Goal: Communication & Community: Answer question/provide support

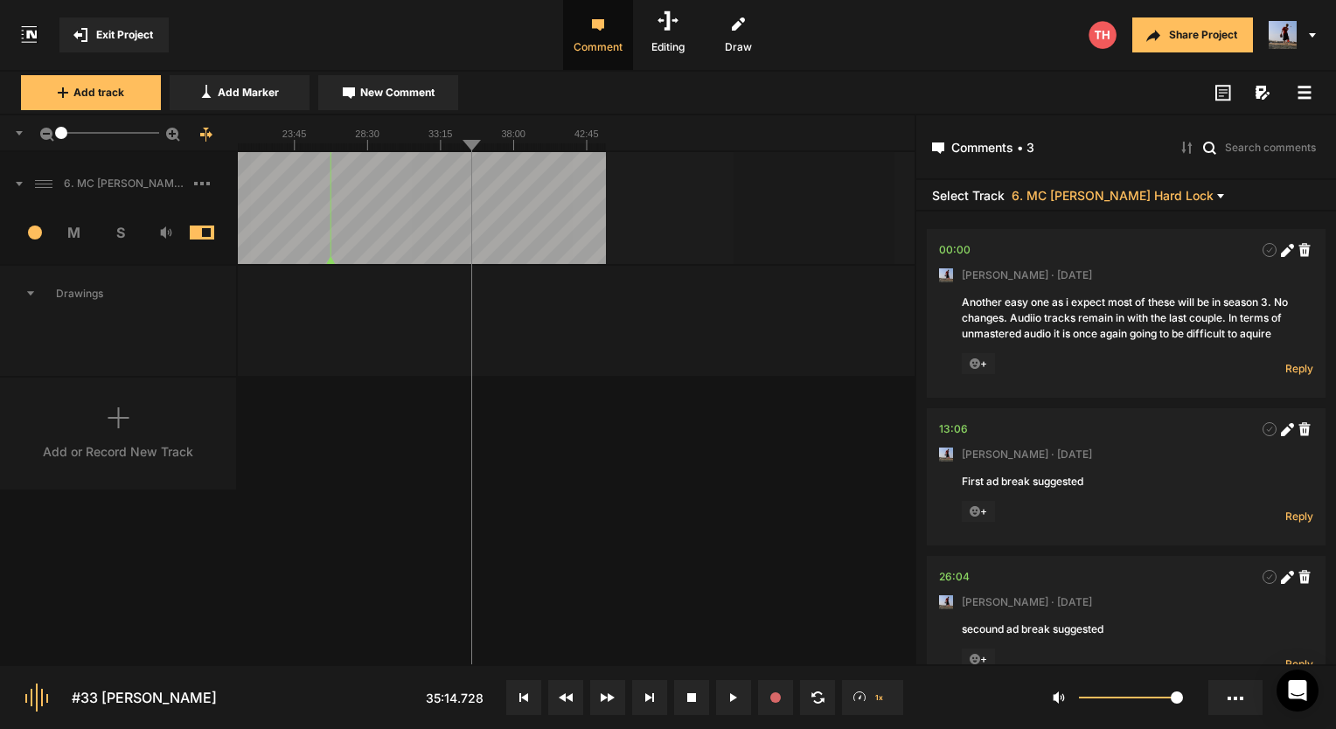
click at [112, 25] on button "Exit Project" at bounding box center [113, 34] width 109 height 35
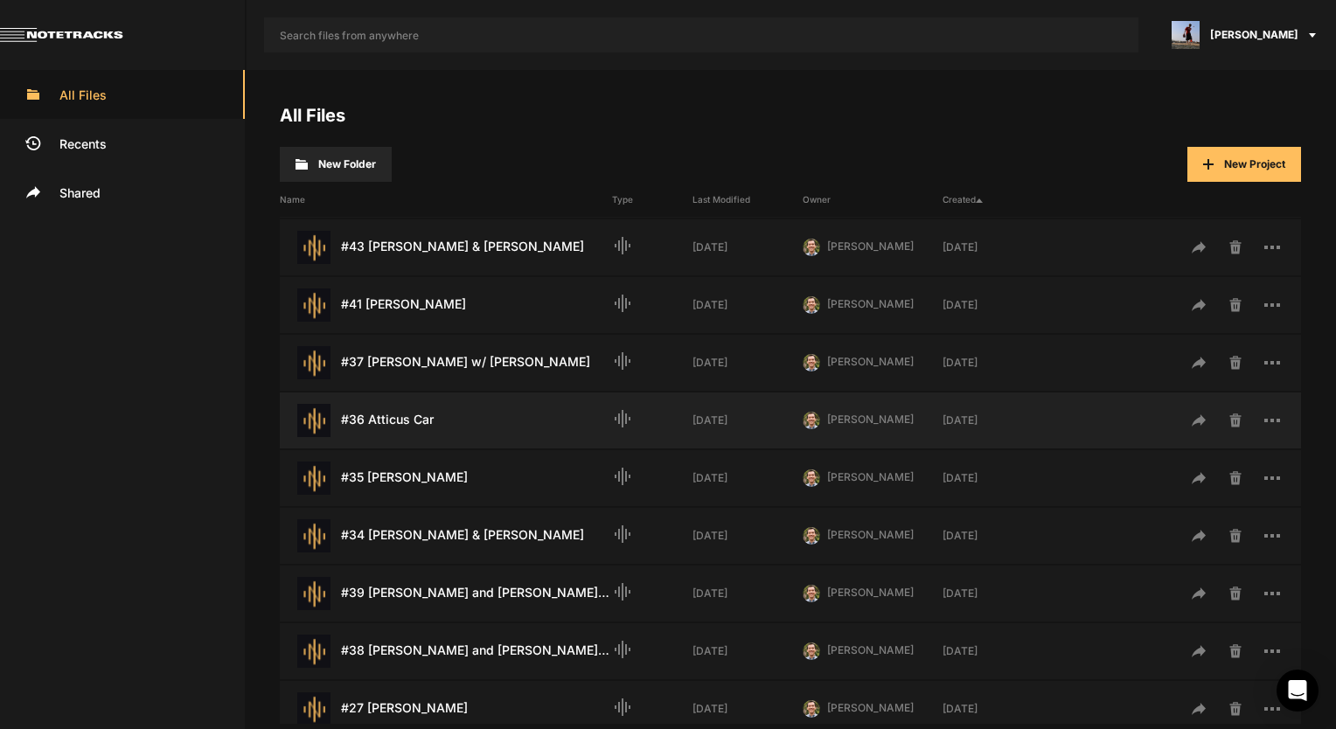
scroll to position [87, 0]
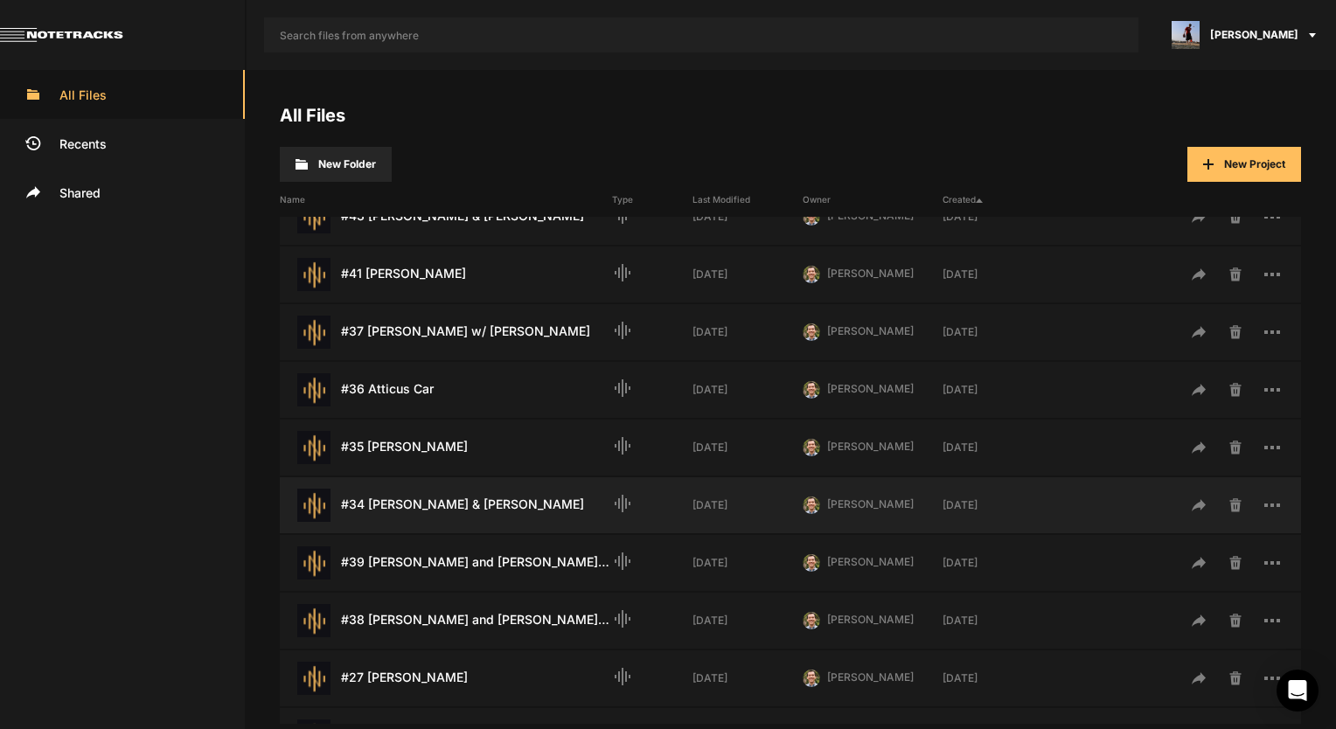
click at [407, 494] on div "#34 [PERSON_NAME] & [PERSON_NAME] Last Modified: [DATE]" at bounding box center [446, 505] width 332 height 33
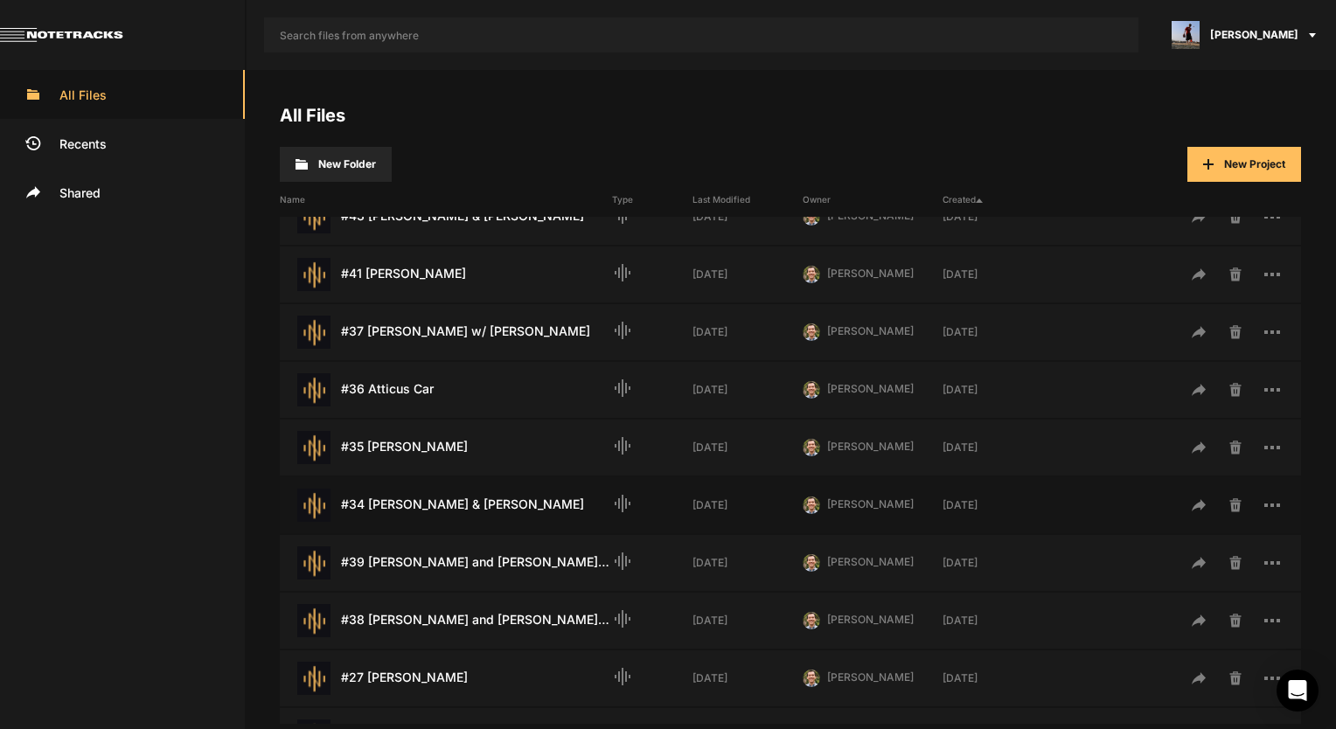
click at [423, 498] on div "#34 [PERSON_NAME] & [PERSON_NAME] Last Modified: [DATE]" at bounding box center [446, 505] width 332 height 33
click at [424, 499] on div "#34 [PERSON_NAME] & [PERSON_NAME] Last Modified: [DATE]" at bounding box center [446, 505] width 332 height 33
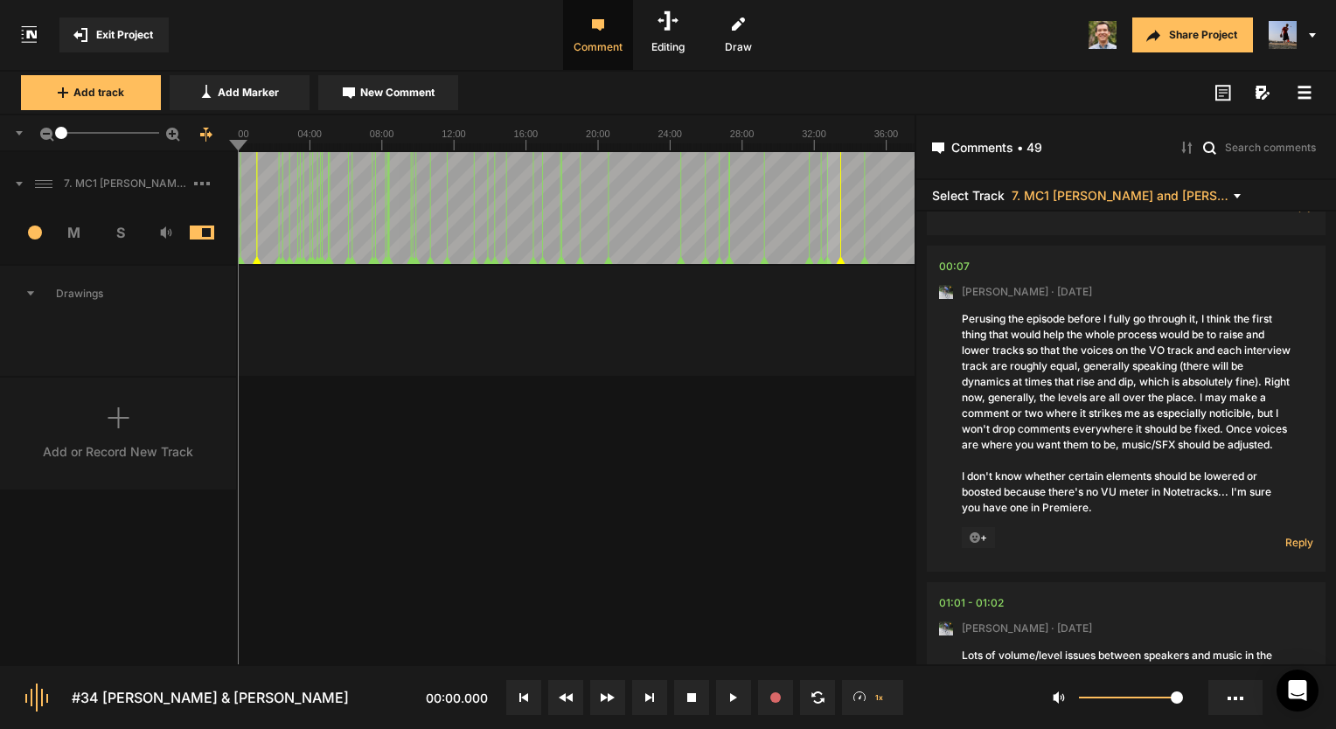
scroll to position [175, 0]
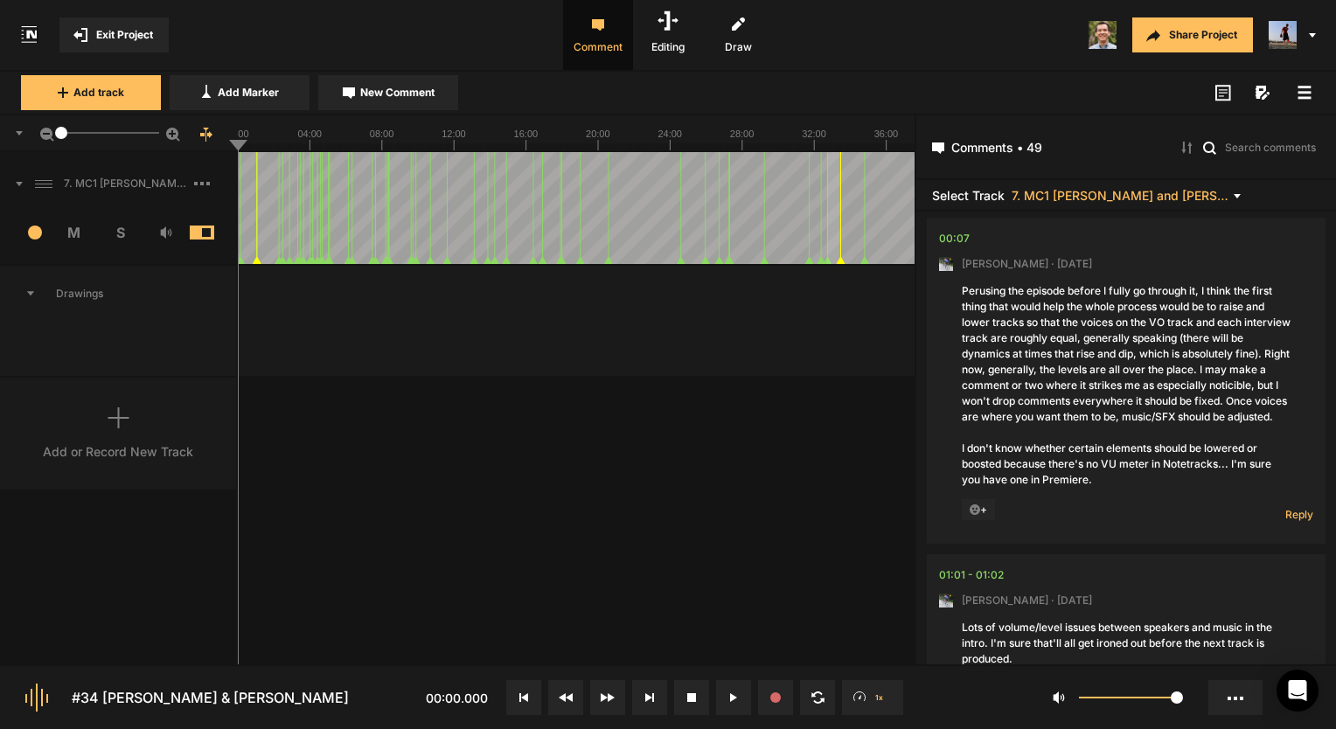
click at [273, 144] on line at bounding box center [273, 146] width 0 height 7
click at [312, 135] on text "04:00" at bounding box center [309, 133] width 24 height 10
click at [510, 138] on rect at bounding box center [576, 132] width 677 height 35
click at [629, 144] on line at bounding box center [629, 146] width 0 height 7
click at [1298, 522] on span "Reply" at bounding box center [1299, 514] width 28 height 15
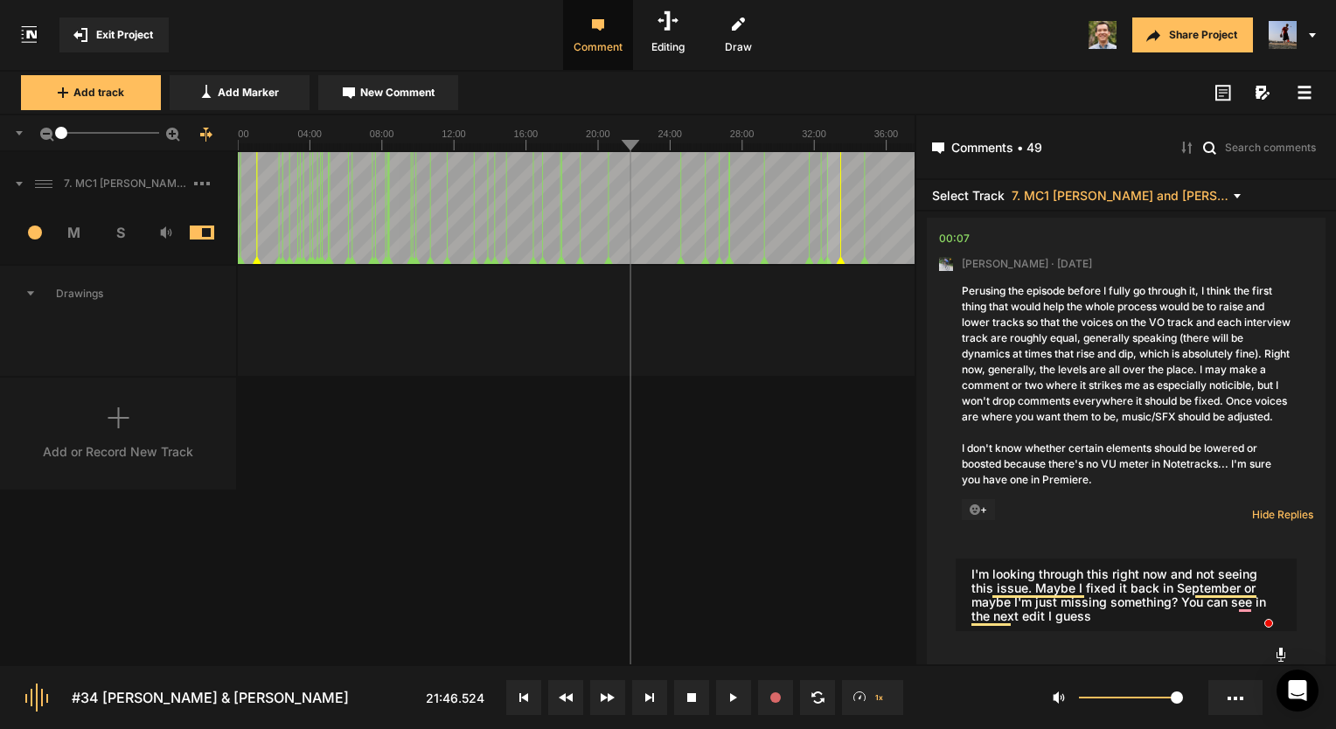
type textarea "I'm looking through this right now and not seeing this issue. Maybe I fixed it …"
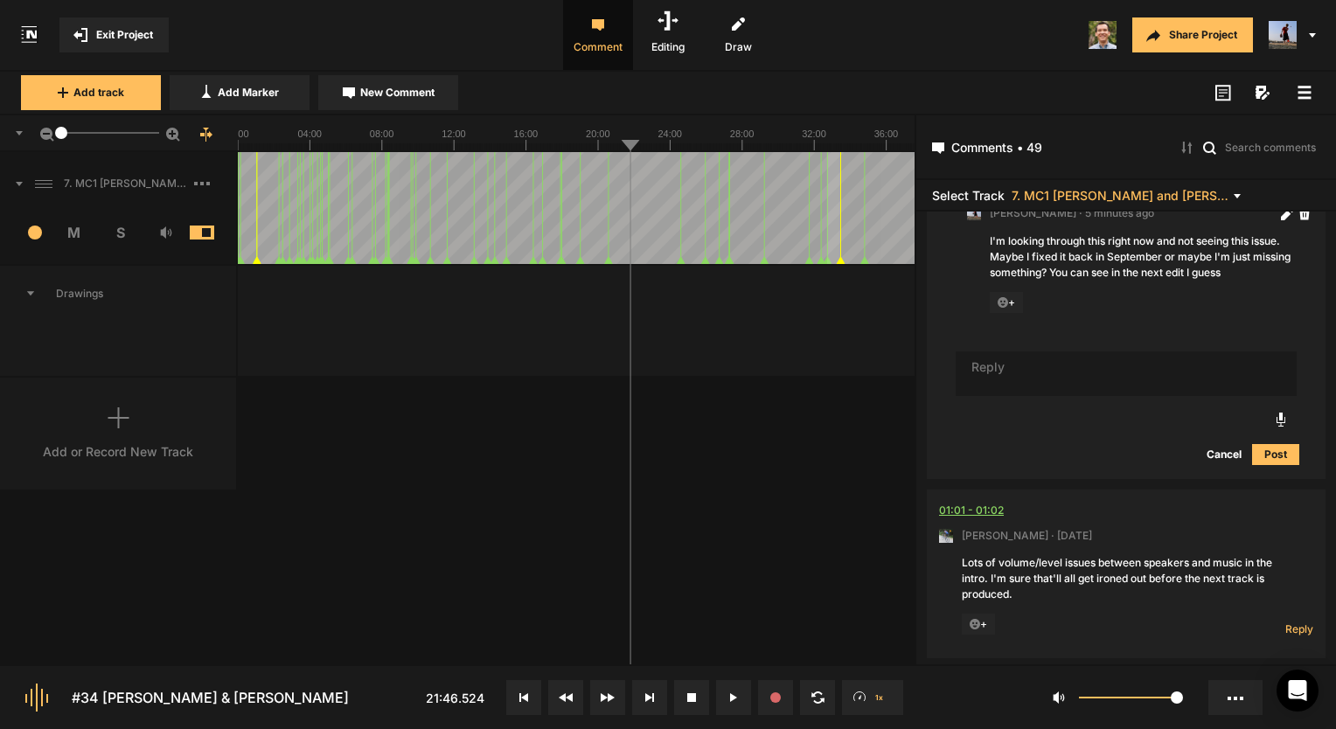
scroll to position [612, 0]
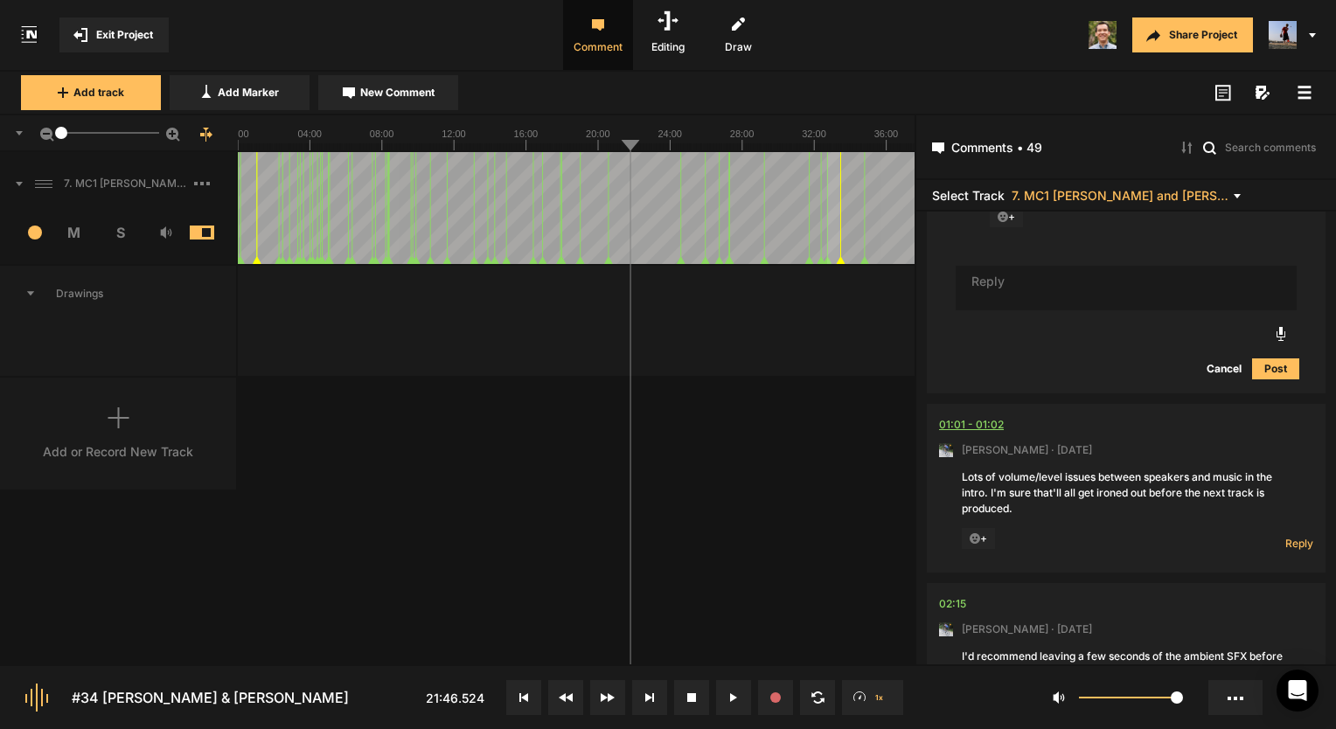
click at [979, 434] on div "01:01 - 01:02" at bounding box center [971, 424] width 65 height 17
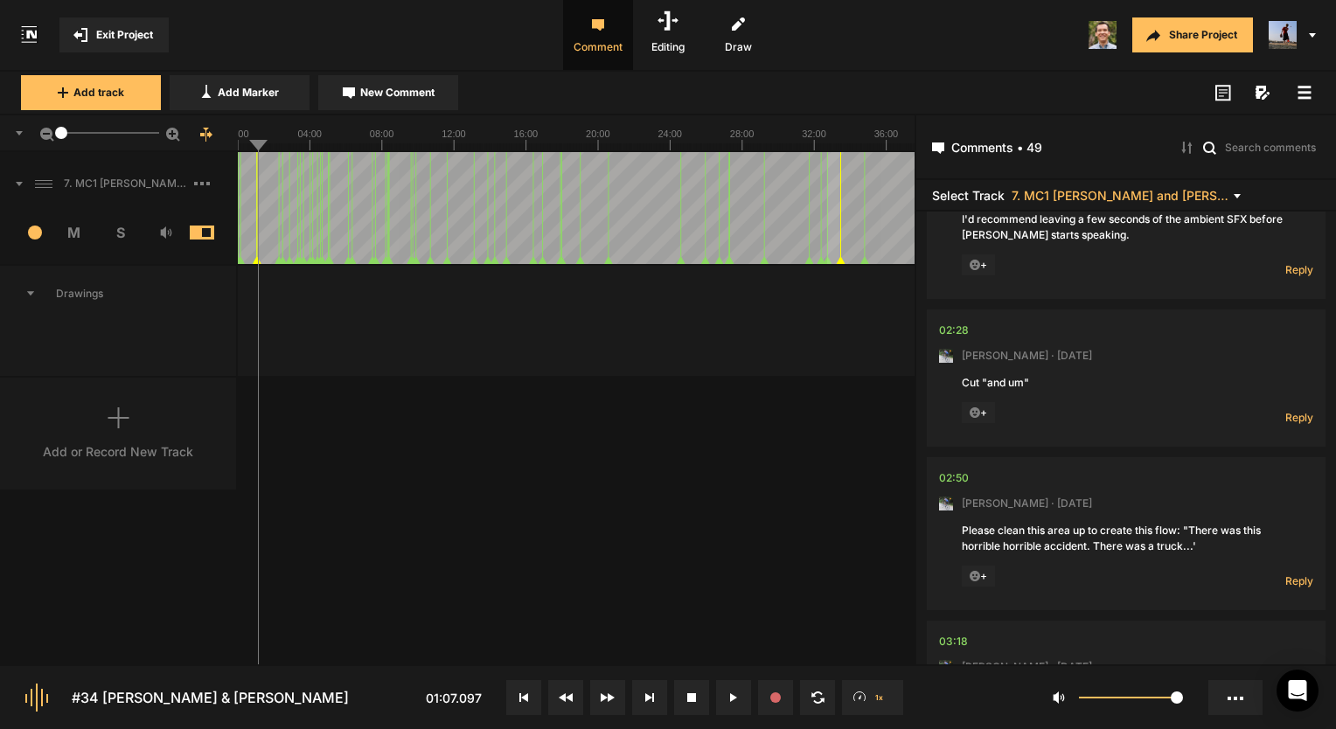
scroll to position [962, 0]
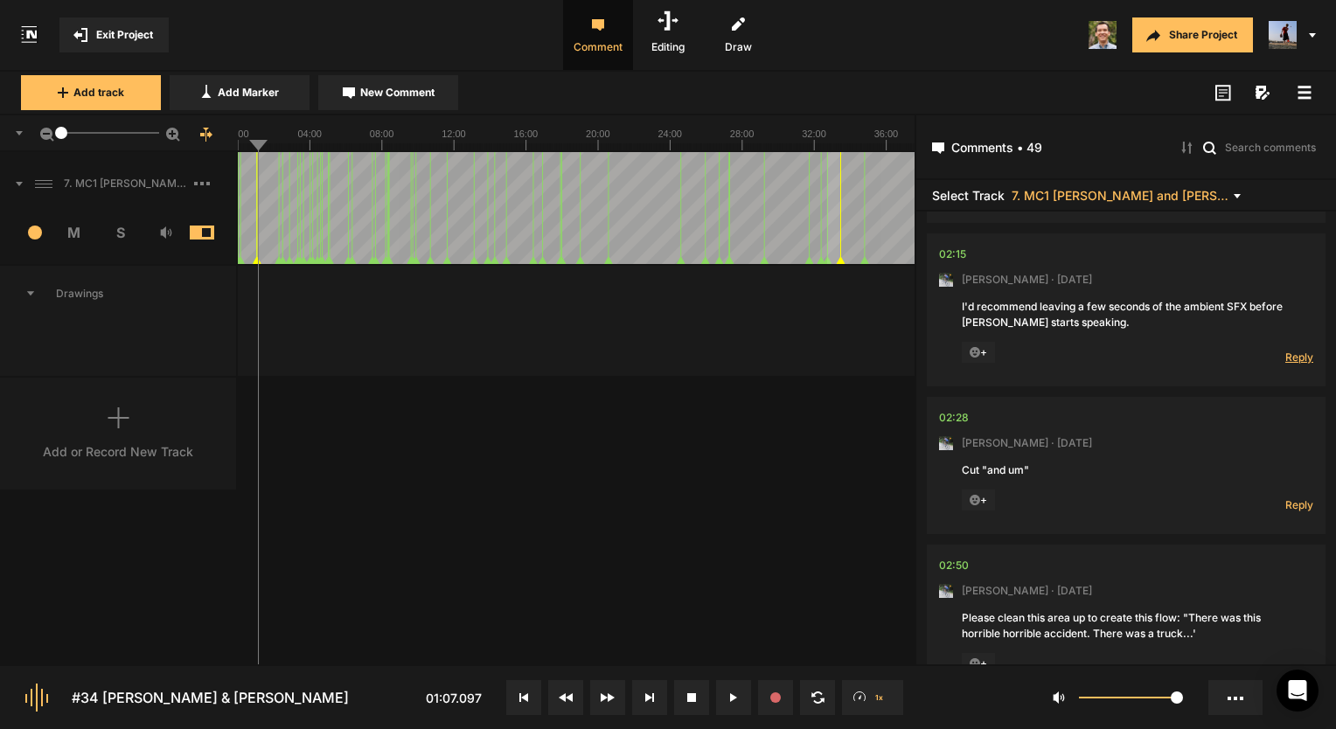
click at [1297, 364] on span "Reply" at bounding box center [1299, 357] width 28 height 15
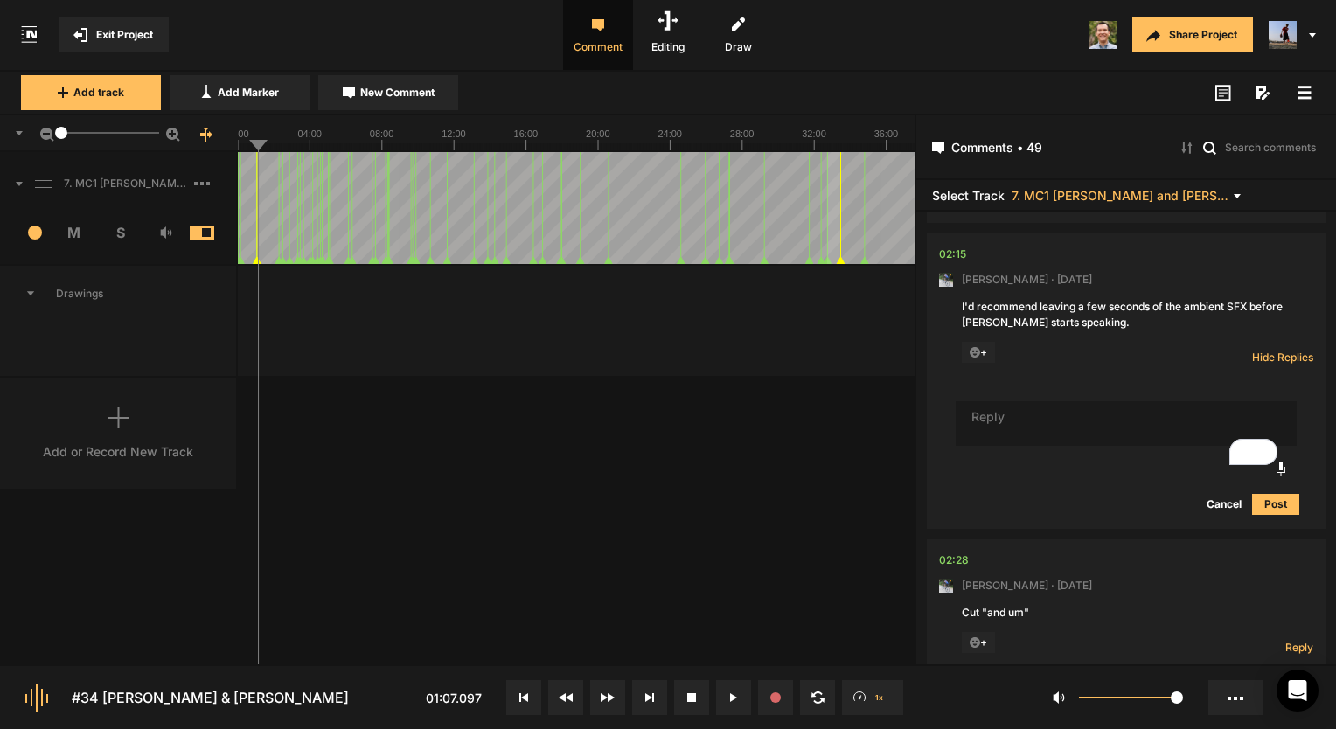
scroll to position [612, 0]
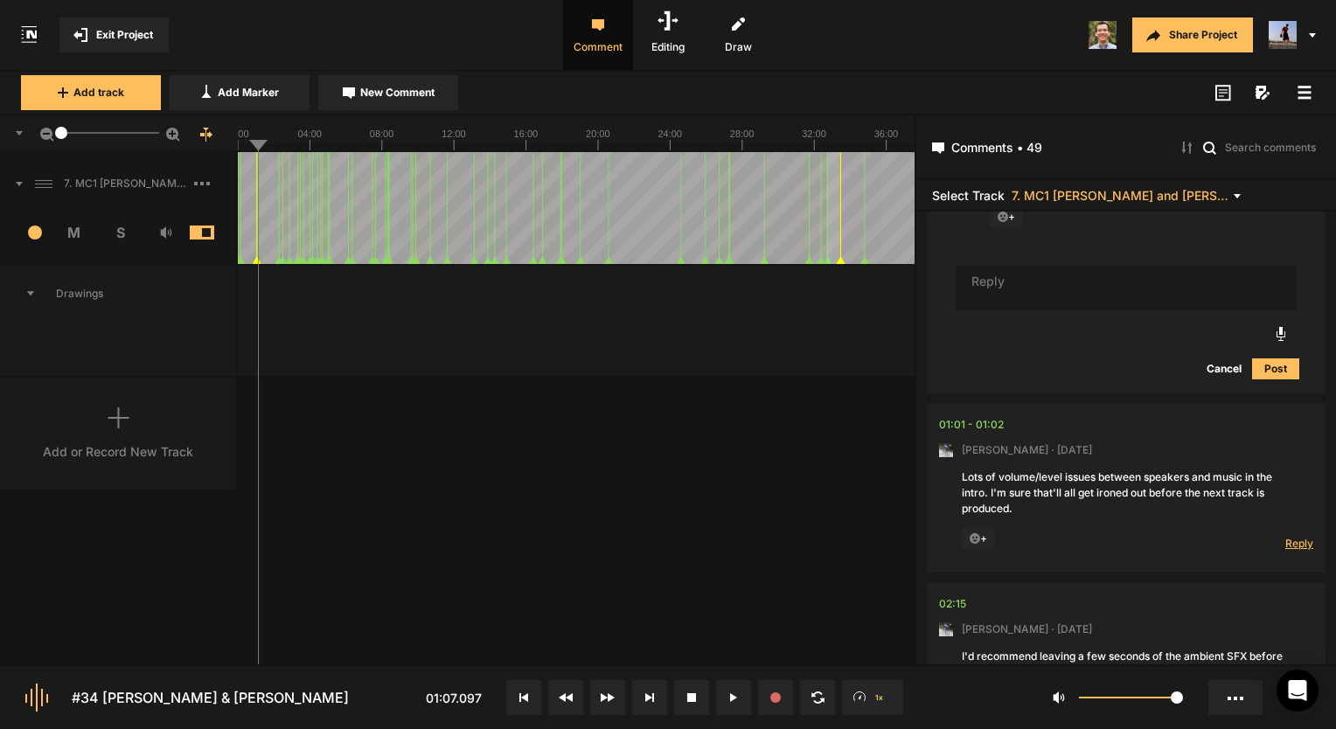
click at [1285, 551] on span "Reply" at bounding box center [1299, 543] width 28 height 15
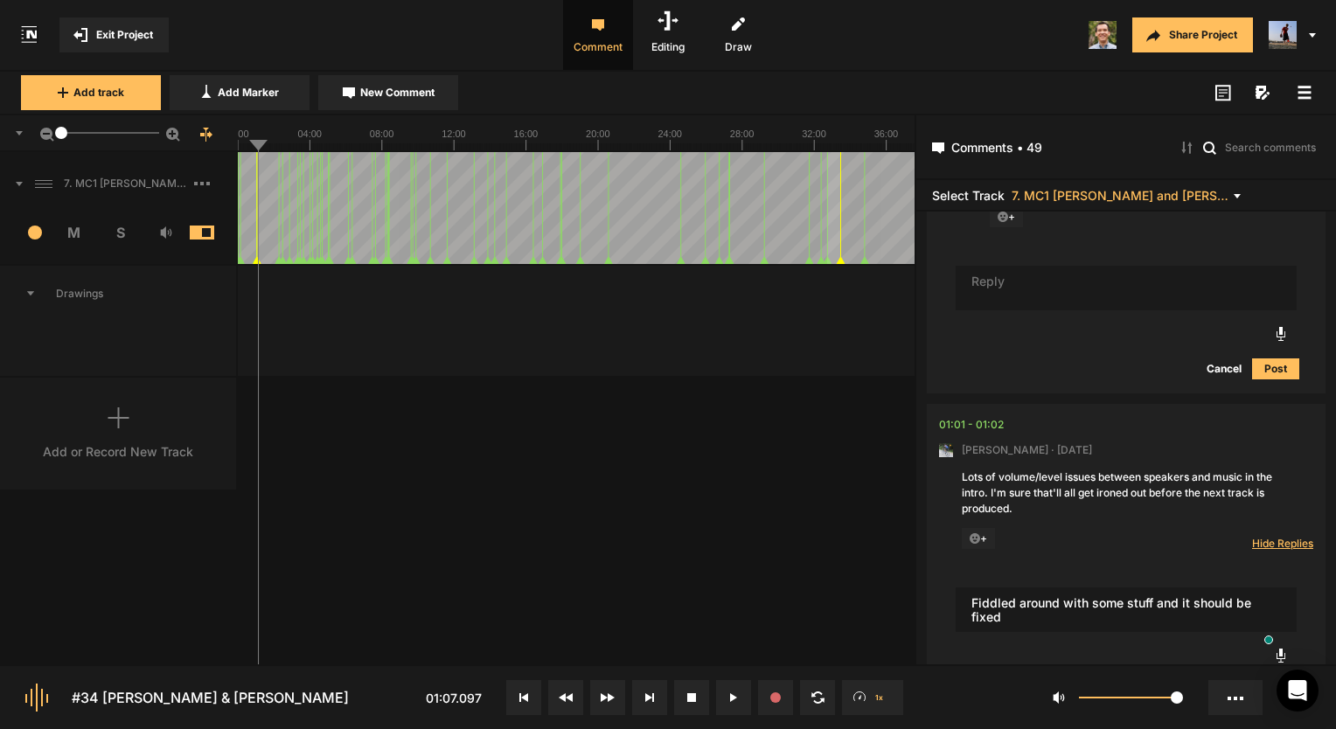
type textarea "Fiddled around with some stuff and it should be fixed"
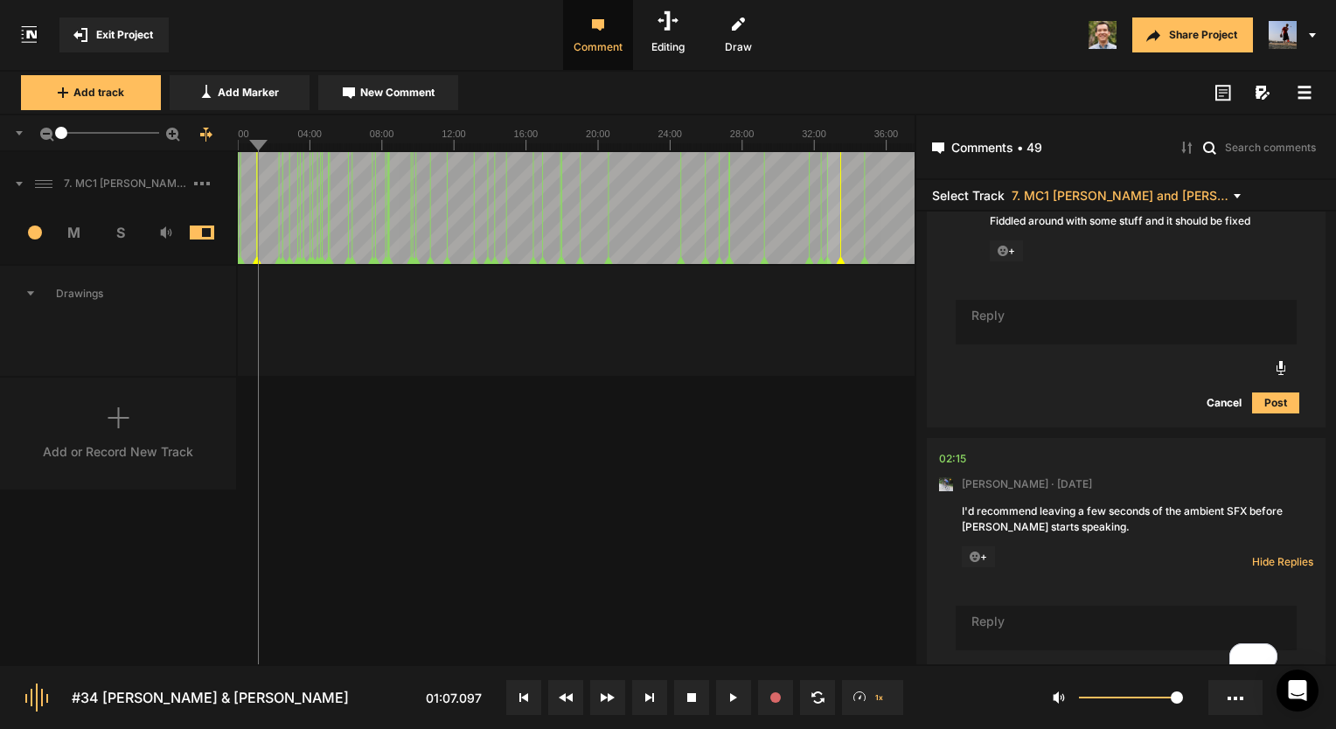
scroll to position [1141, 0]
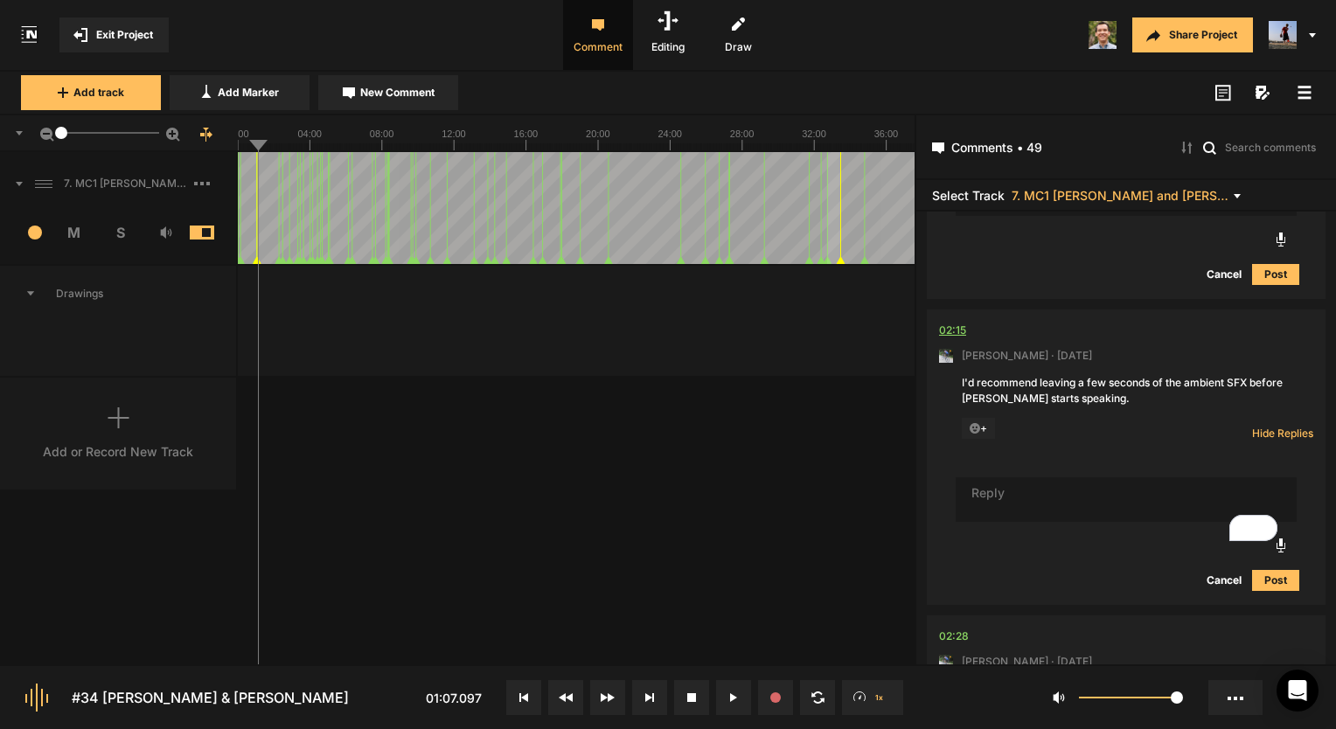
click at [955, 339] on div "02:15" at bounding box center [952, 330] width 27 height 17
click at [958, 339] on div "02:15" at bounding box center [952, 330] width 27 height 17
click at [1073, 523] on textarea "To enrich screen reader interactions, please activate Accessibility in Grammarl…" at bounding box center [1125, 499] width 341 height 45
type textarea "Done!"
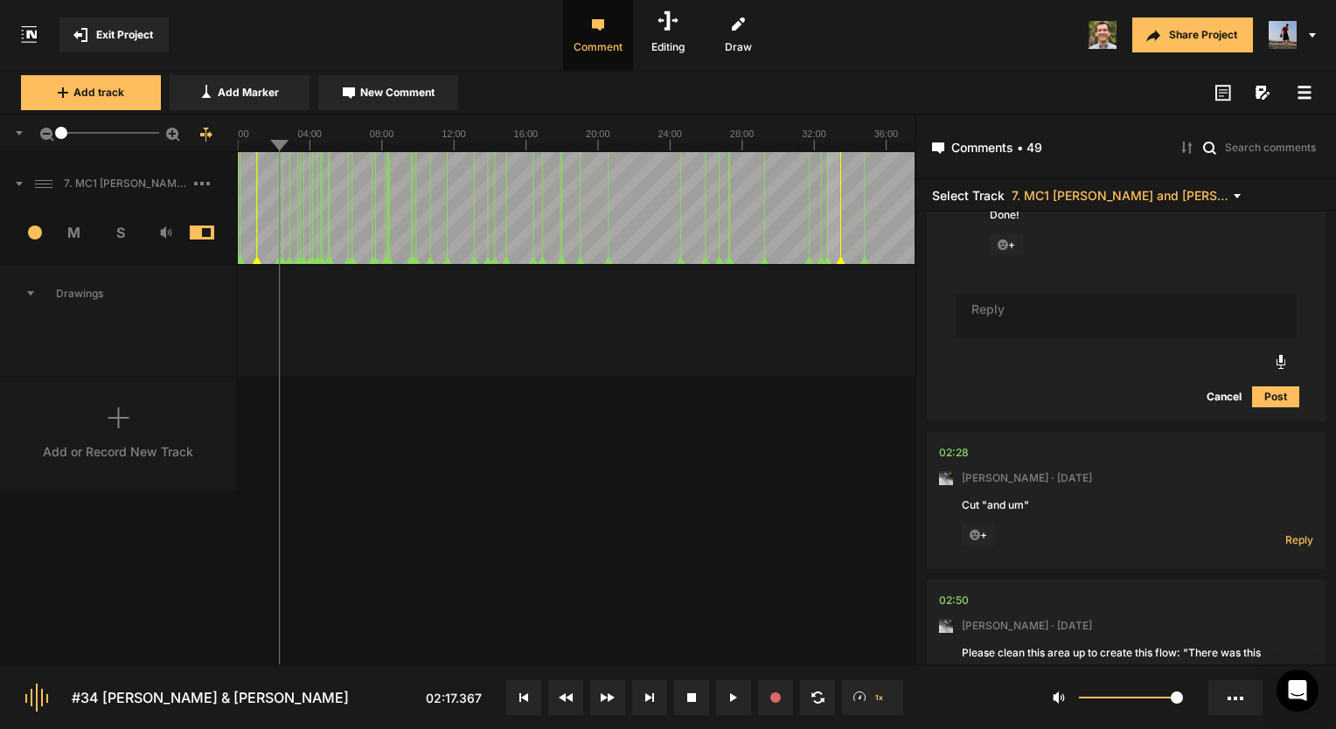
scroll to position [1472, 0]
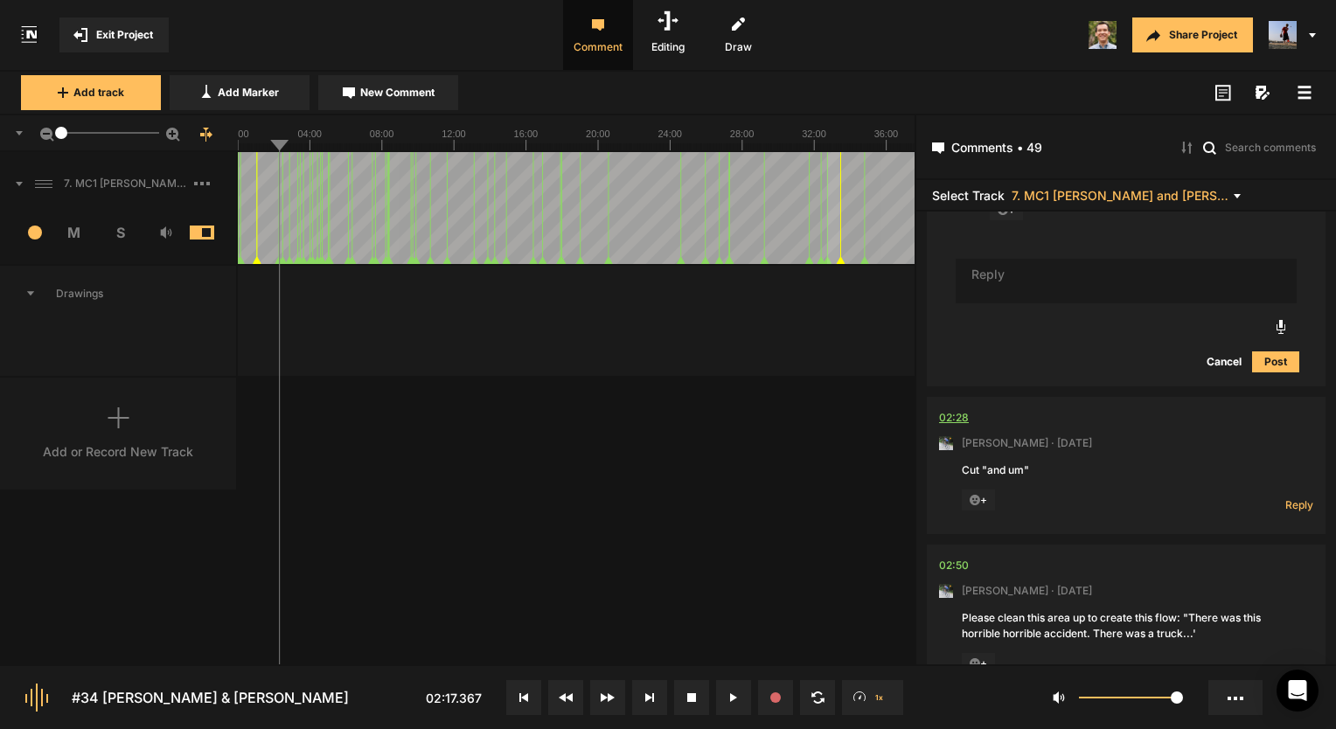
click at [953, 427] on div "02:28" at bounding box center [954, 417] width 30 height 17
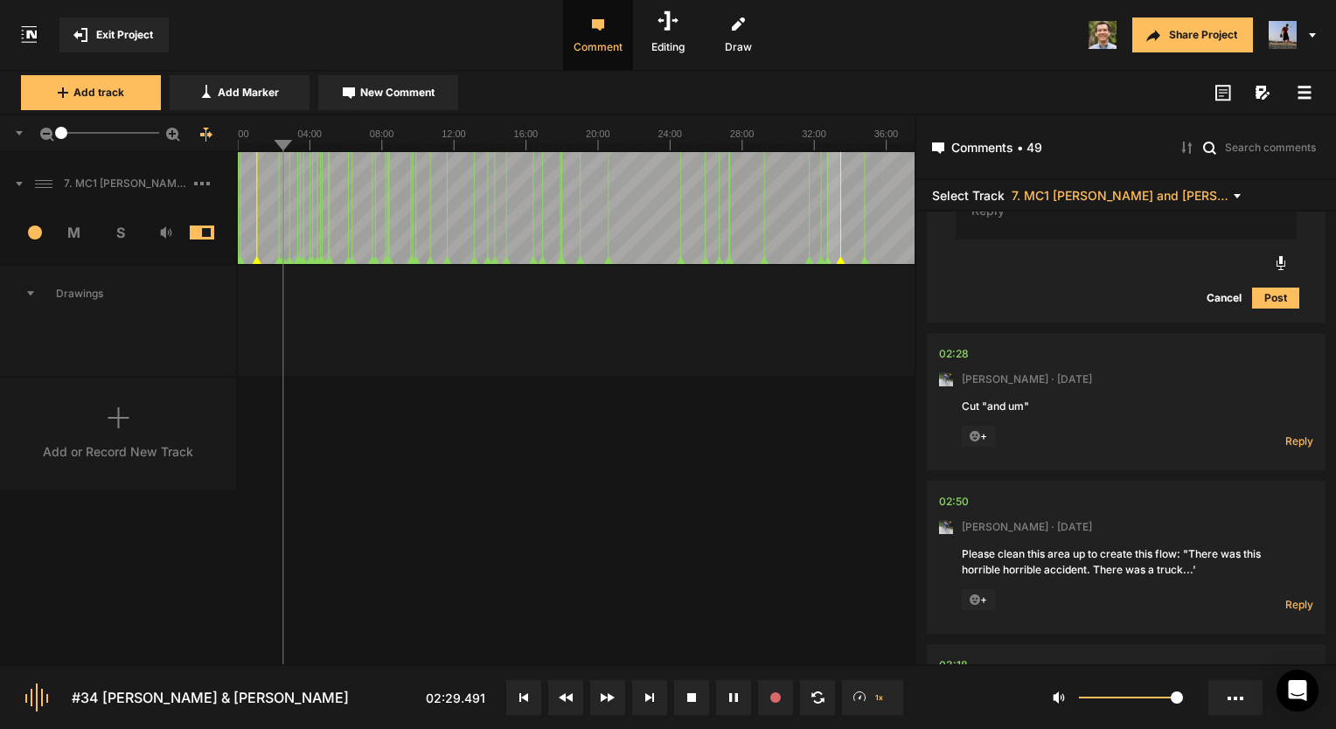
scroll to position [1559, 0]
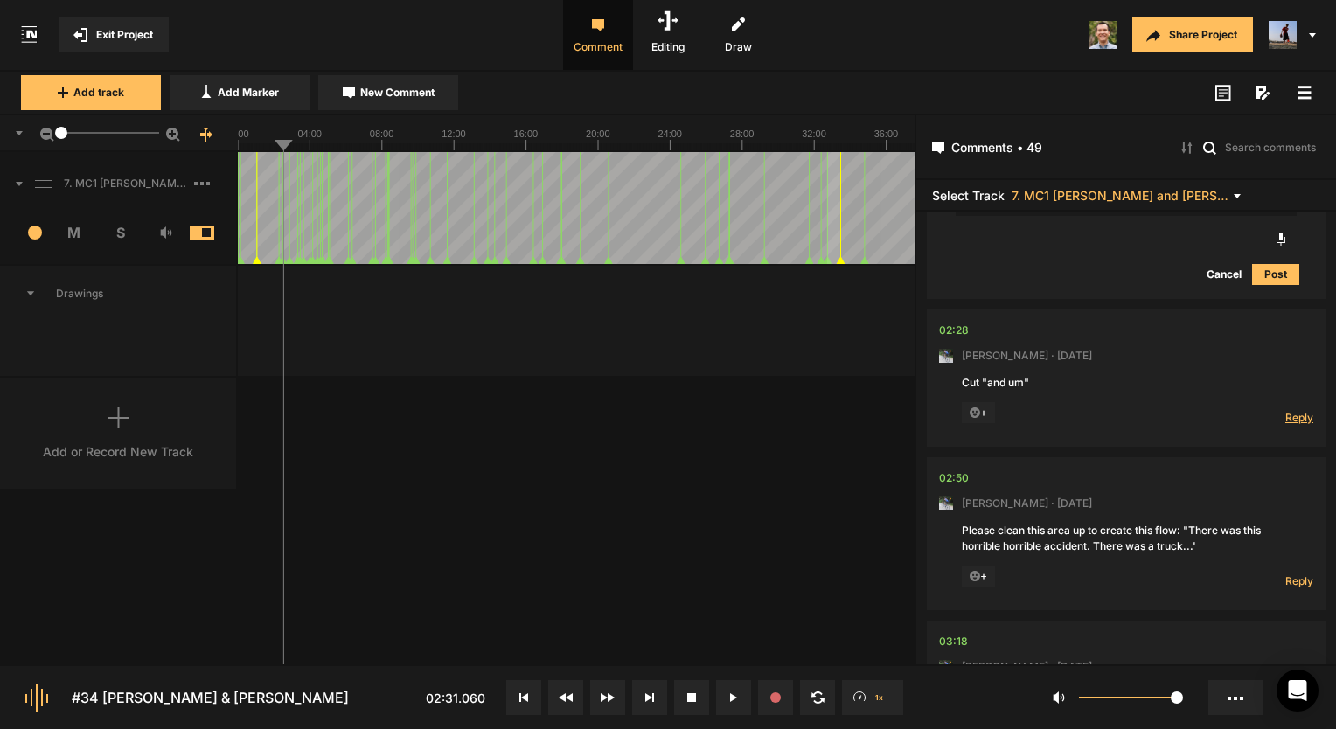
click at [1295, 425] on span "Reply" at bounding box center [1299, 417] width 28 height 15
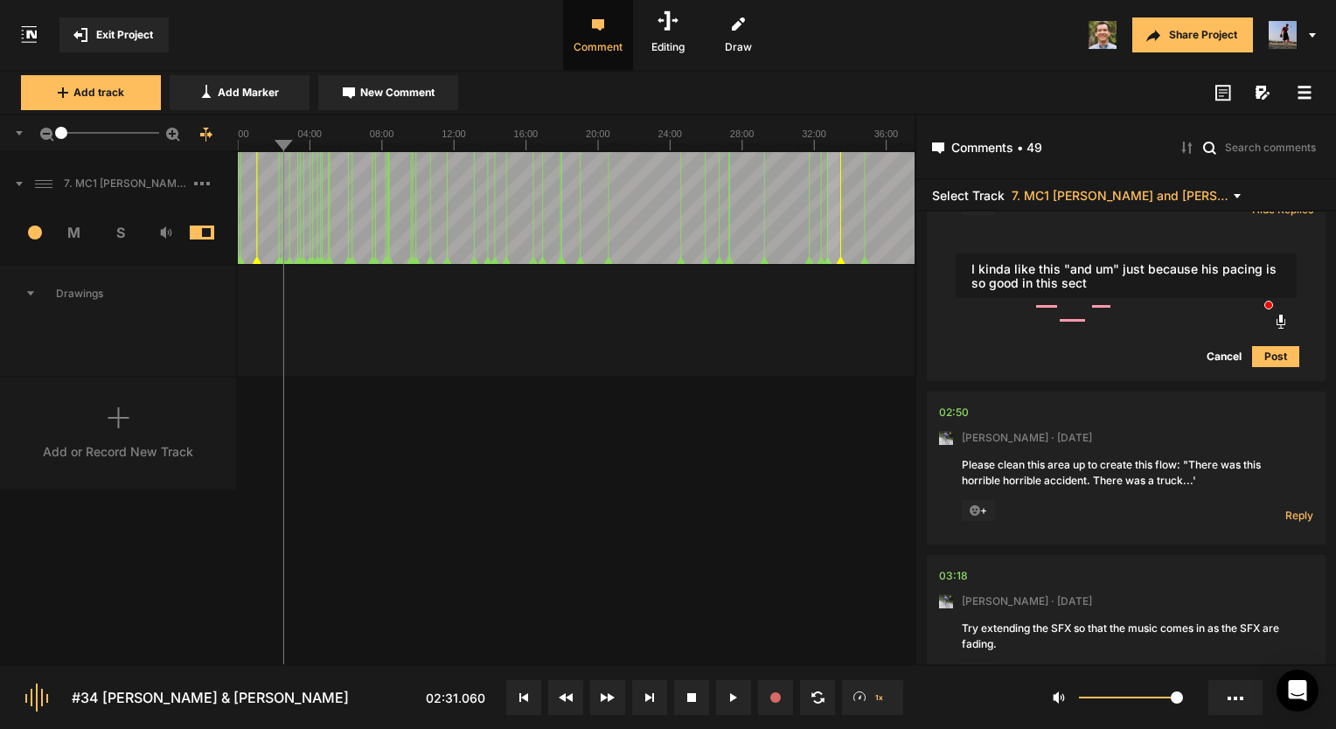
scroll to position [1734, 0]
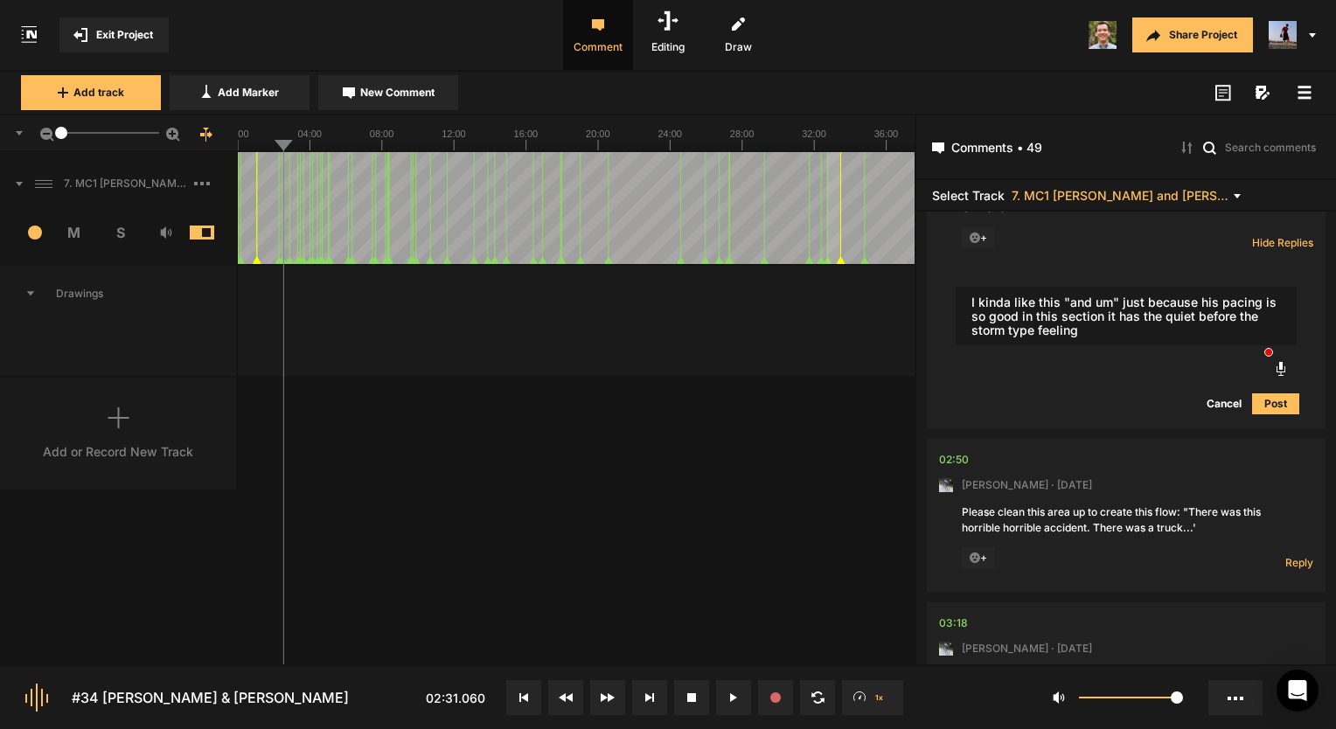
type textarea "I kinda like this "and um" just because his pacing is so good in this section i…"
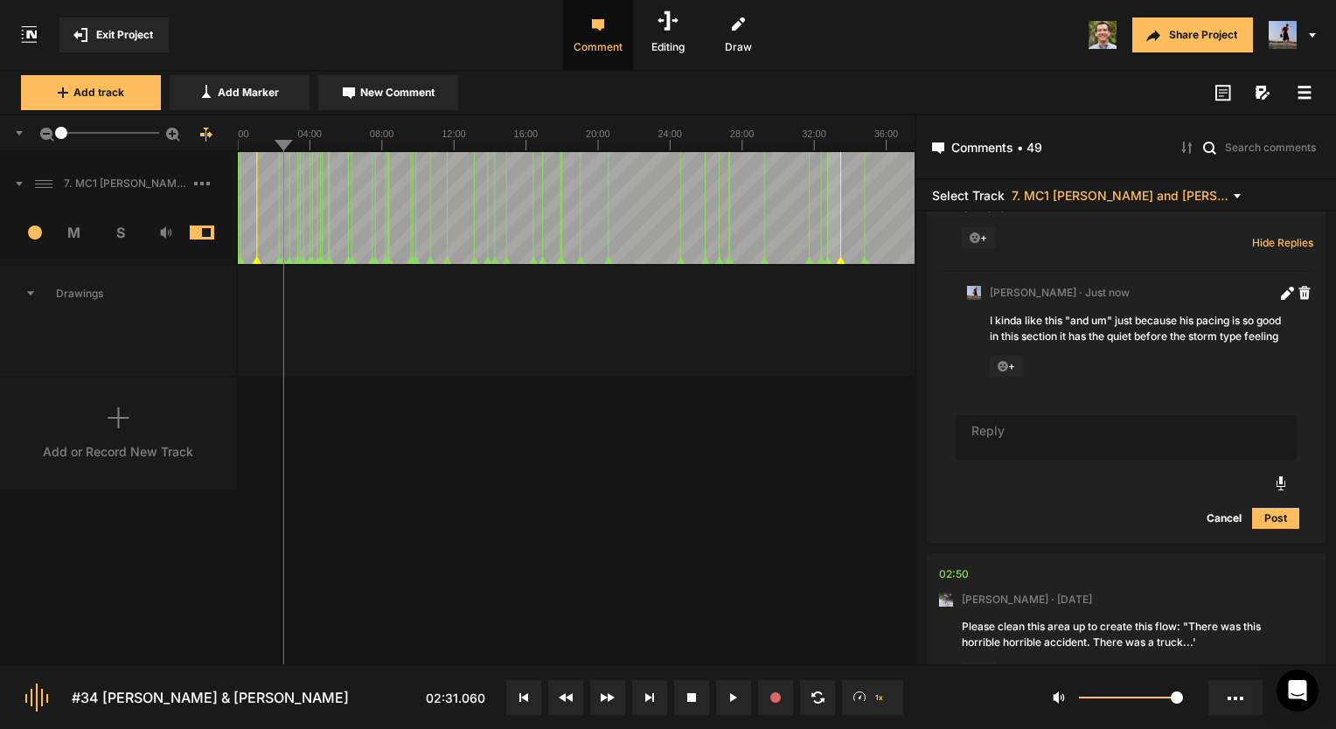
scroll to position [1909, 0]
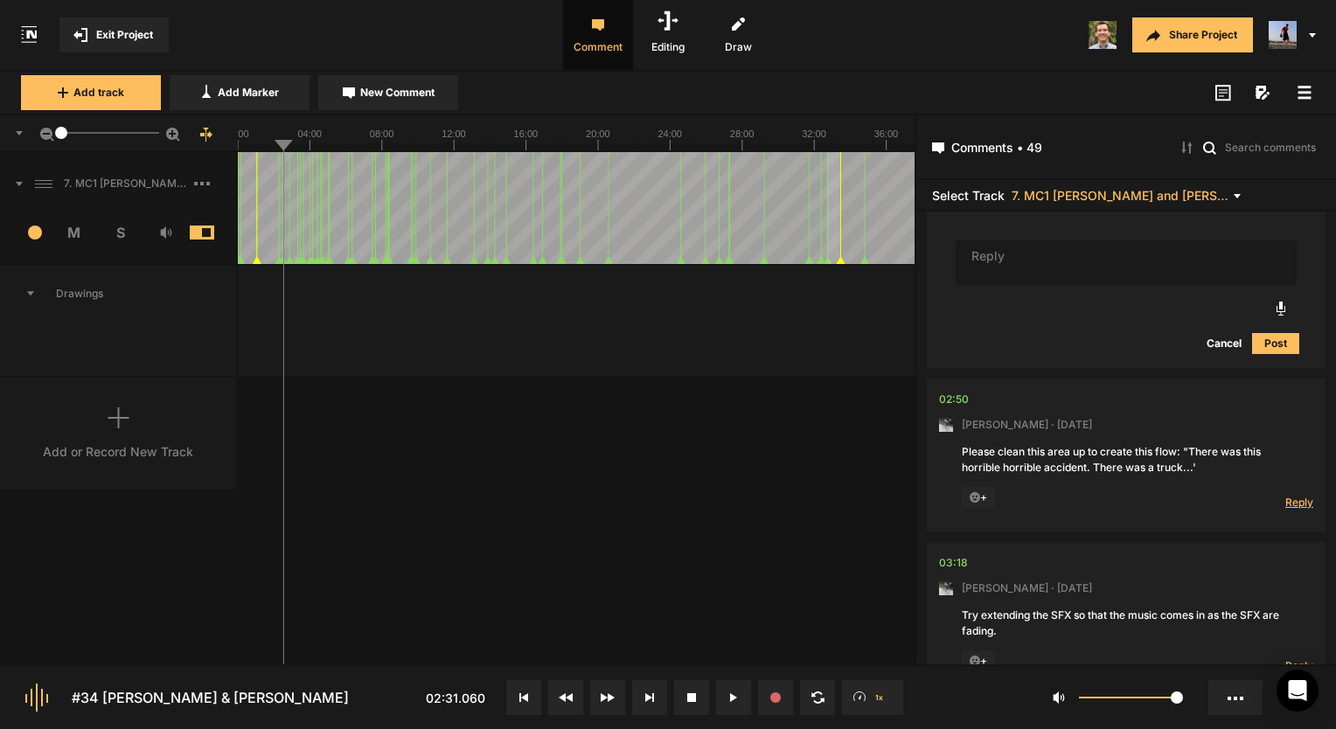
click at [1297, 510] on span "Reply" at bounding box center [1299, 502] width 28 height 15
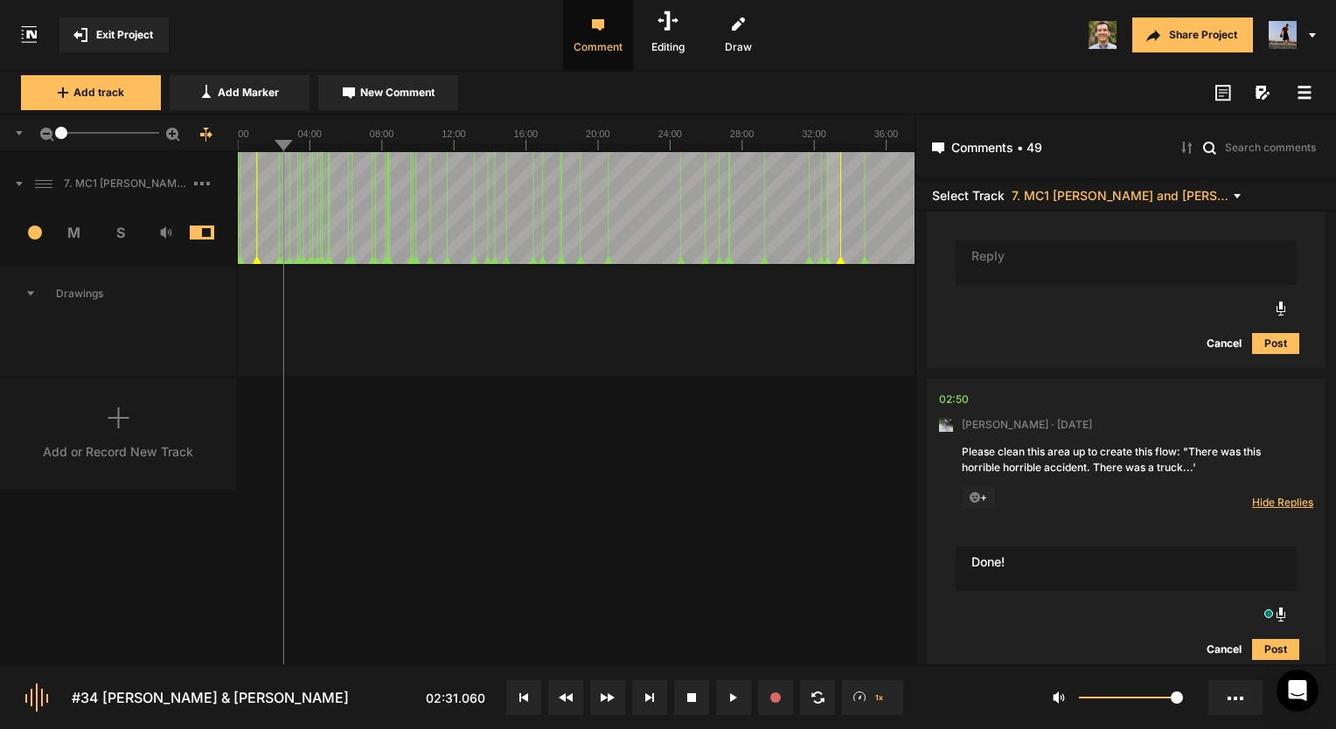
type textarea "Done!"
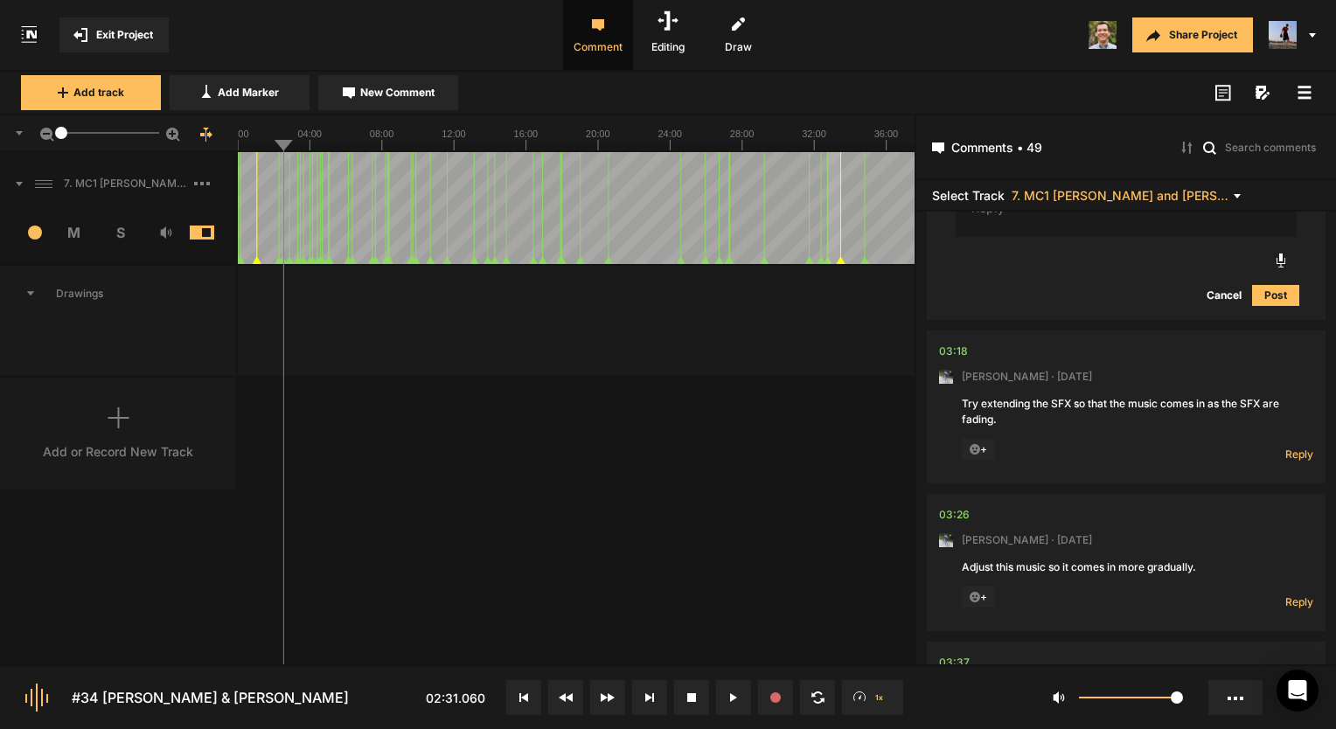
scroll to position [2412, 0]
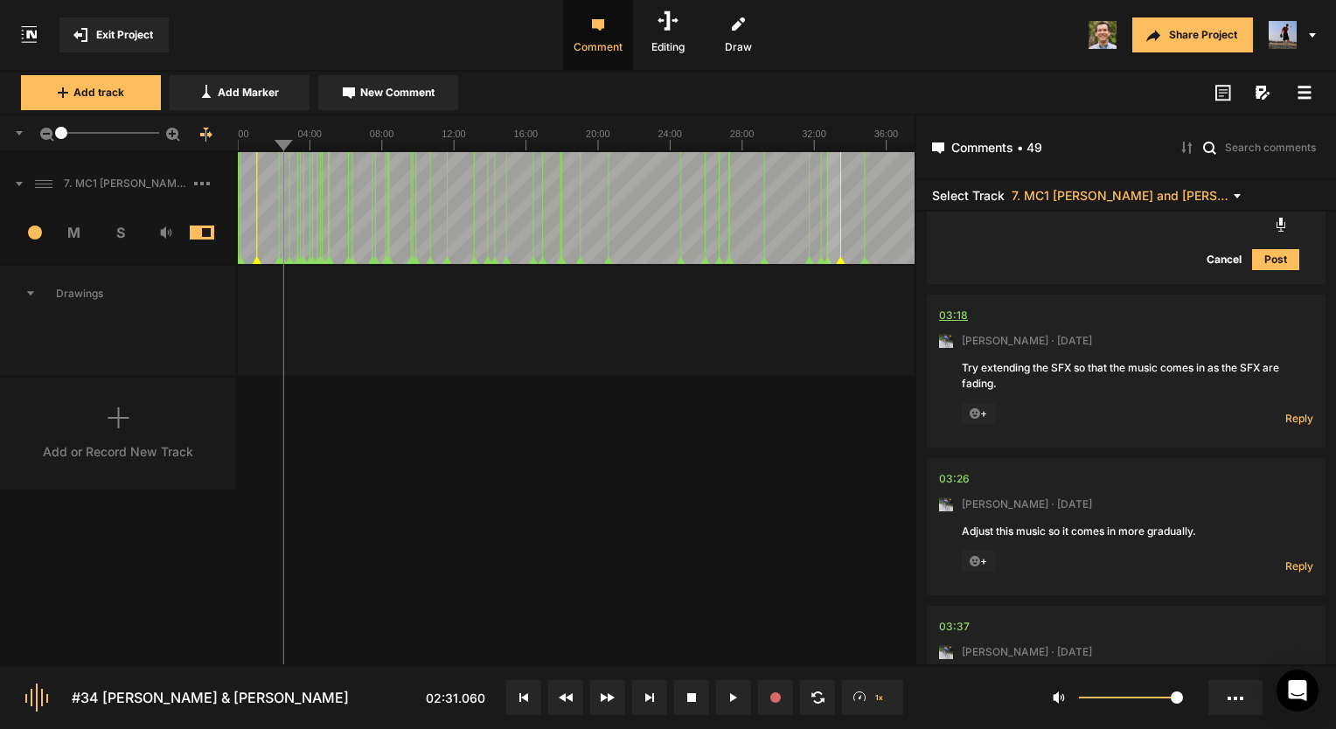
click at [954, 324] on div "03:18" at bounding box center [953, 315] width 29 height 17
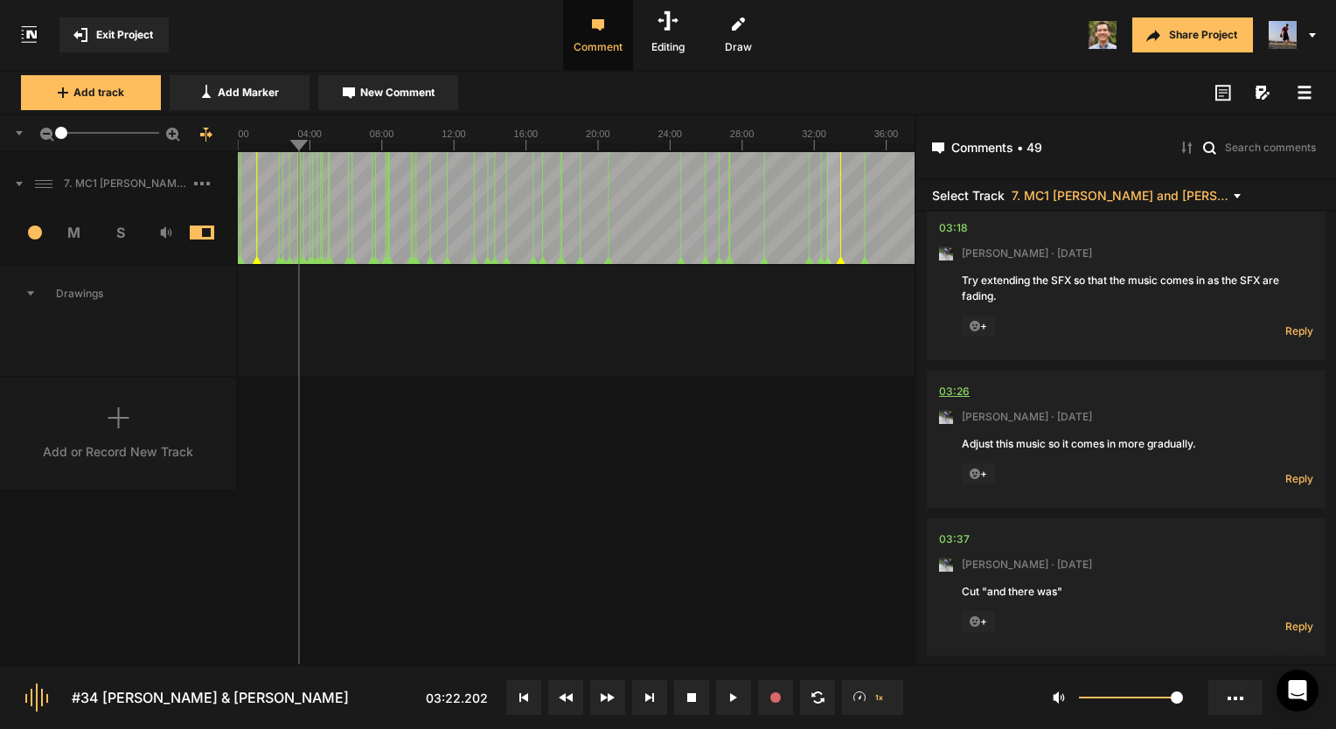
click at [948, 400] on div "03:26" at bounding box center [954, 391] width 31 height 17
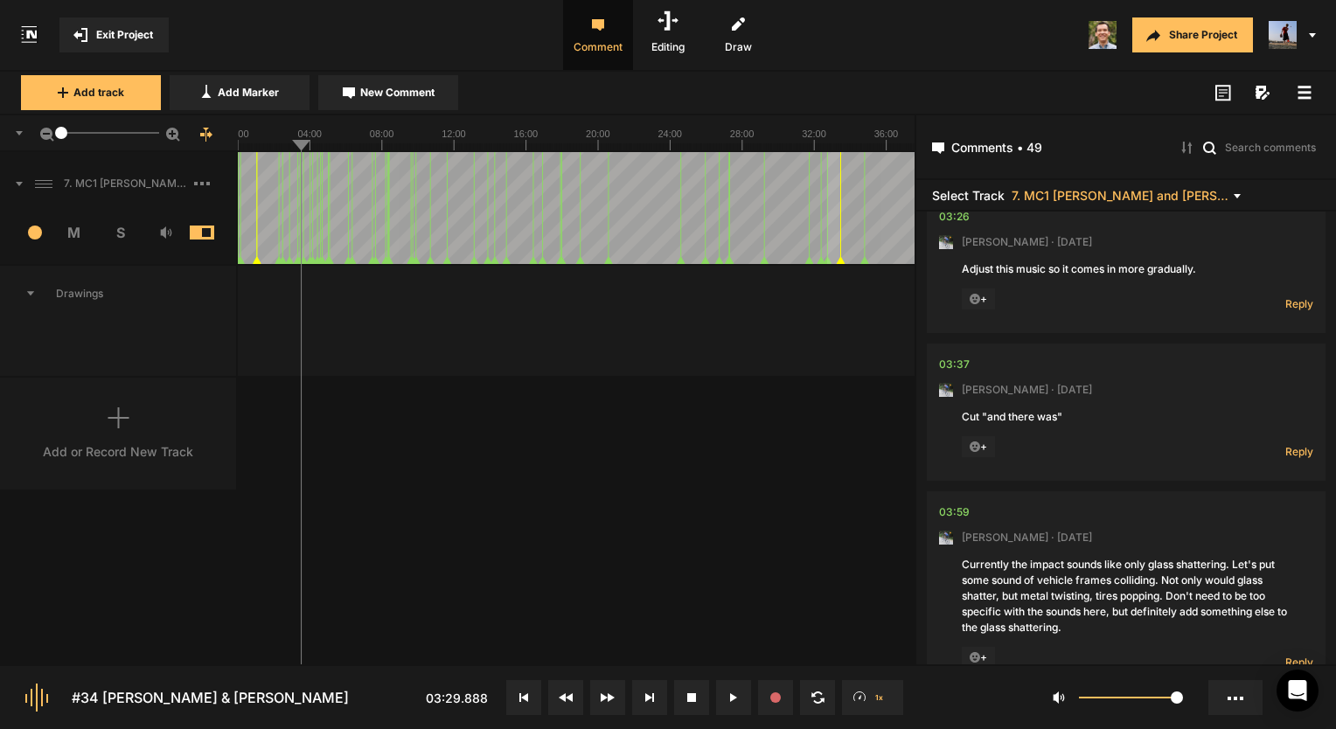
scroll to position [2412, 0]
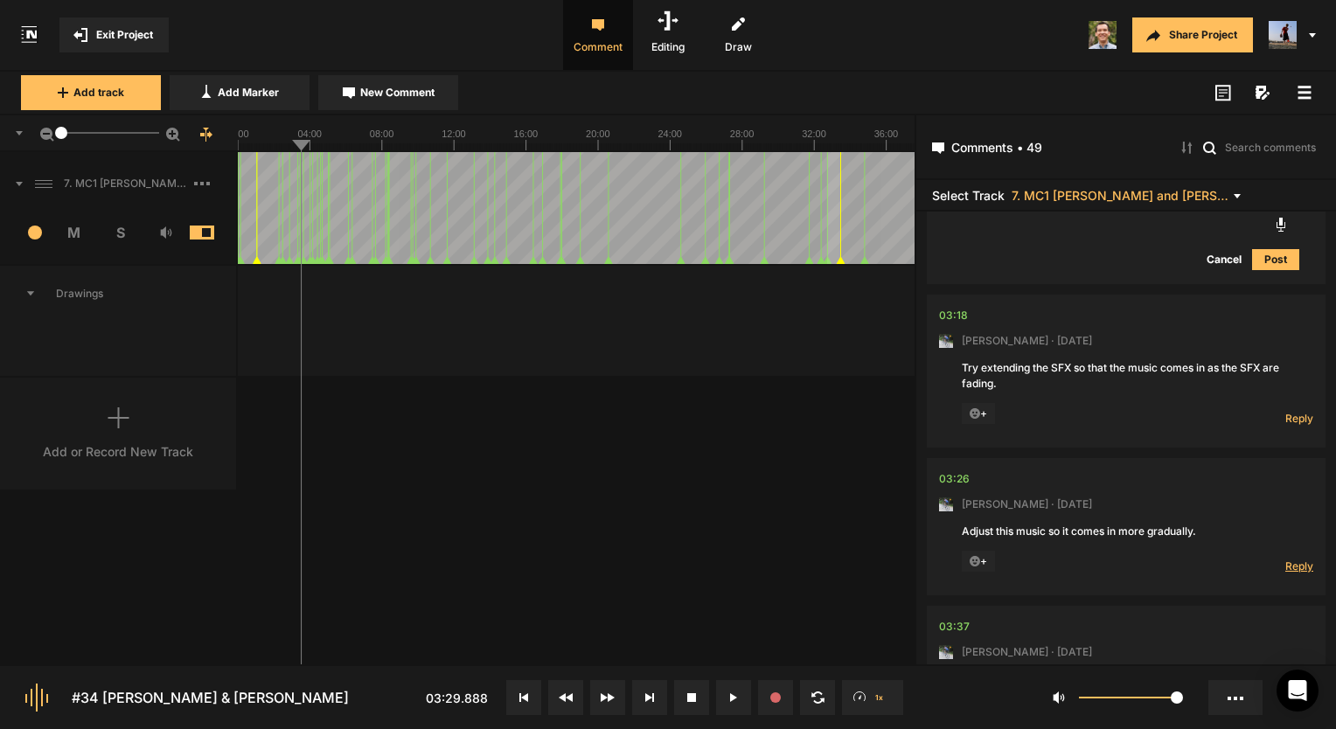
click at [1304, 573] on span "Reply" at bounding box center [1299, 566] width 28 height 15
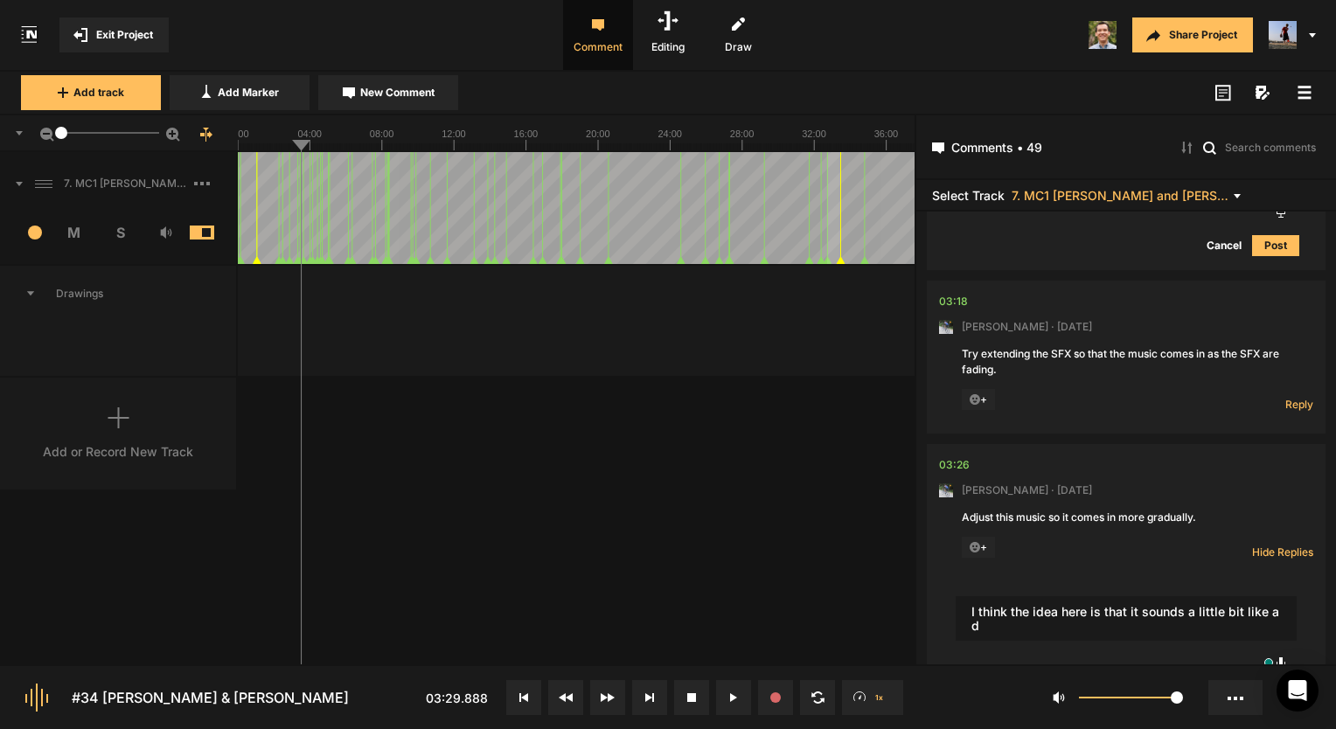
scroll to position [2439, 0]
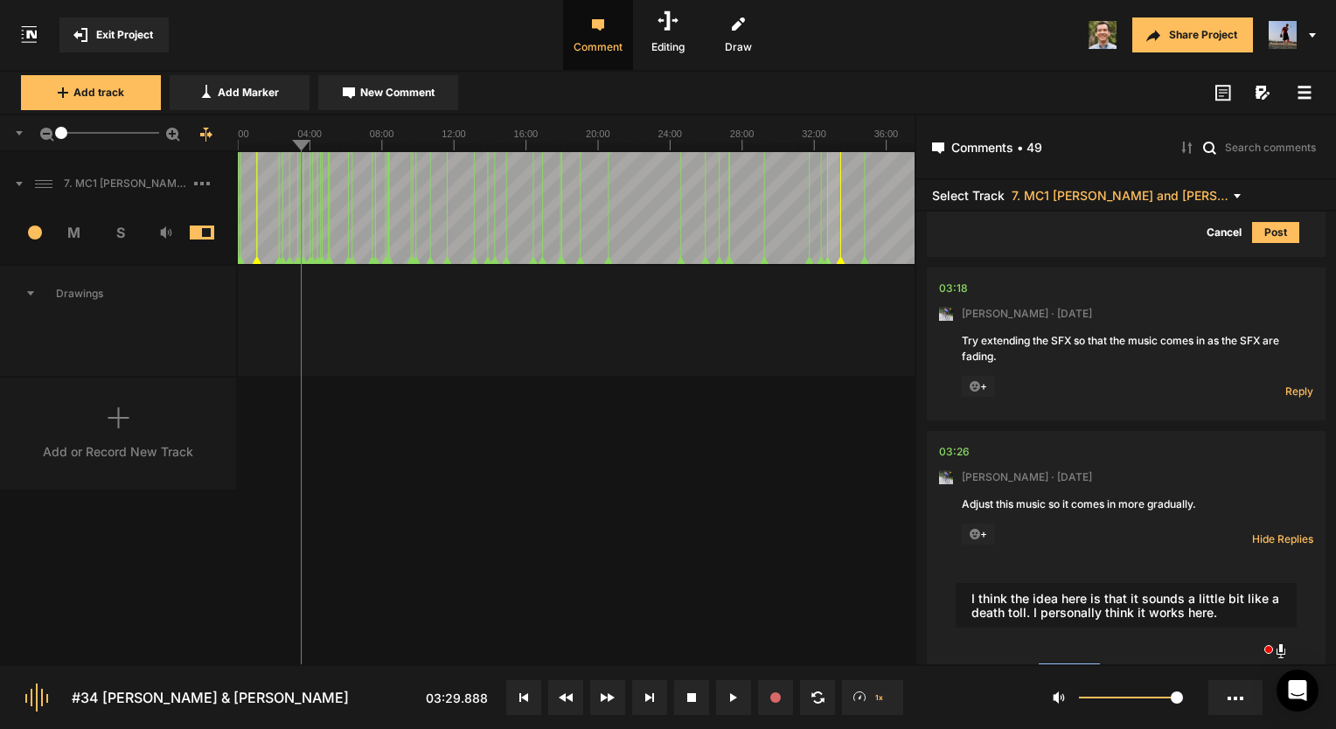
click at [1026, 628] on textarea "I think the idea here is that it sounds a little bit like a death toll. I perso…" at bounding box center [1125, 605] width 341 height 45
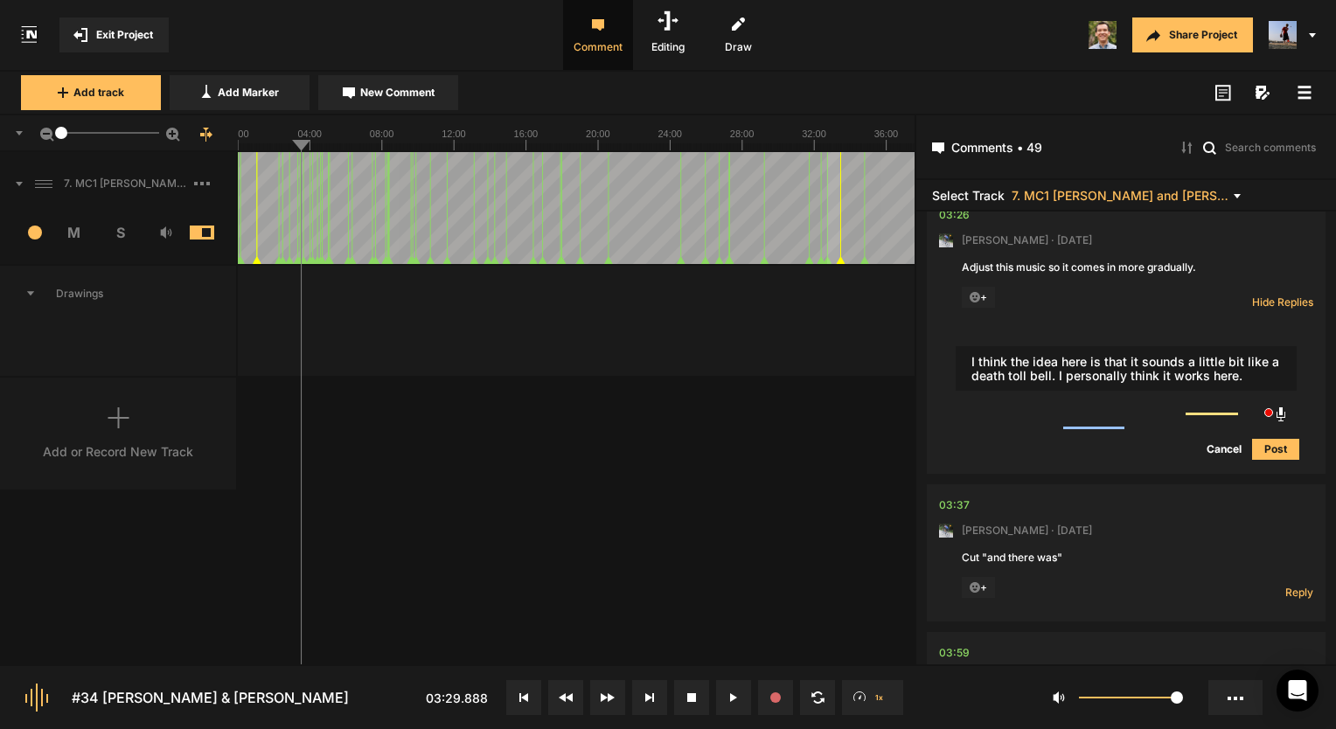
scroll to position [2788, 0]
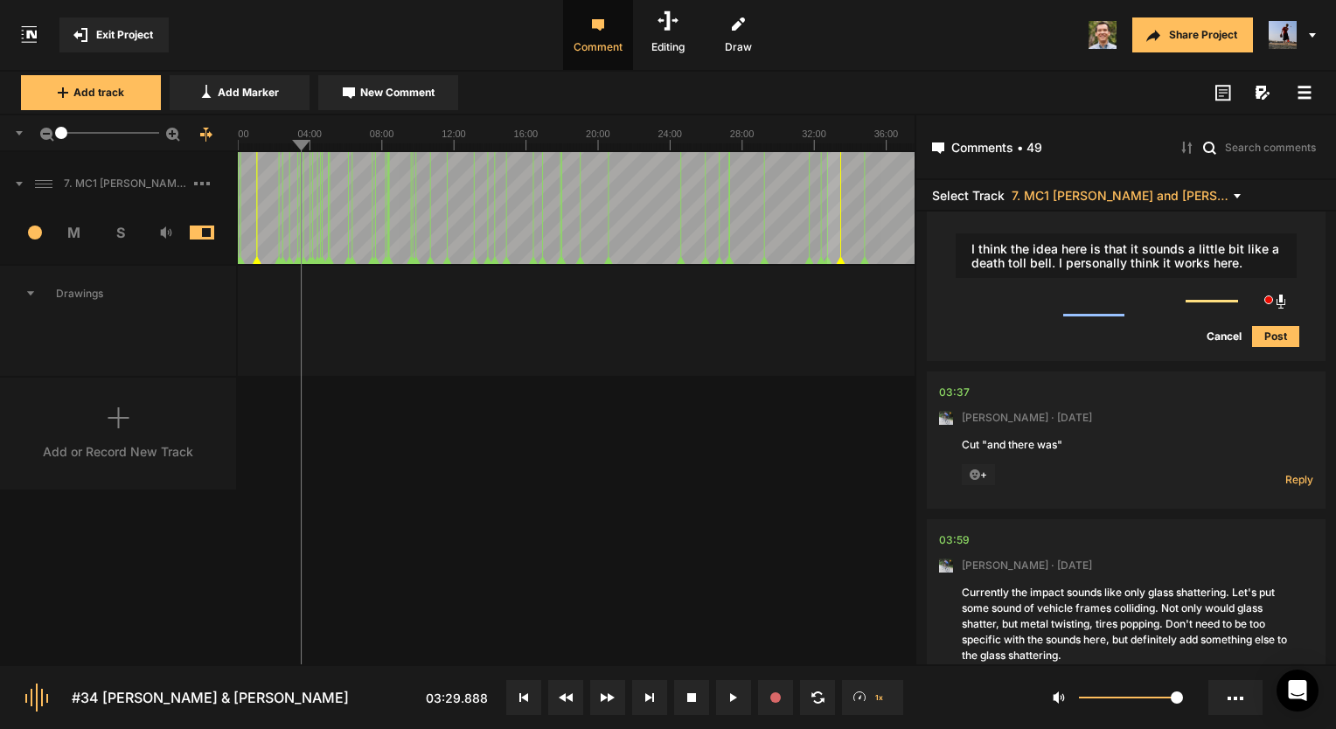
type textarea "I think the idea here is that it sounds a little bit like a death toll bell. I …"
click at [1265, 347] on button "Post" at bounding box center [1275, 336] width 47 height 21
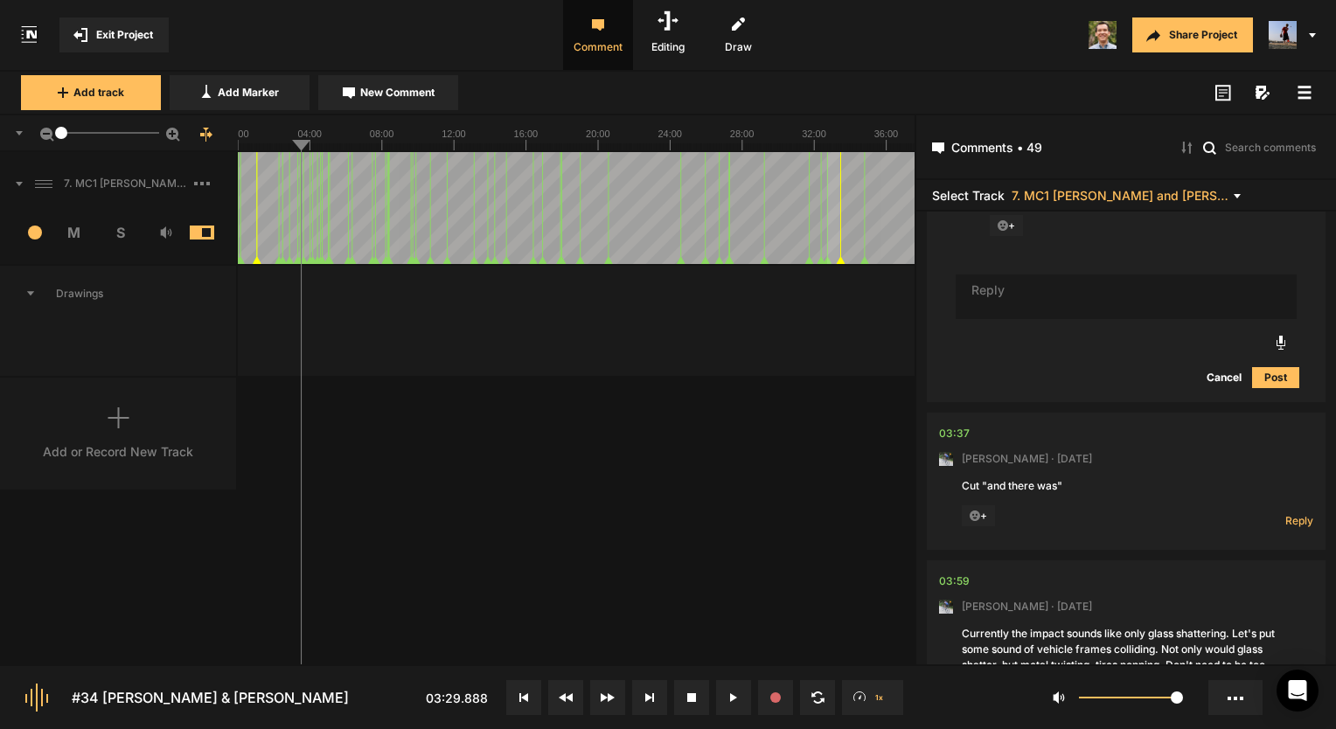
scroll to position [2963, 0]
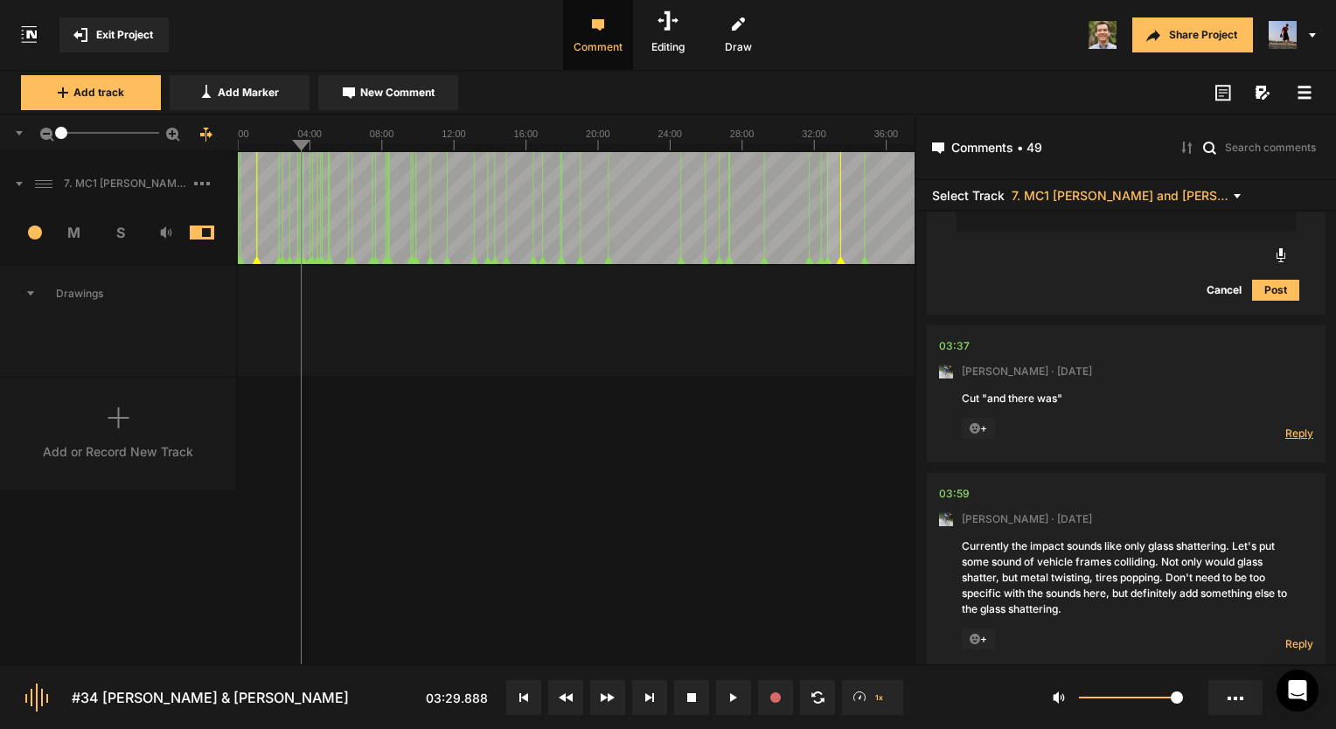
click at [1285, 441] on span "Reply" at bounding box center [1299, 433] width 28 height 15
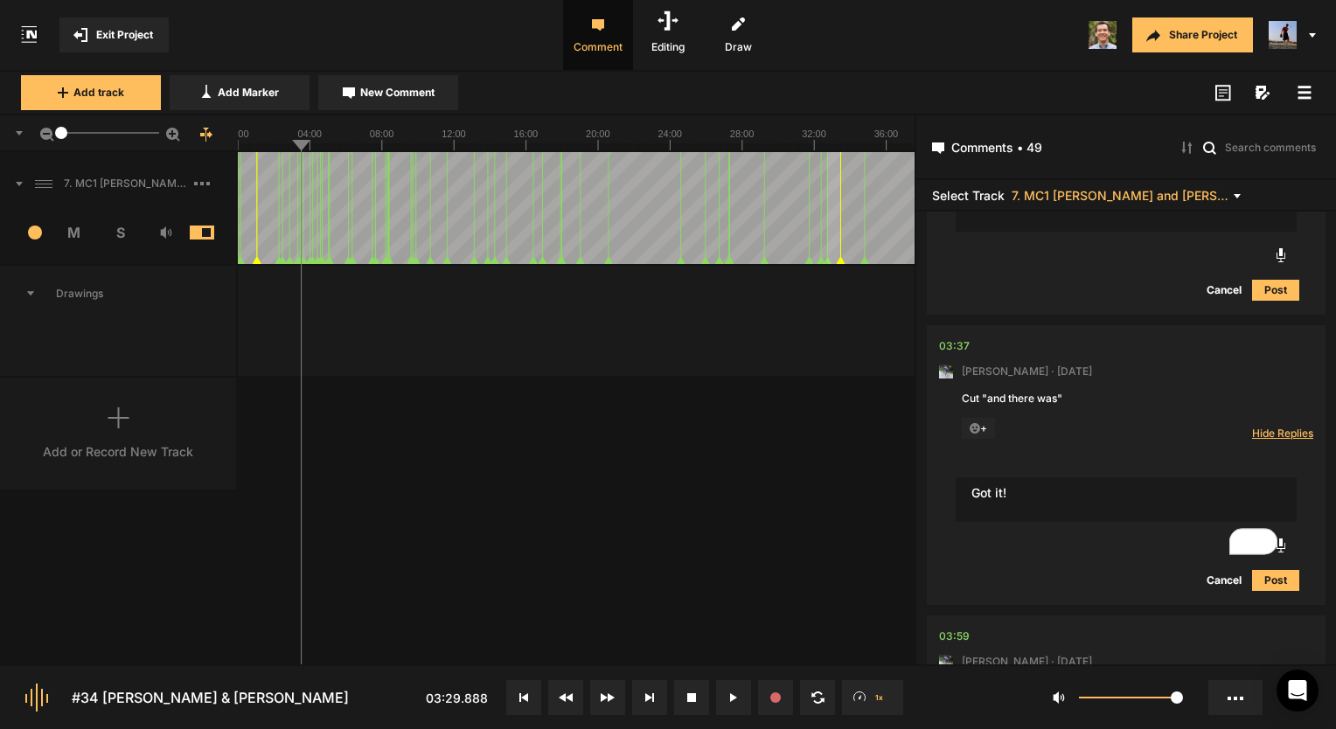
type textarea "Got it!"
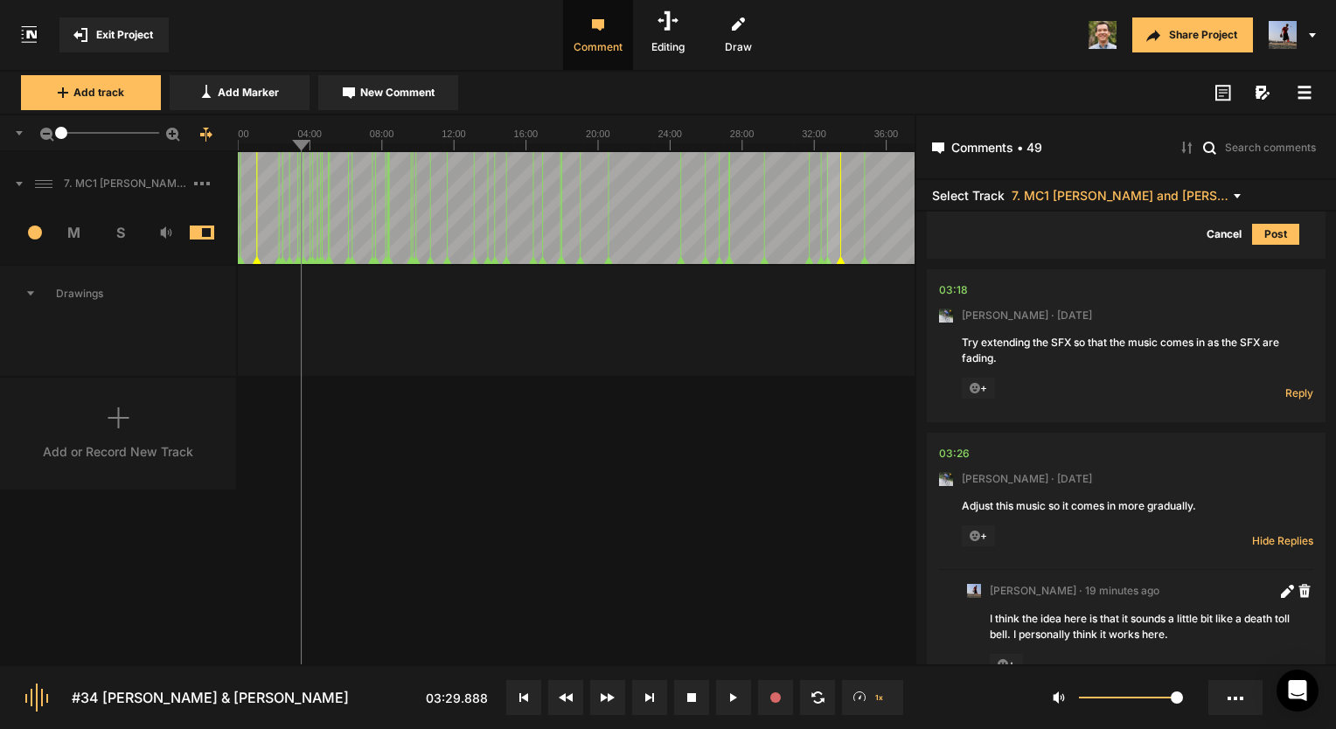
scroll to position [2347, 0]
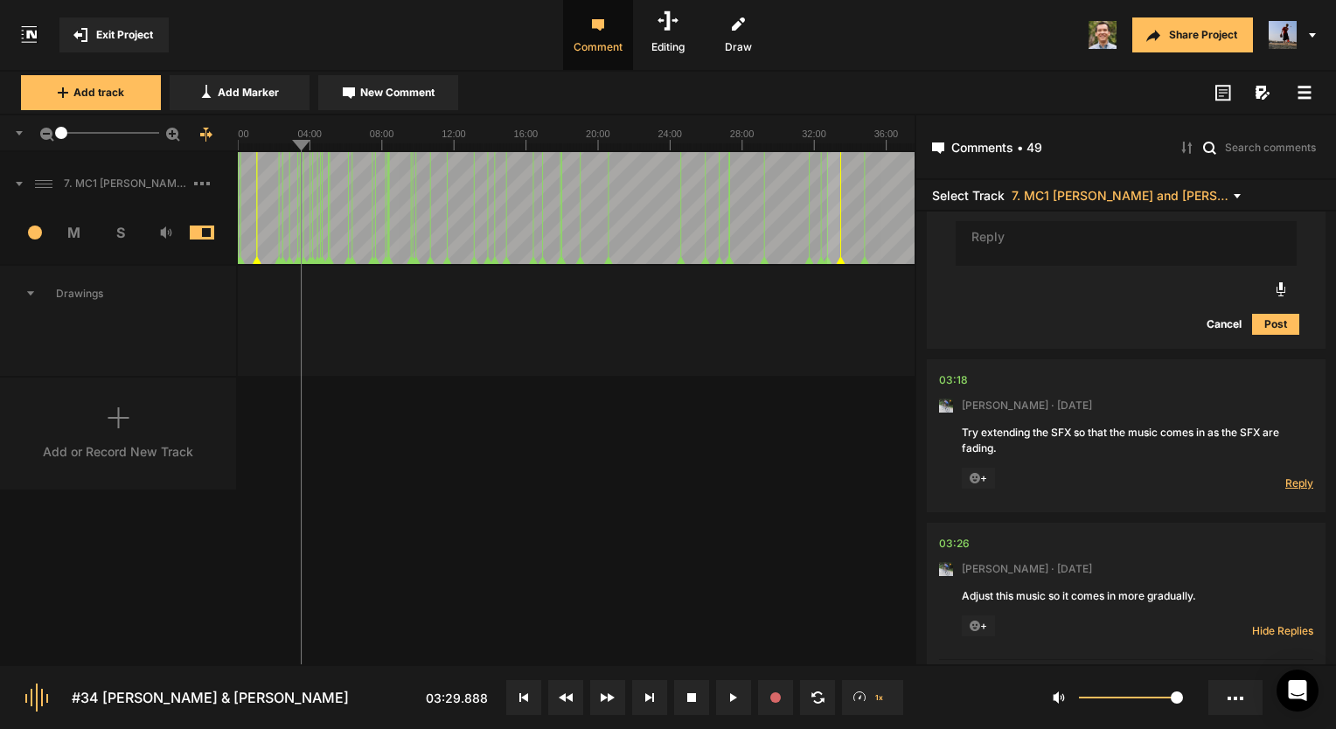
click at [1289, 490] on span "Reply" at bounding box center [1299, 483] width 28 height 15
type textarea "Got it!"
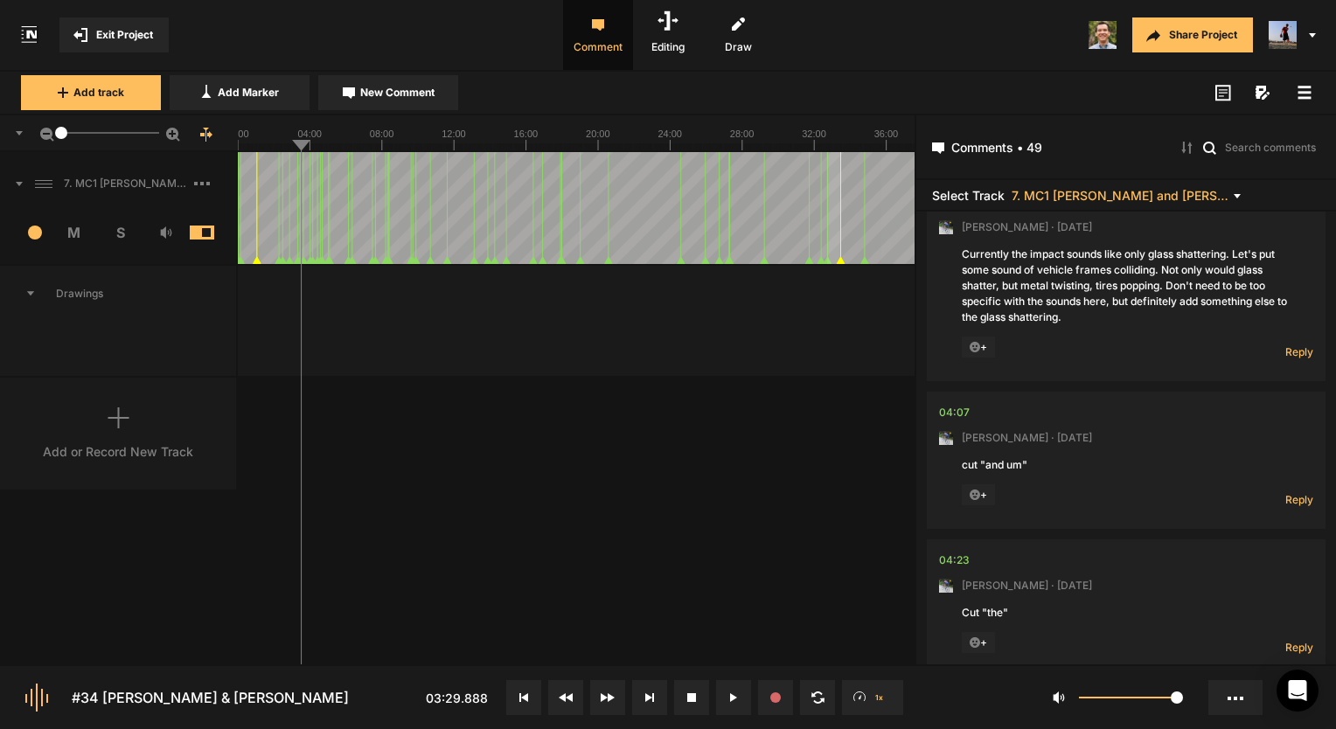
scroll to position [3792, 0]
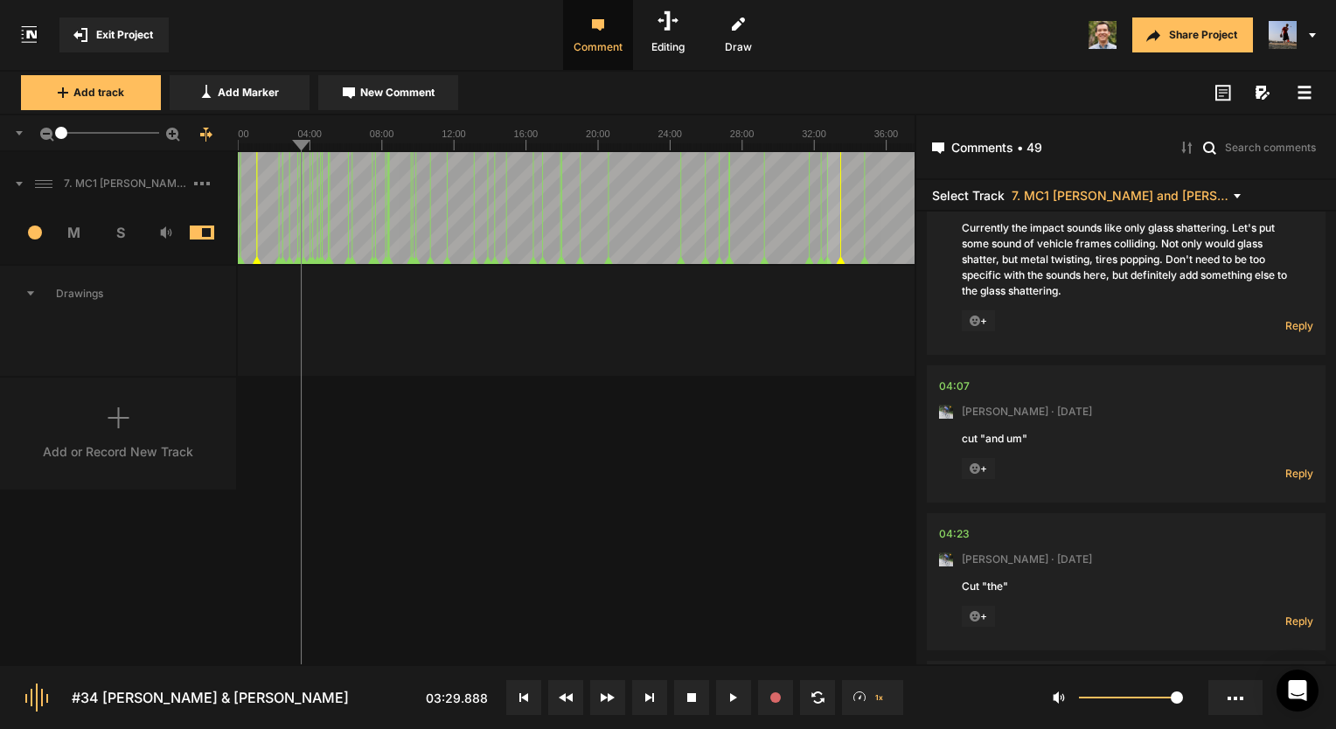
click at [1281, 355] on nt-comment "03:59 [PERSON_NAME] · [DATE] Currently the impact sounds like only glass shatte…" at bounding box center [1126, 255] width 374 height 200
click at [1285, 333] on span "Reply" at bounding box center [1299, 325] width 28 height 15
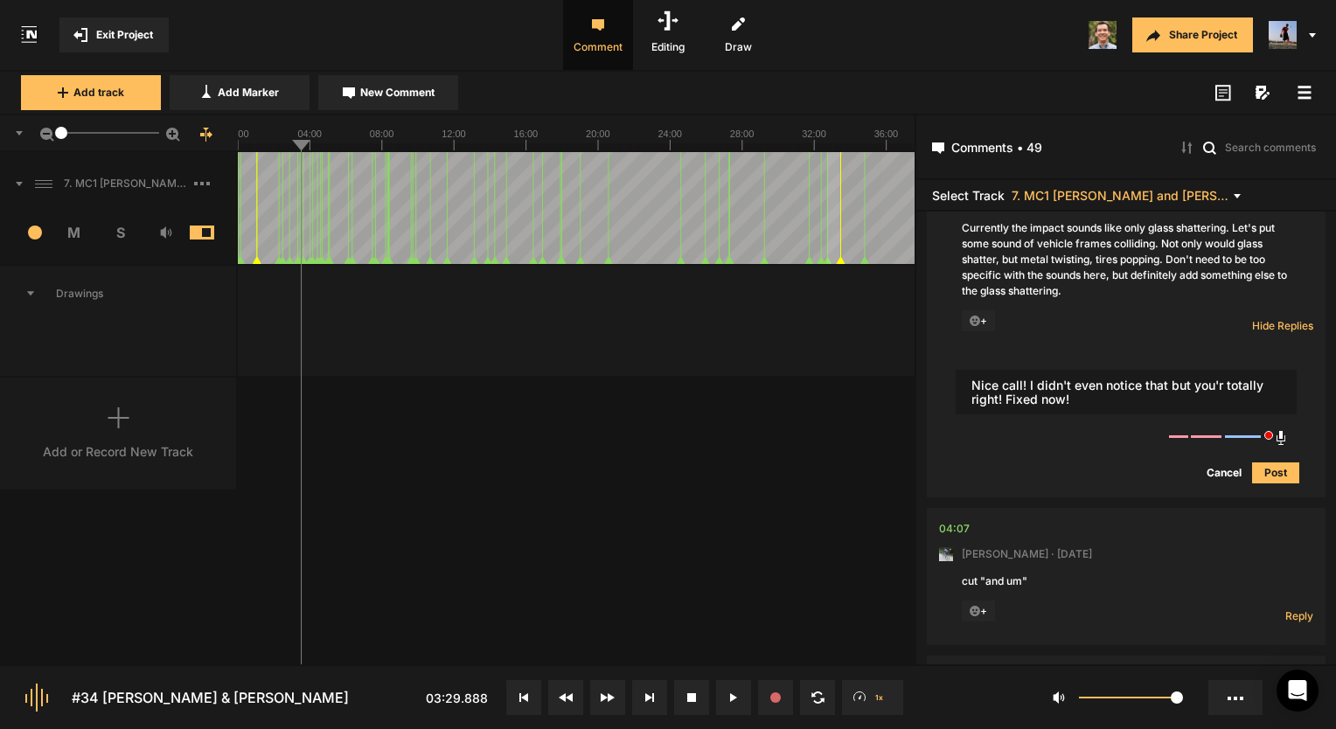
type textarea "Nice call! I didn't even notice that but you'r totally right! Fixed now!"
click at [1266, 483] on button "Post" at bounding box center [1275, 472] width 47 height 21
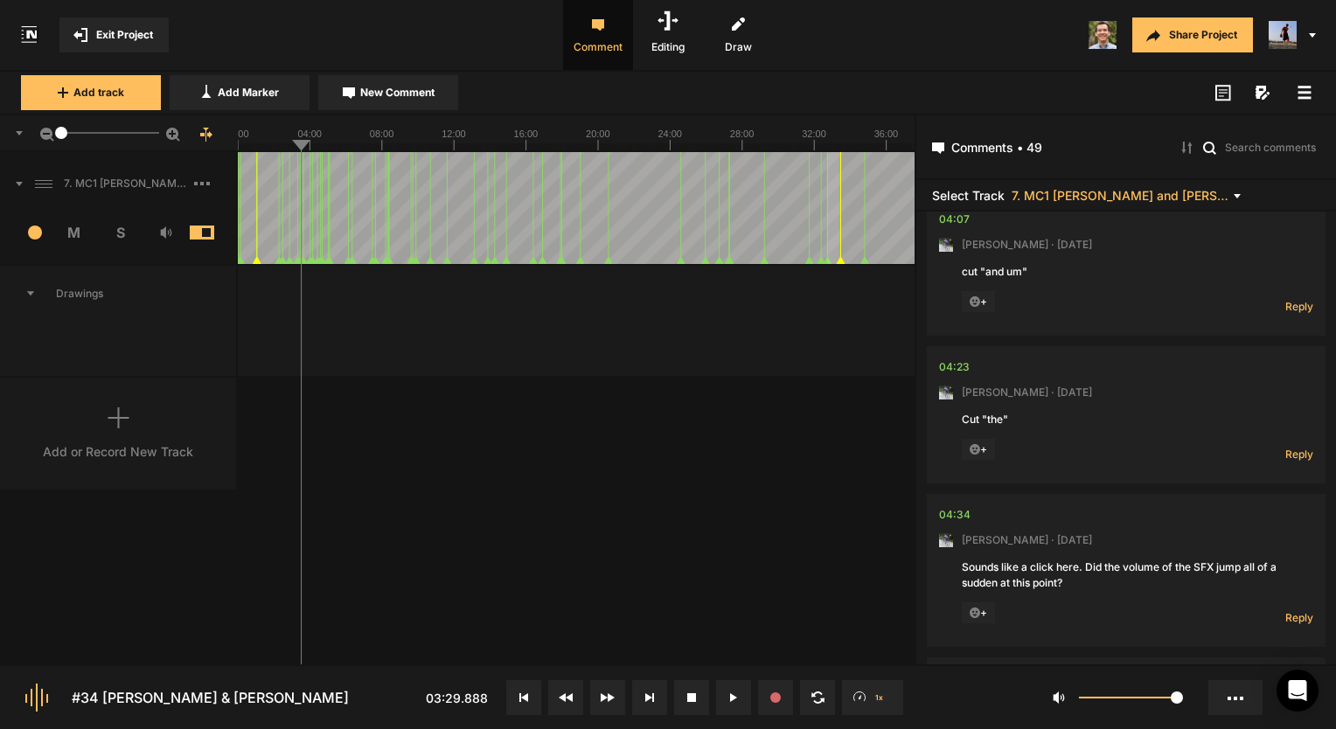
scroll to position [4229, 0]
click at [1285, 315] on span "Reply" at bounding box center [1299, 307] width 28 height 15
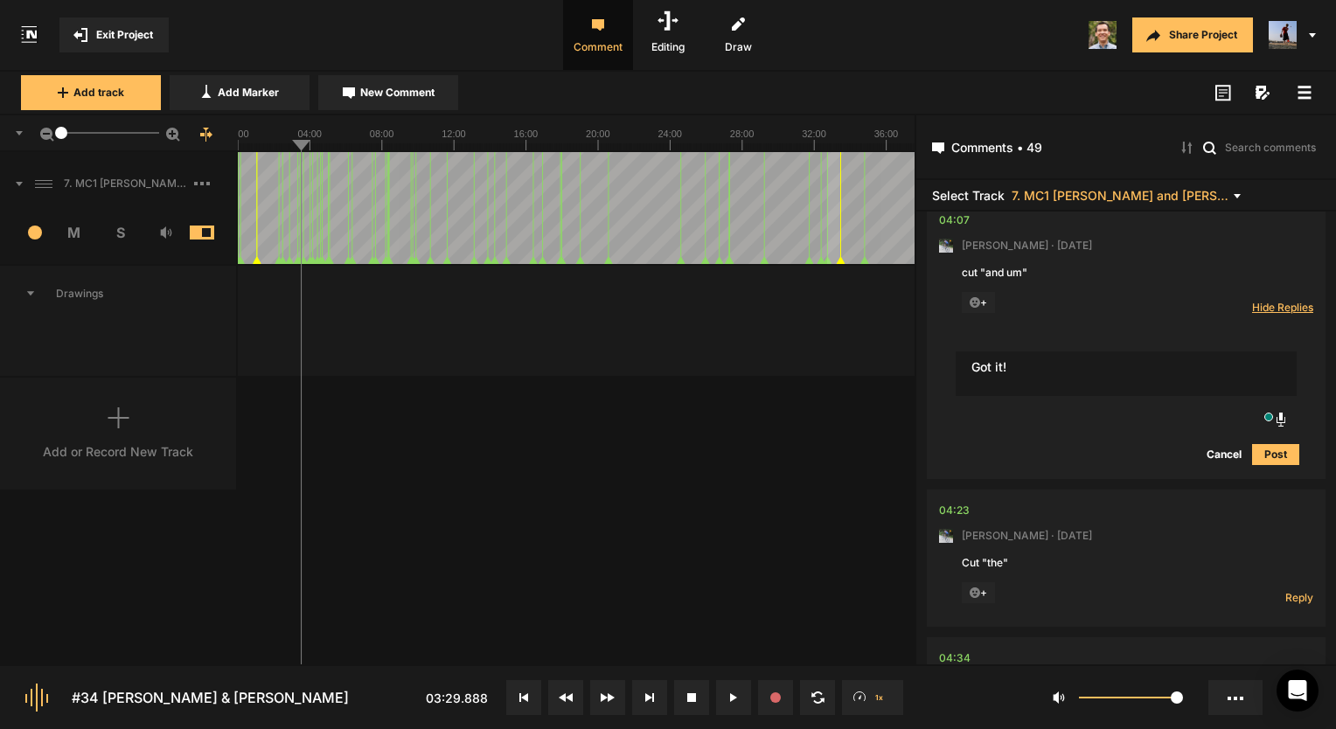
type textarea "Got it!"
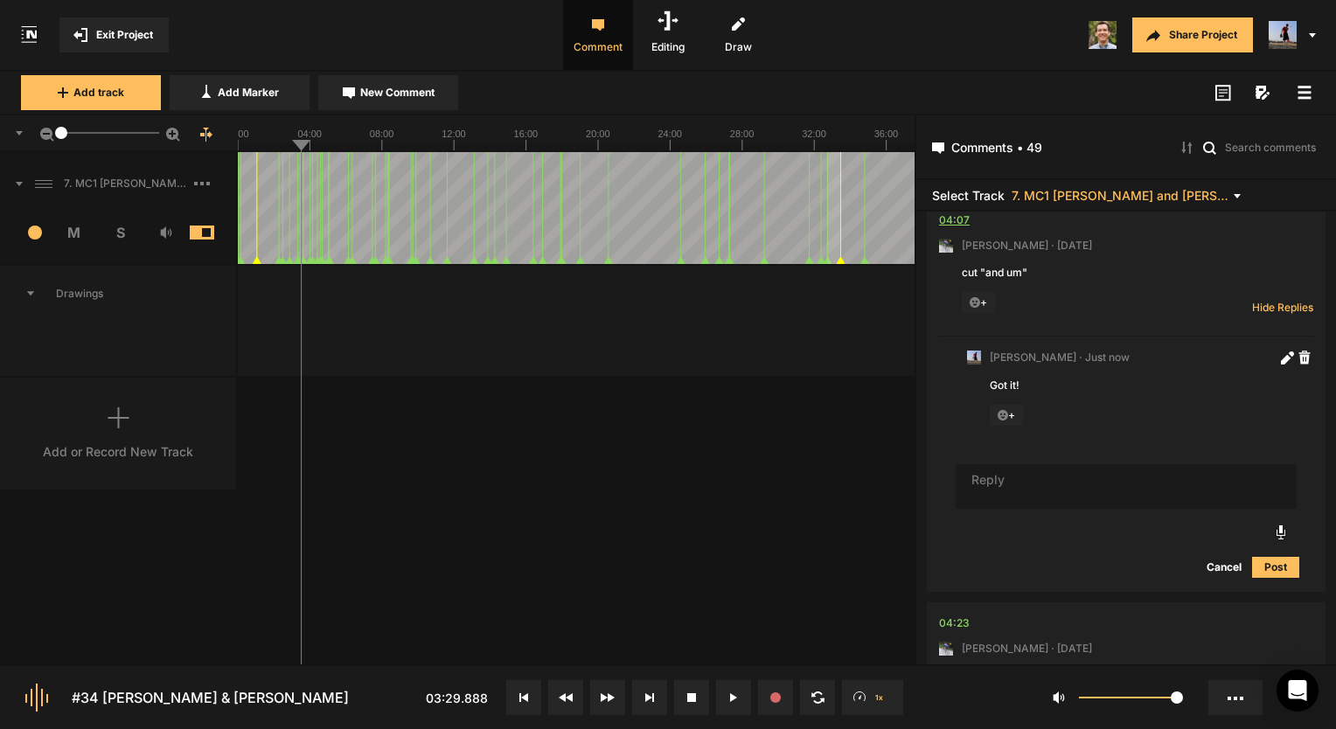
click at [961, 229] on div "04:07" at bounding box center [954, 220] width 31 height 17
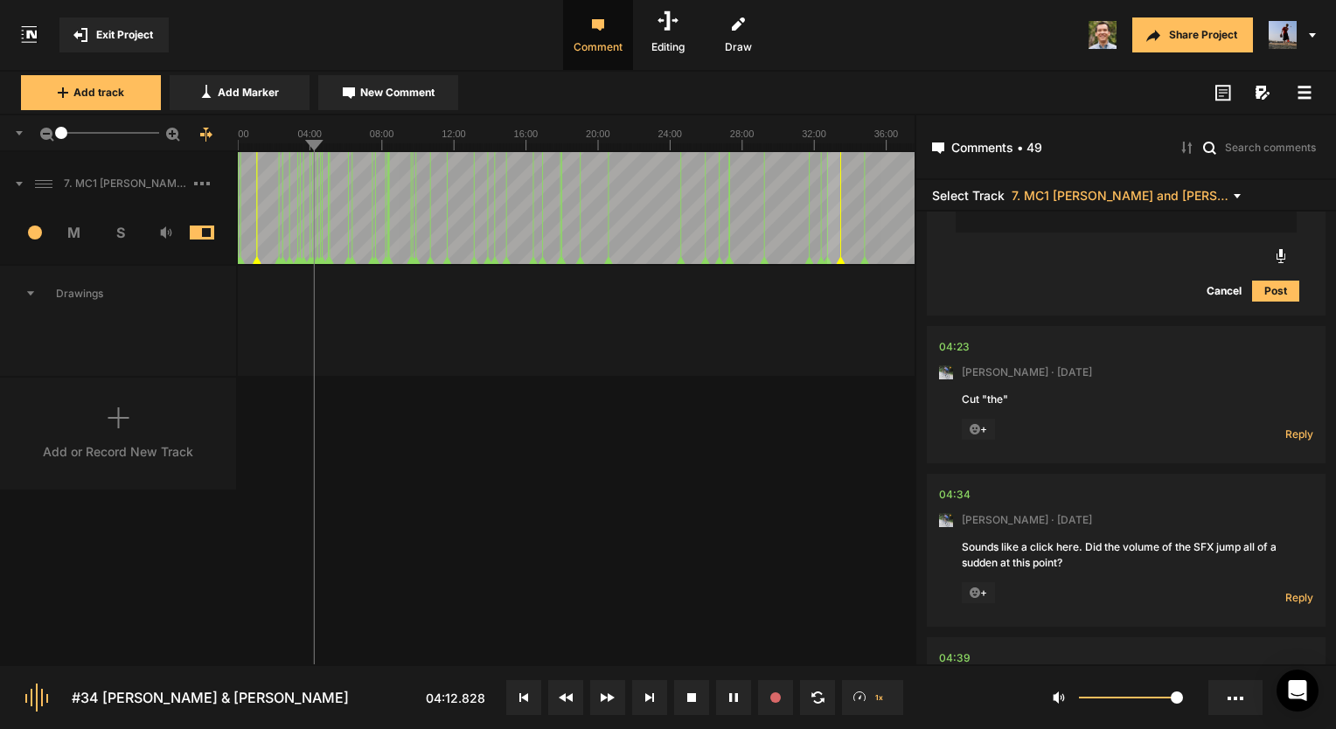
scroll to position [4579, 0]
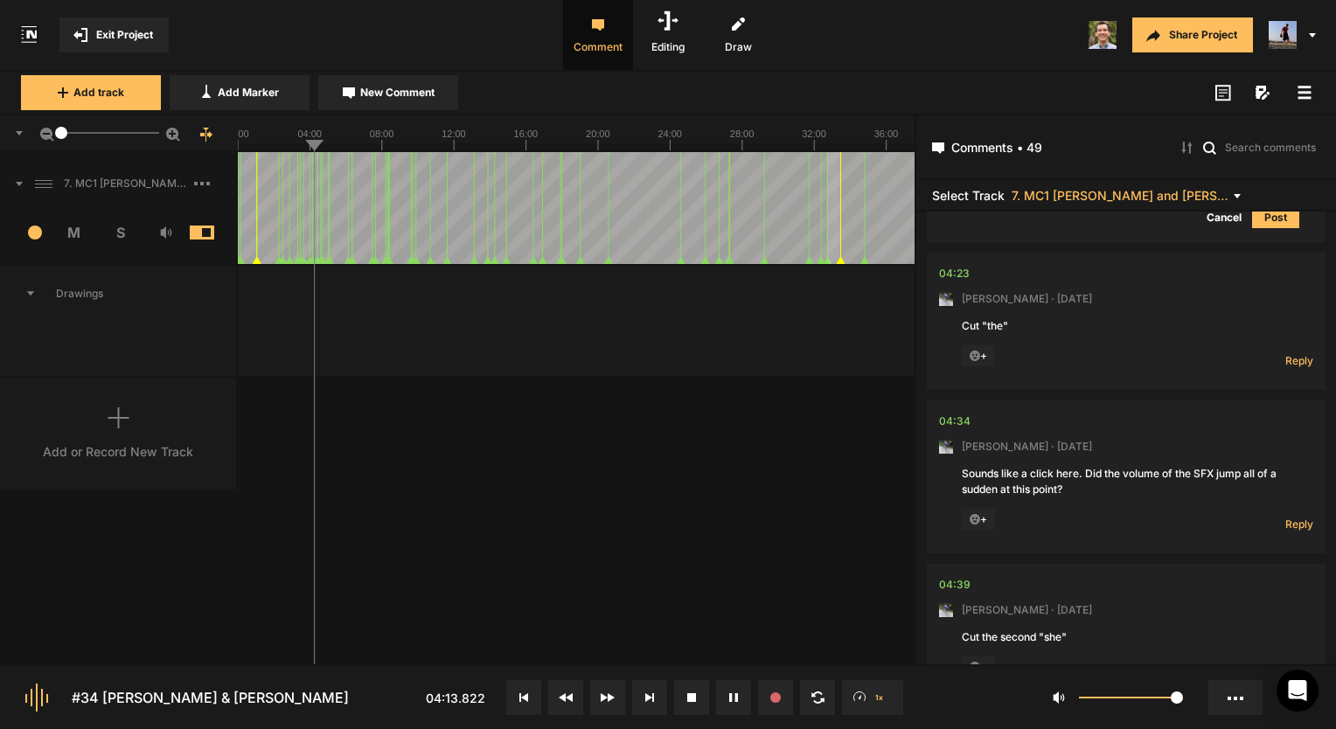
click at [952, 307] on nt-comment "04:23 [PERSON_NAME] · [DATE] Cut "the" + Reply Hide Replies" at bounding box center [1126, 321] width 374 height 137
click at [952, 282] on div "04:23" at bounding box center [954, 273] width 31 height 17
click at [963, 430] on div "04:34" at bounding box center [954, 421] width 31 height 17
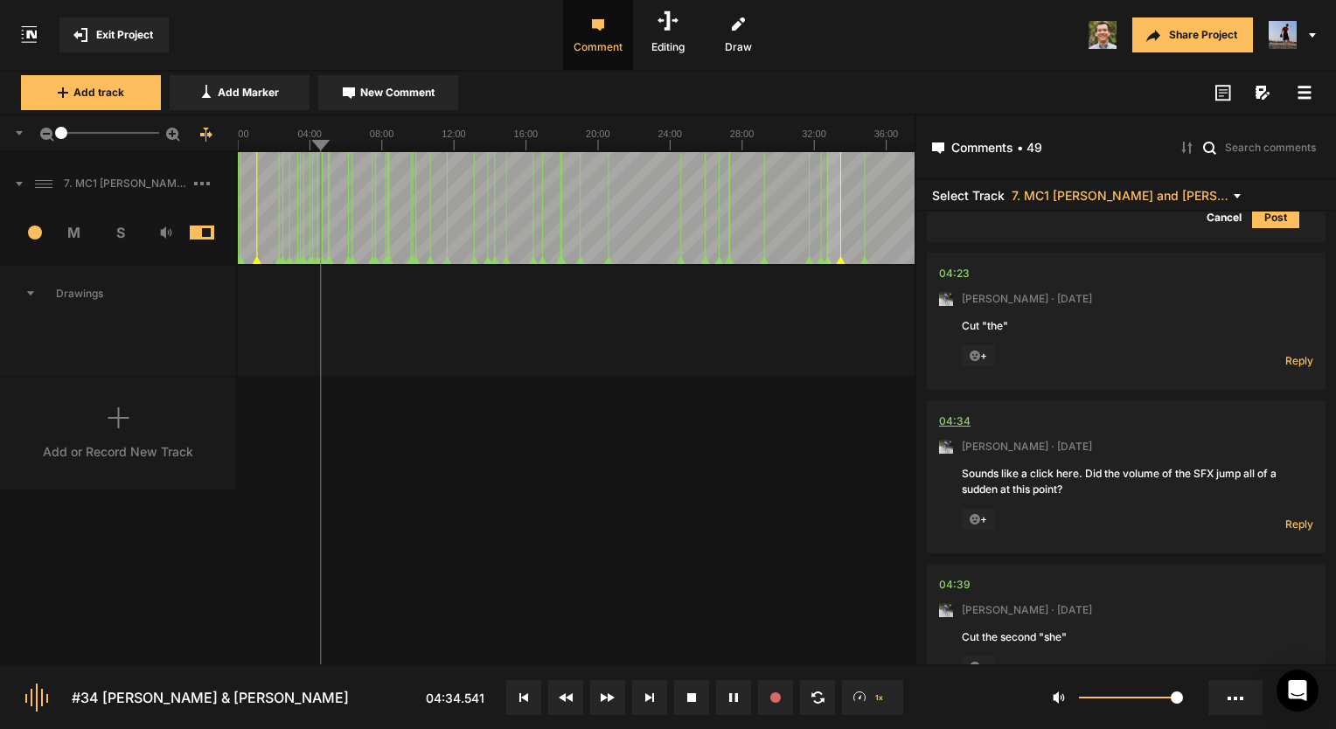
click at [963, 430] on div "04:34" at bounding box center [954, 421] width 31 height 17
click at [1297, 531] on span "Reply" at bounding box center [1299, 524] width 28 height 15
type textarea "Got it!"
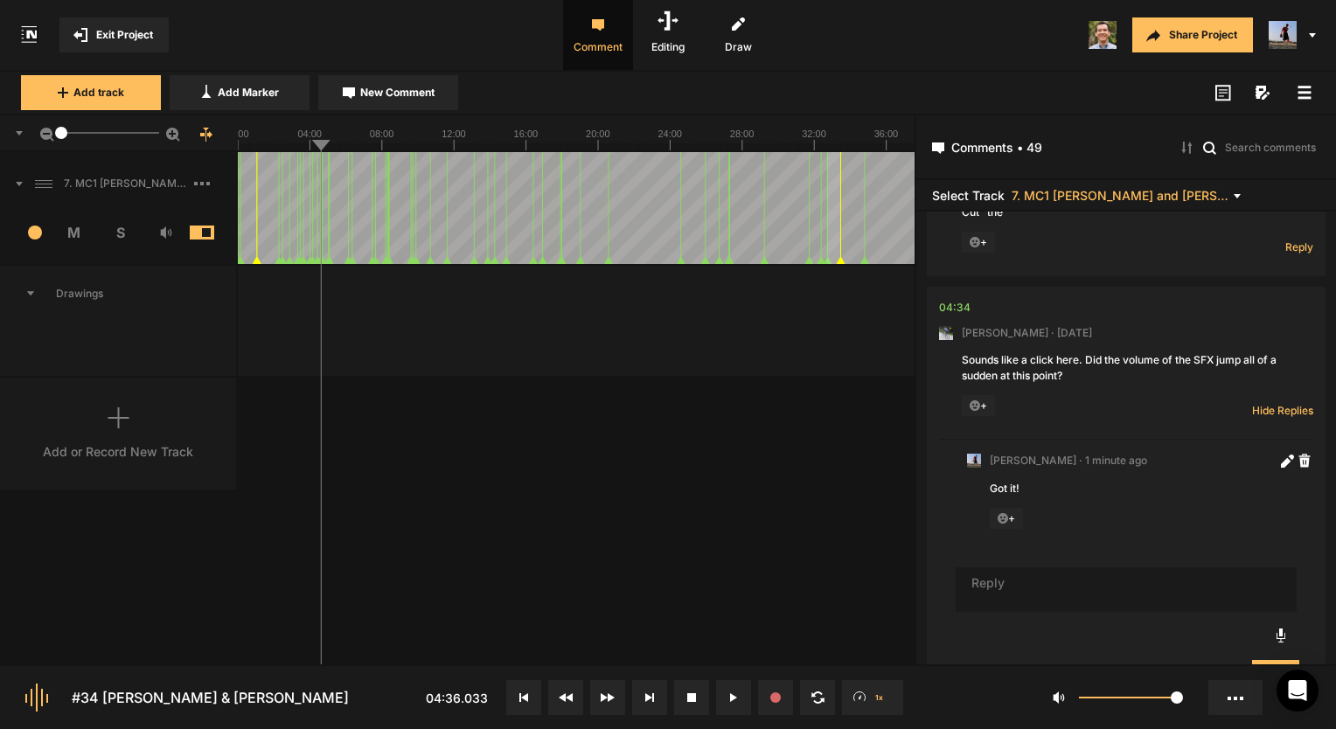
scroll to position [4664, 0]
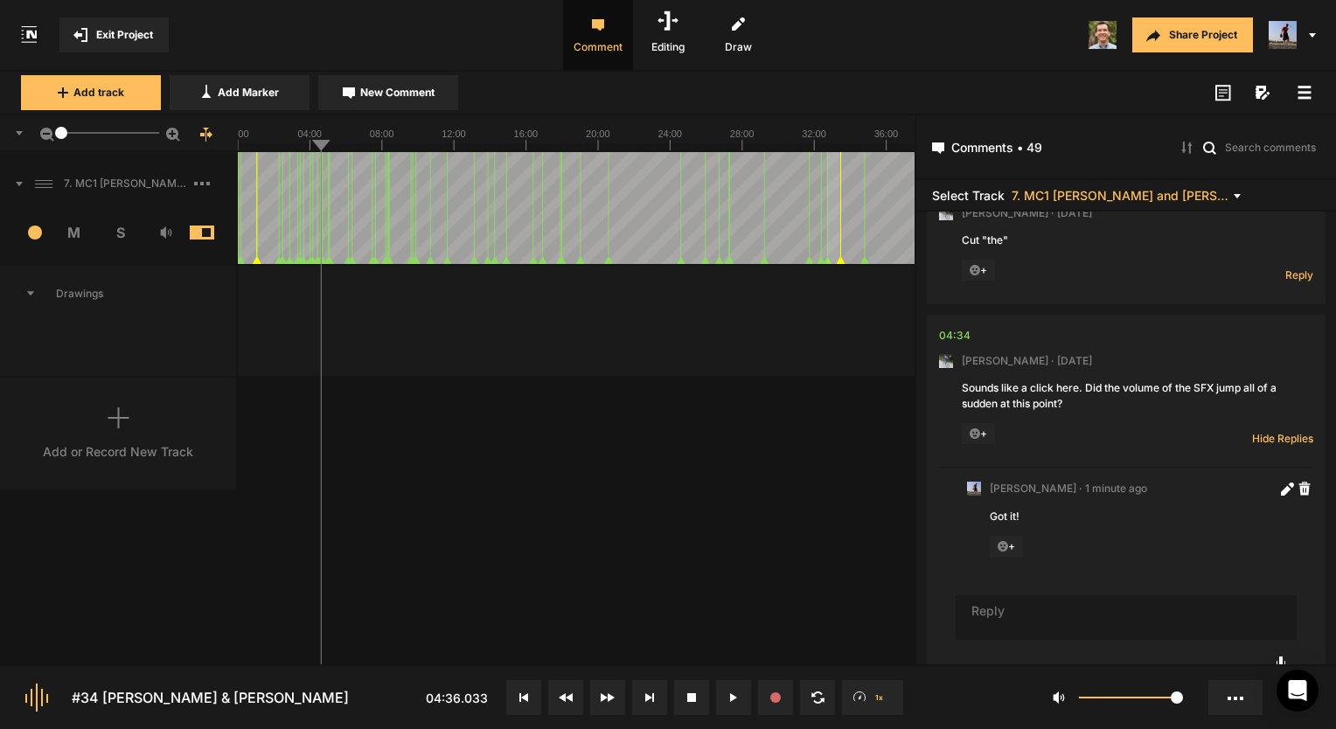
click at [1288, 282] on div "Reply Hide Replies" at bounding box center [1278, 271] width 70 height 23
click at [1286, 282] on span "Reply" at bounding box center [1299, 274] width 28 height 15
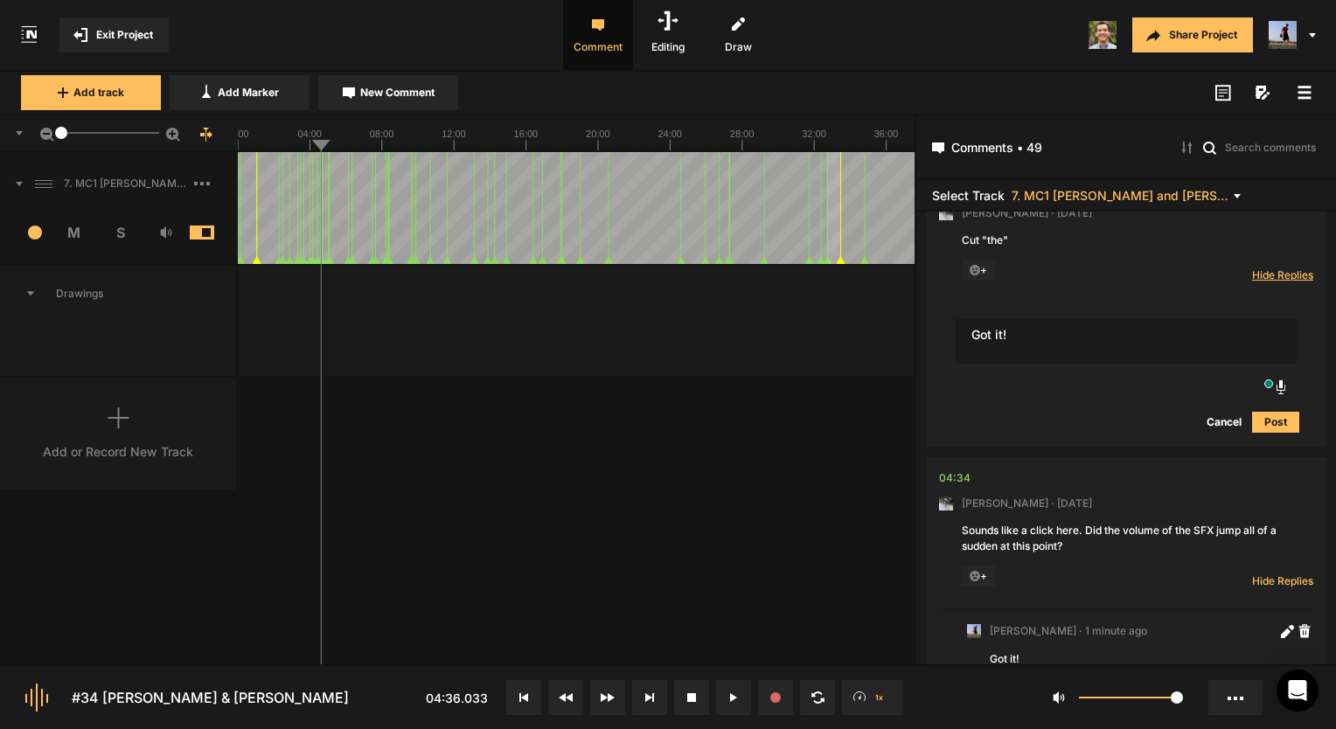
type textarea "Got it!"
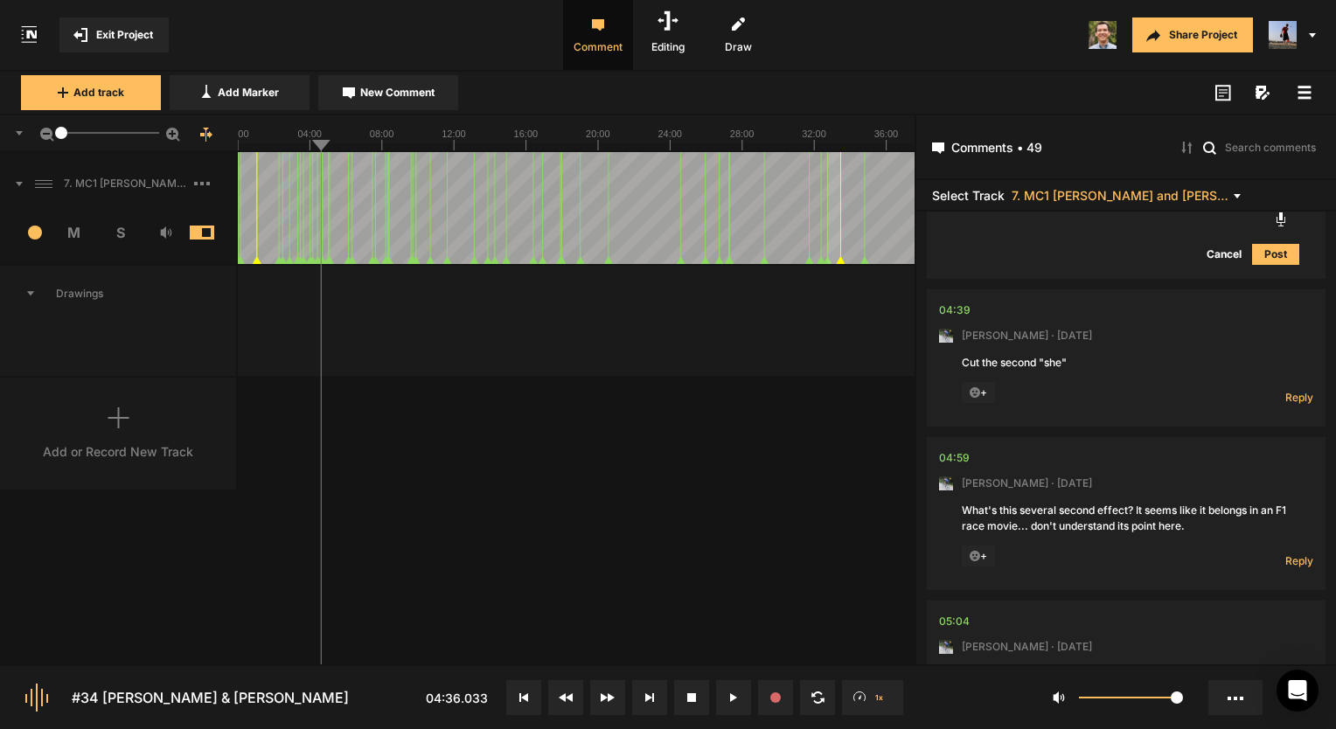
scroll to position [5451, 0]
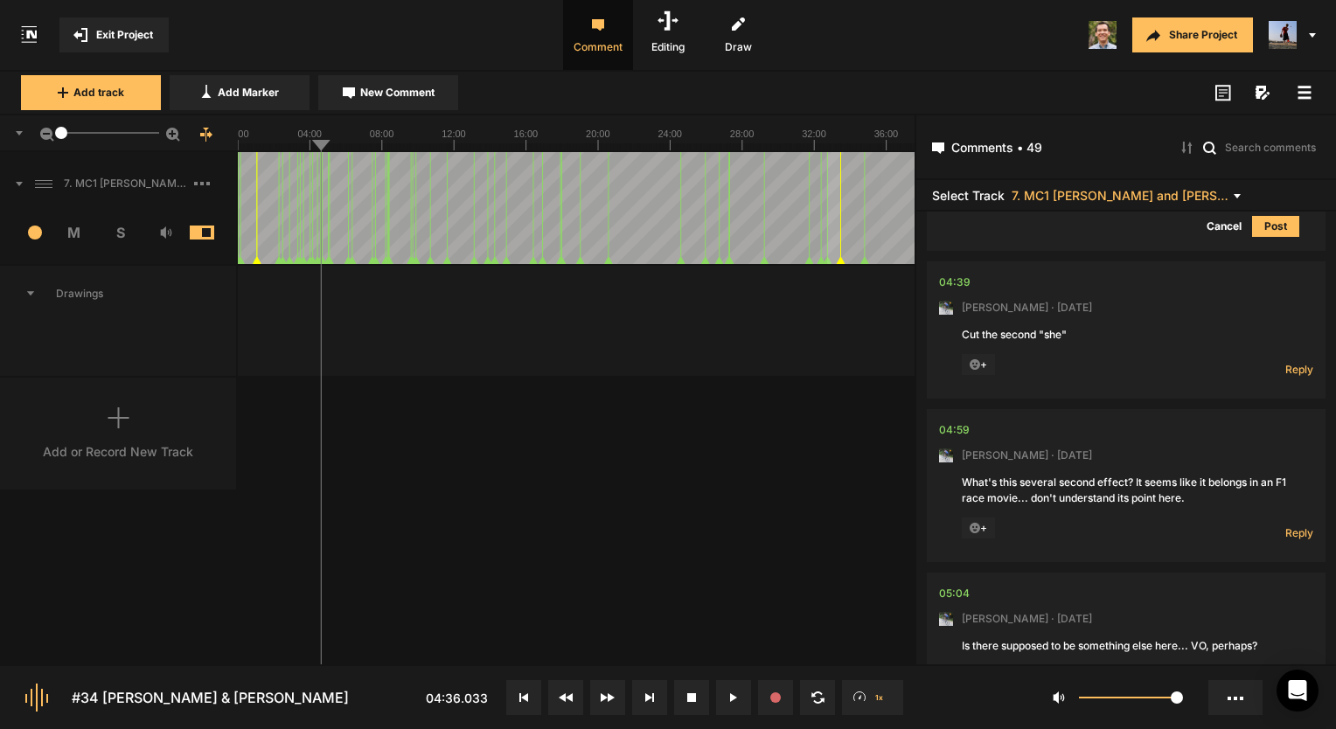
scroll to position [5363, 0]
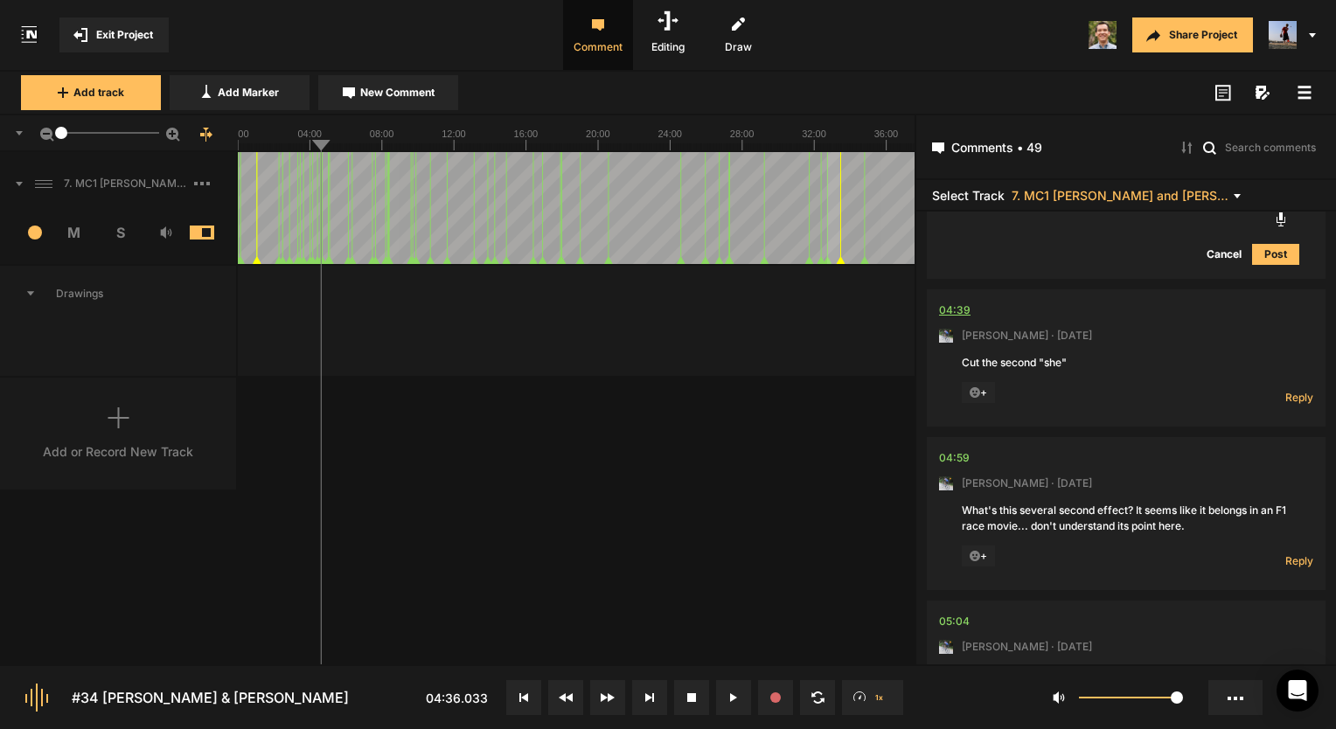
click at [944, 319] on div "04:39" at bounding box center [954, 310] width 31 height 17
drag, startPoint x: 1077, startPoint y: 498, endPoint x: 1173, endPoint y: 446, distance: 109.5
click at [1170, 447] on div "00:00 Micah Foster · 4 months ago We have one new song in this one. Otherwise, …" at bounding box center [1126, 438] width 420 height 453
click at [1293, 405] on span "Reply" at bounding box center [1299, 397] width 28 height 15
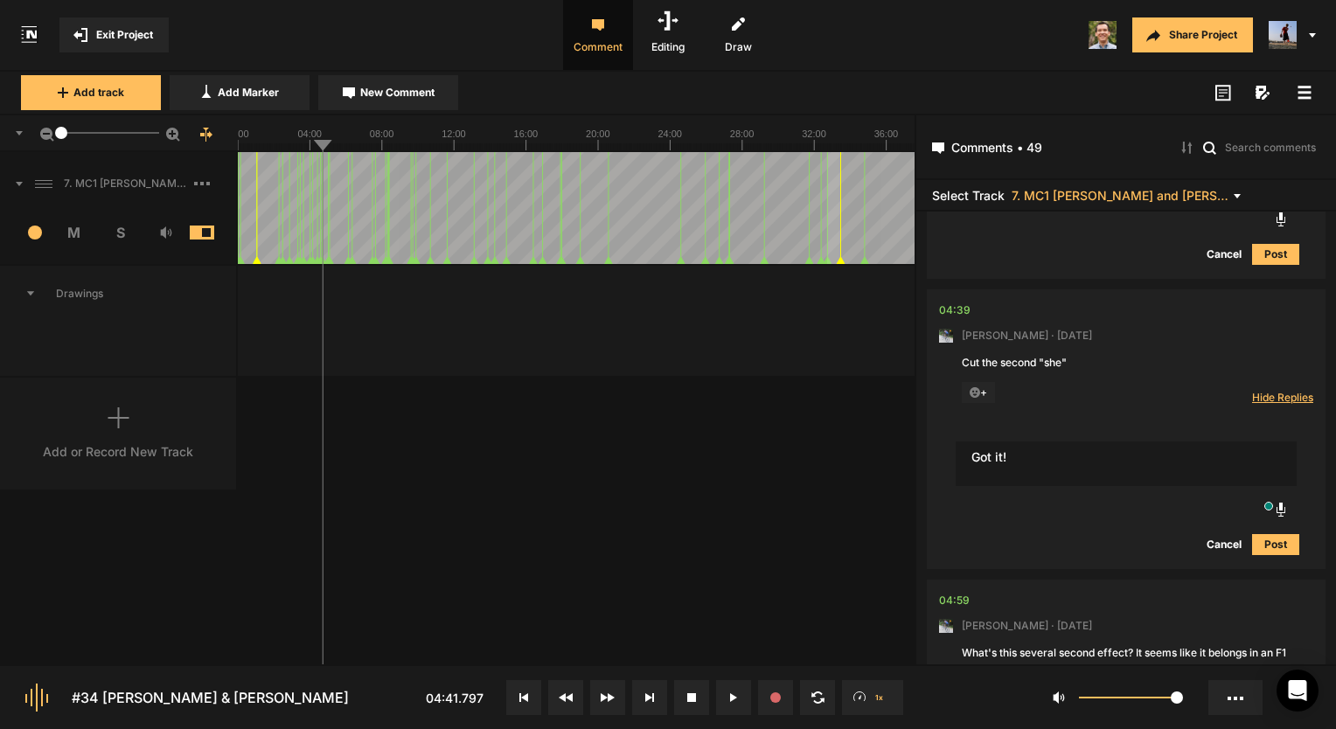
type textarea "Got it!"
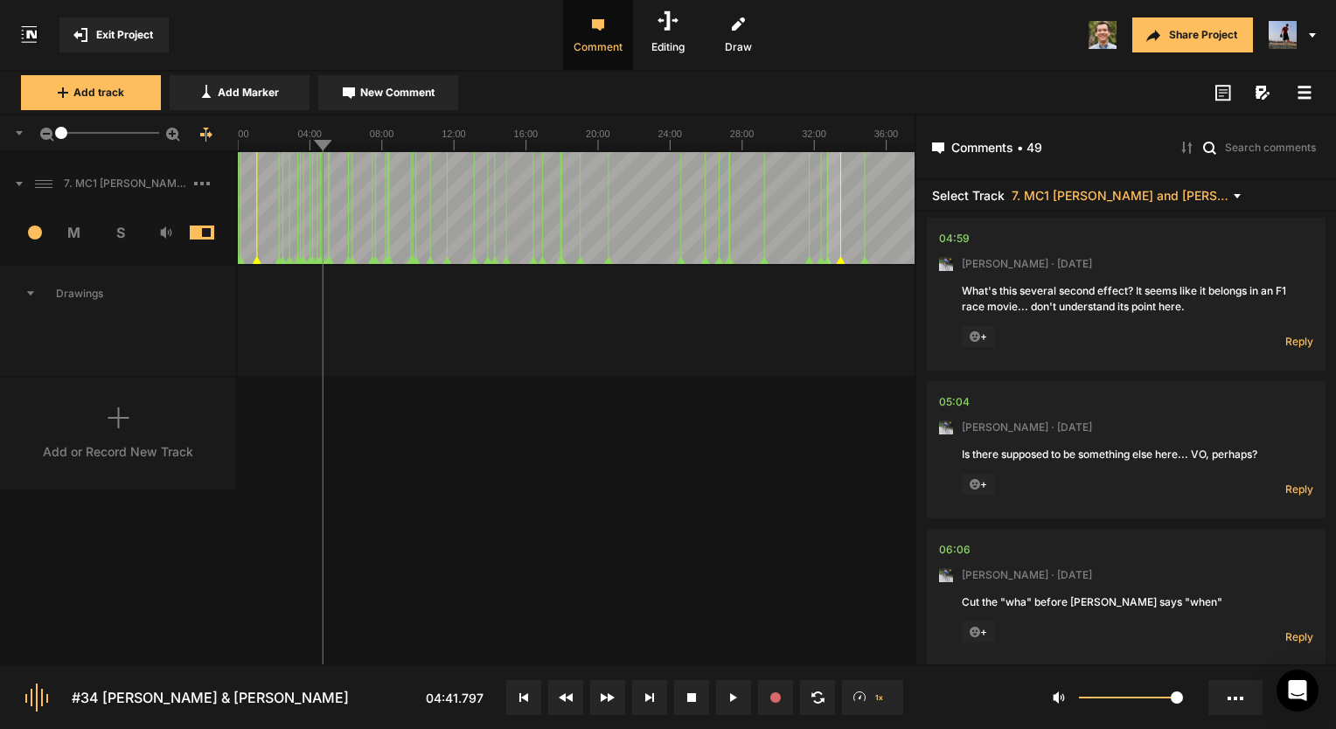
scroll to position [5846, 0]
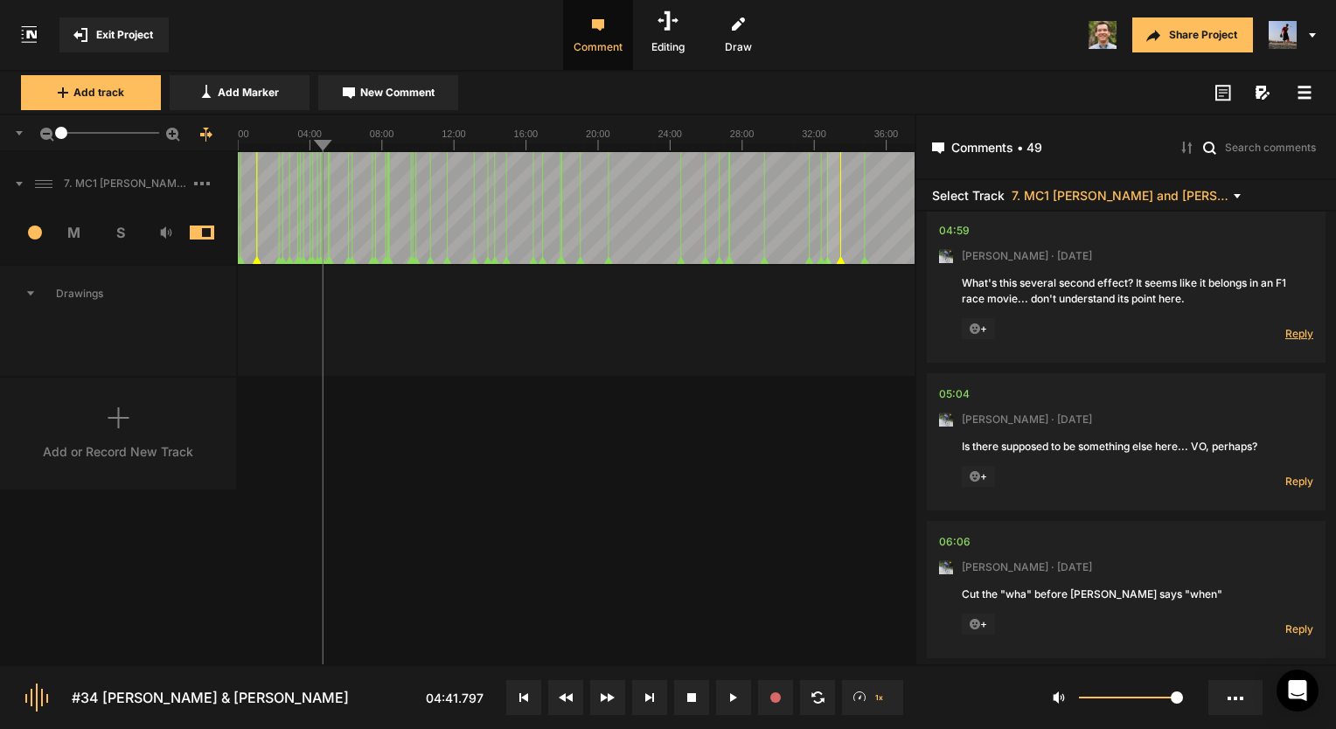
click at [1285, 341] on span "Reply" at bounding box center [1299, 333] width 28 height 15
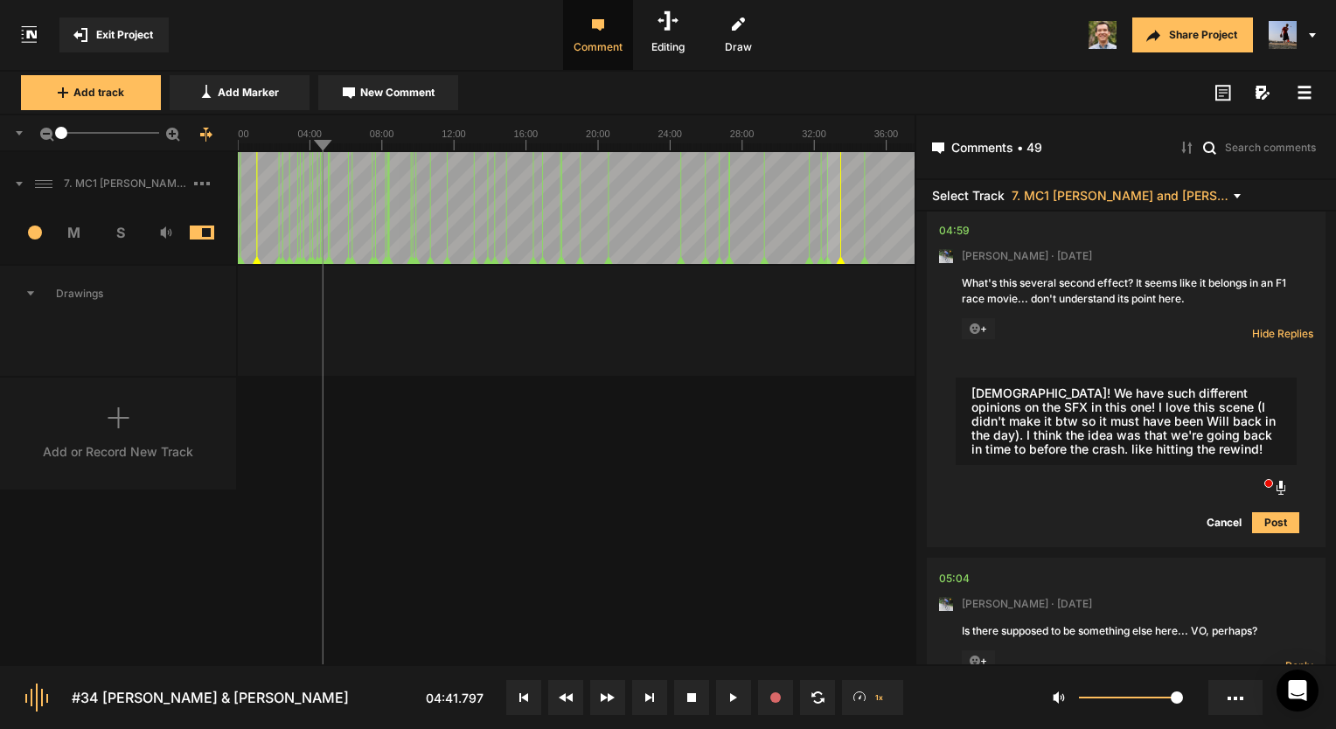
type textarea "Haha! We have such different opinions on the SFX in this one! I love this scene…"
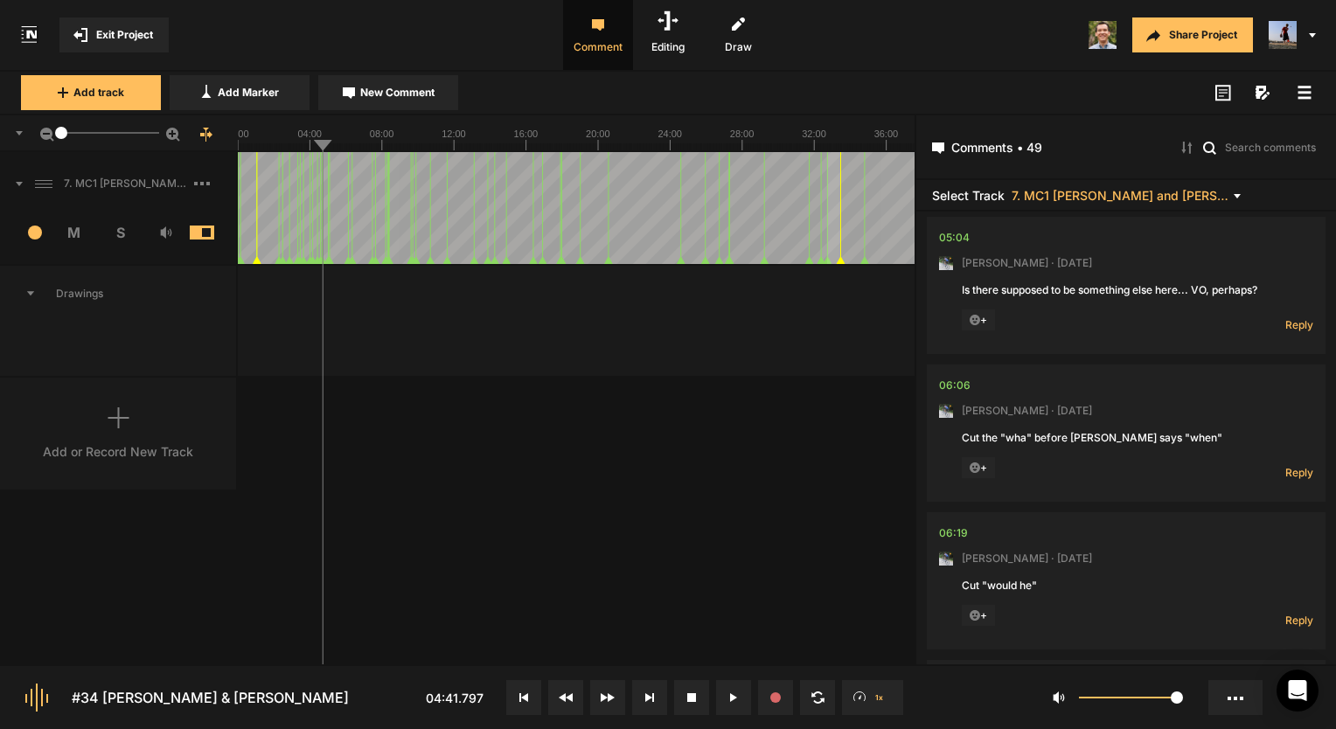
scroll to position [6328, 0]
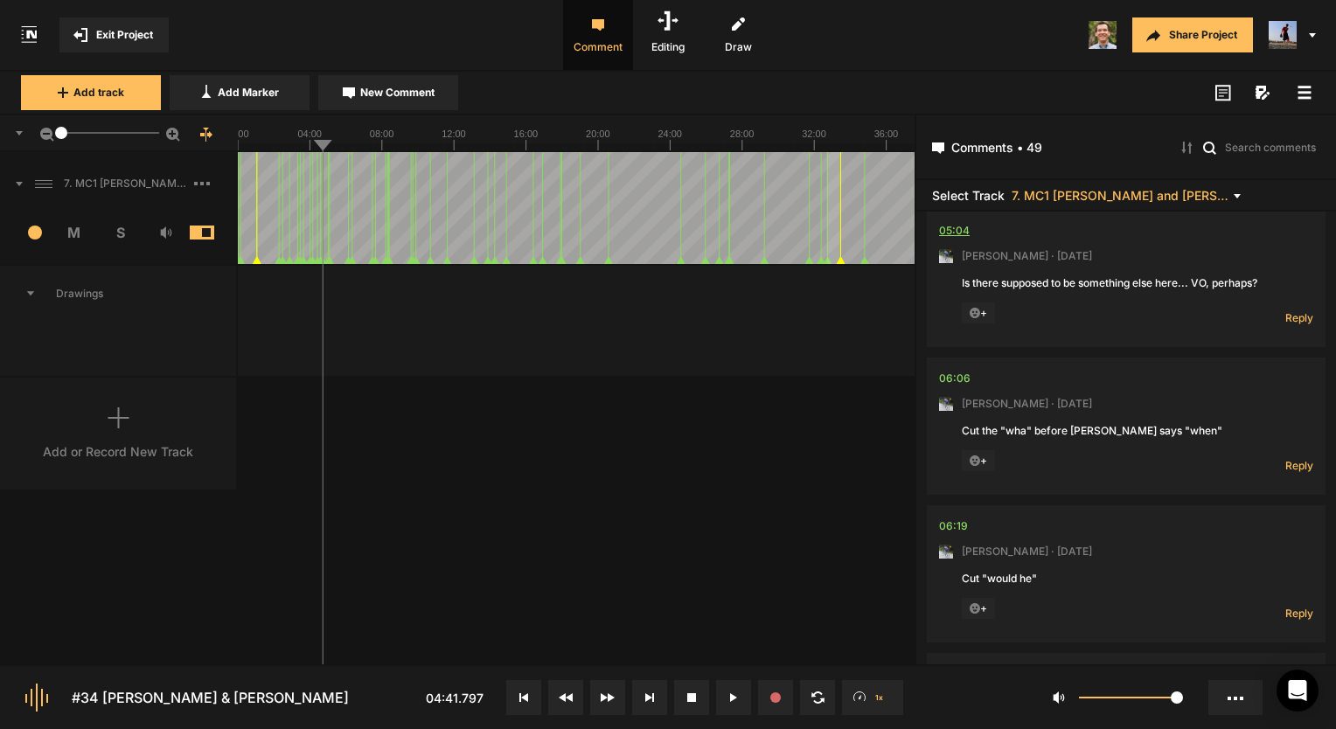
click at [957, 240] on div "05:04" at bounding box center [954, 230] width 31 height 17
click at [1290, 325] on span "Reply" at bounding box center [1299, 317] width 28 height 15
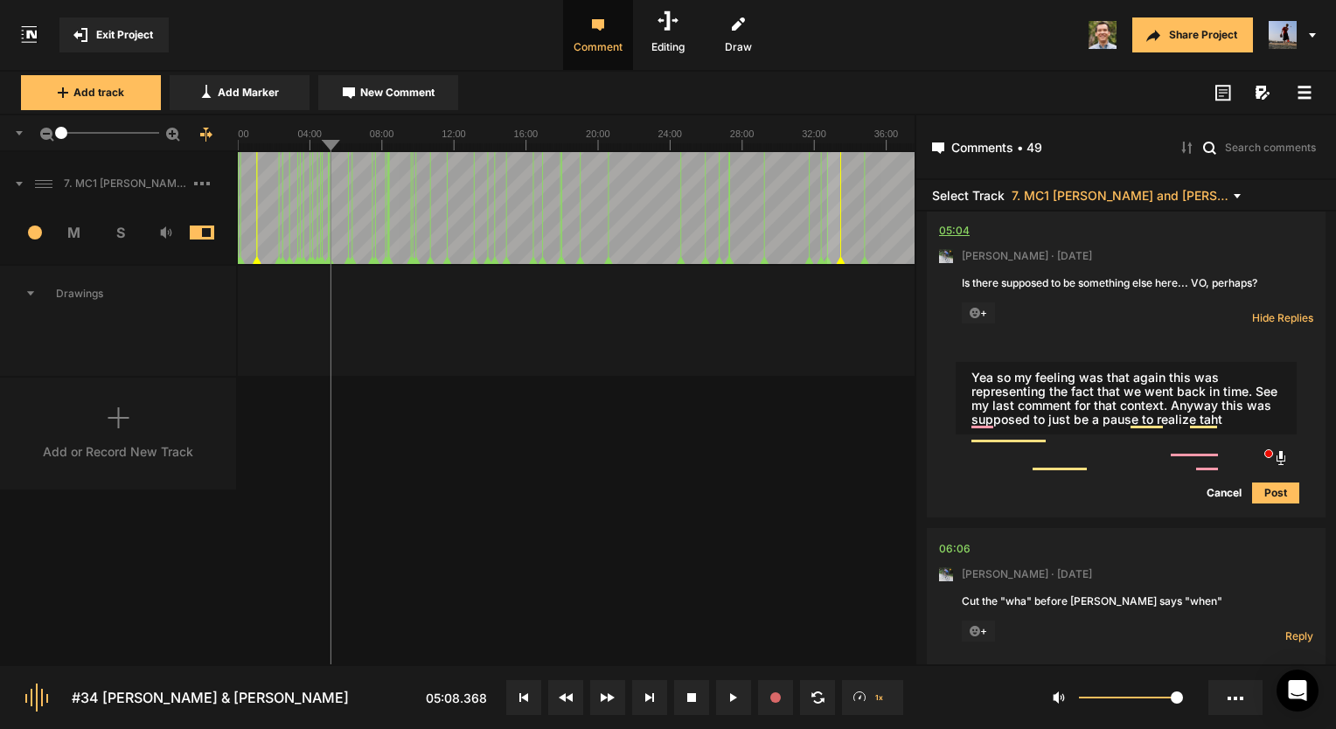
click at [949, 240] on div "05:04" at bounding box center [954, 230] width 31 height 17
click at [1236, 435] on textarea "Yea so my feeling was that again this was representing the fact that we went ba…" at bounding box center [1125, 398] width 341 height 73
click at [1210, 435] on textarea "Yea so my feeling was that again this was representing the fact that we went ba…" at bounding box center [1125, 398] width 341 height 73
click at [1201, 435] on textarea "Yea so my feeling was that again this was representing the fact that we went ba…" at bounding box center [1125, 398] width 341 height 73
type textarea "Yea so my feeling was that again this was representing the fact that we went ba…"
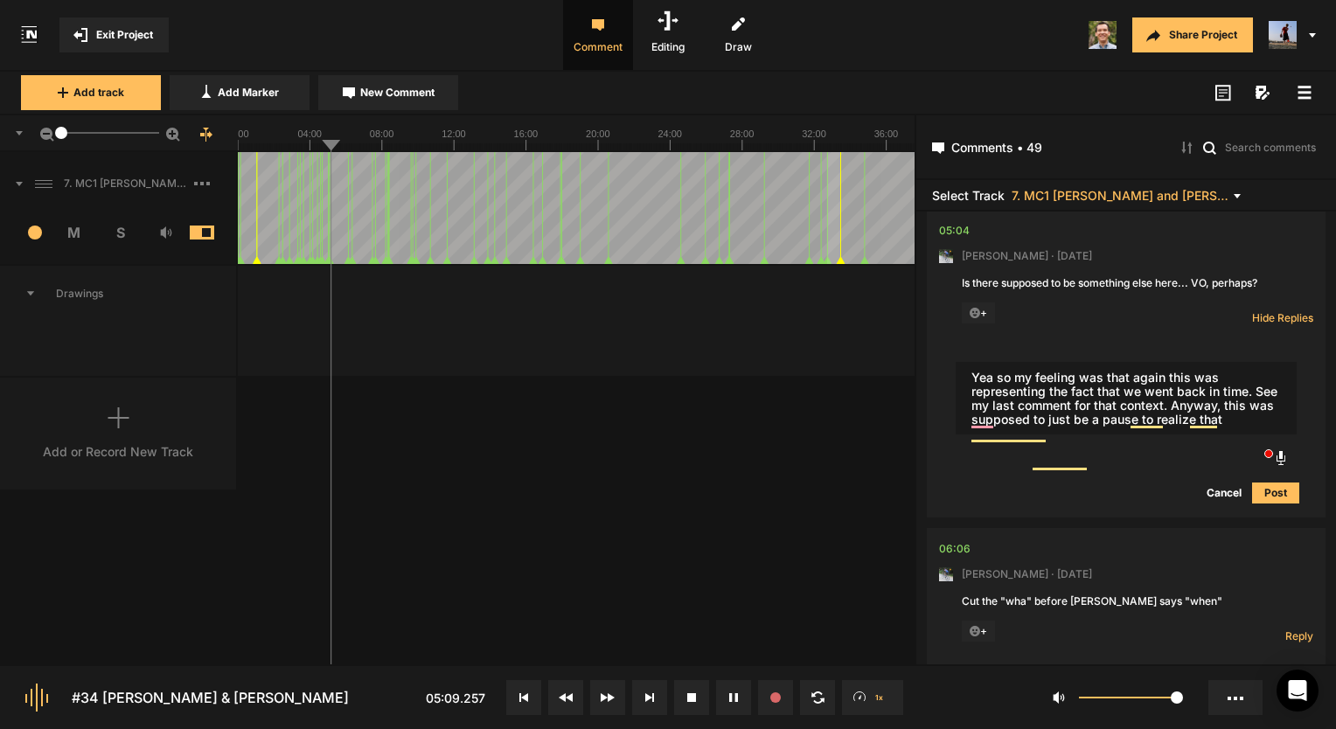
click at [1270, 503] on button "Post" at bounding box center [1275, 493] width 47 height 21
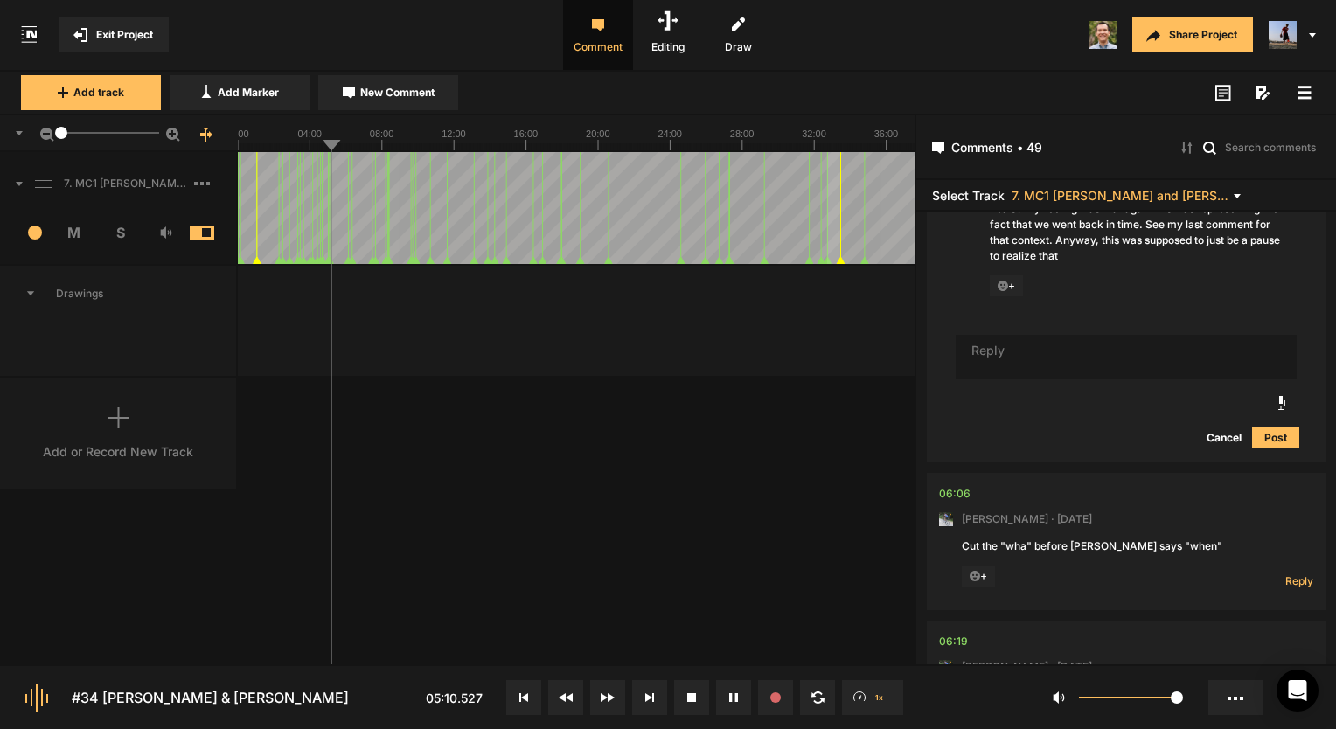
scroll to position [6689, 0]
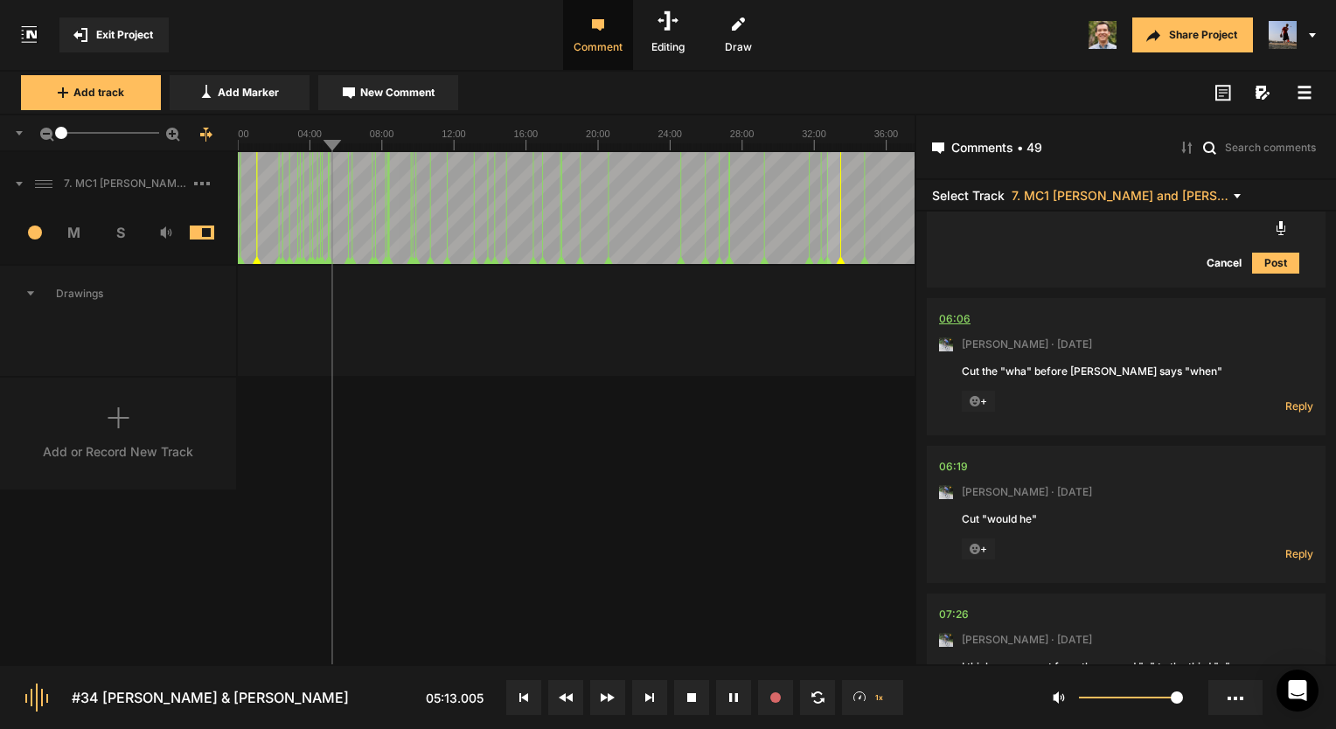
click at [968, 328] on div "06:06" at bounding box center [954, 318] width 31 height 17
click at [1288, 413] on span "Reply" at bounding box center [1299, 406] width 28 height 15
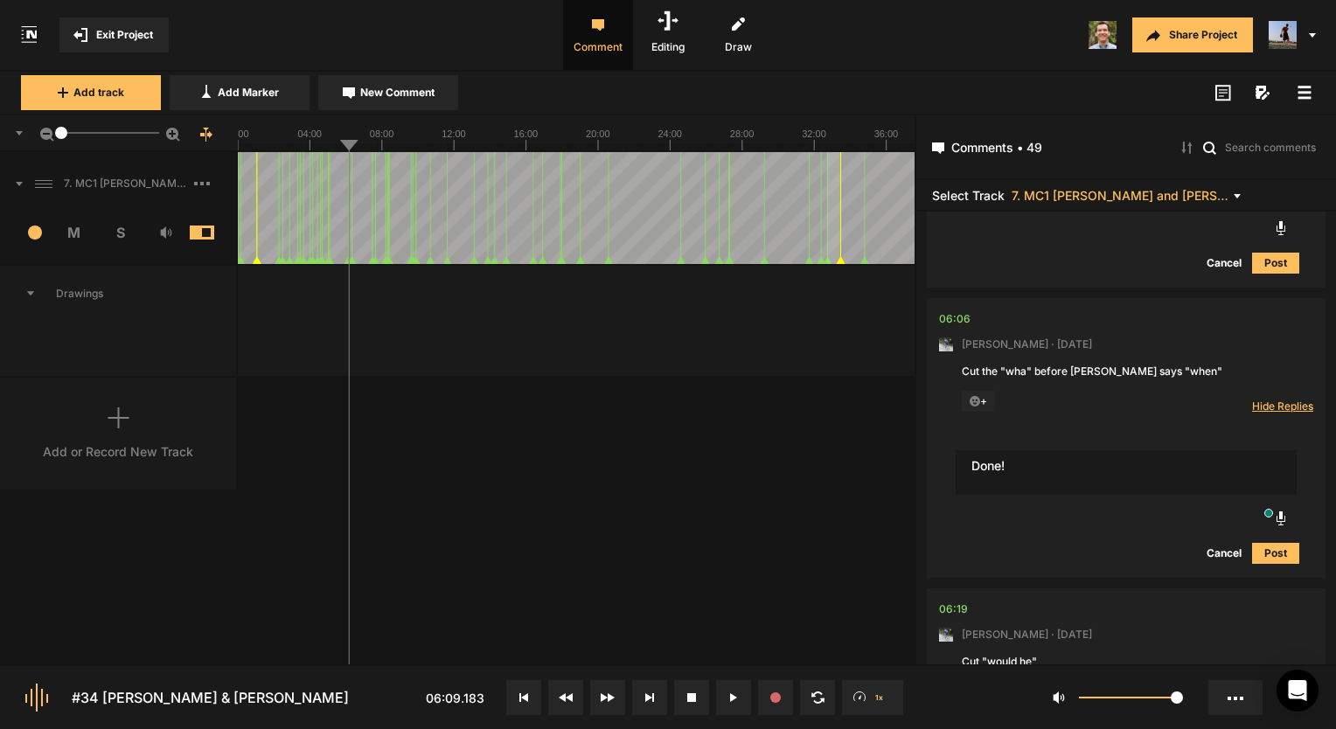
type textarea "Done!"
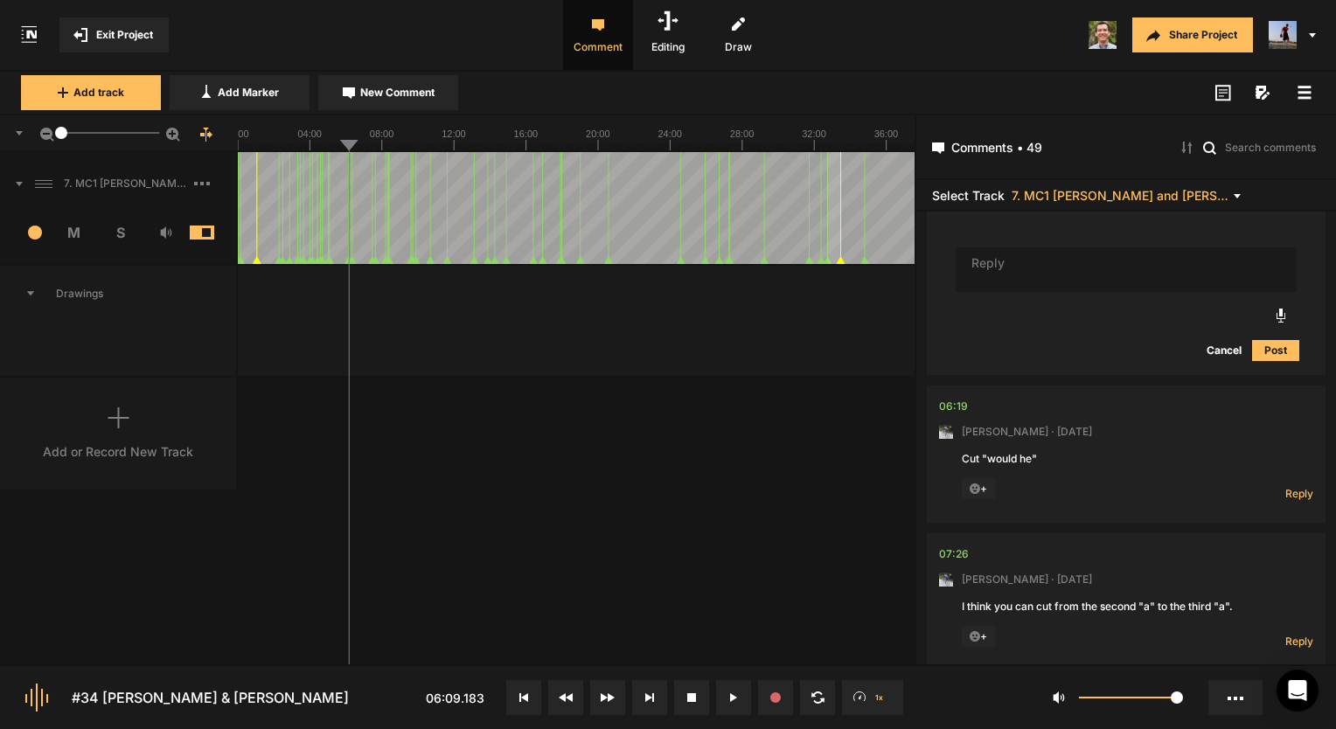
scroll to position [7092, 0]
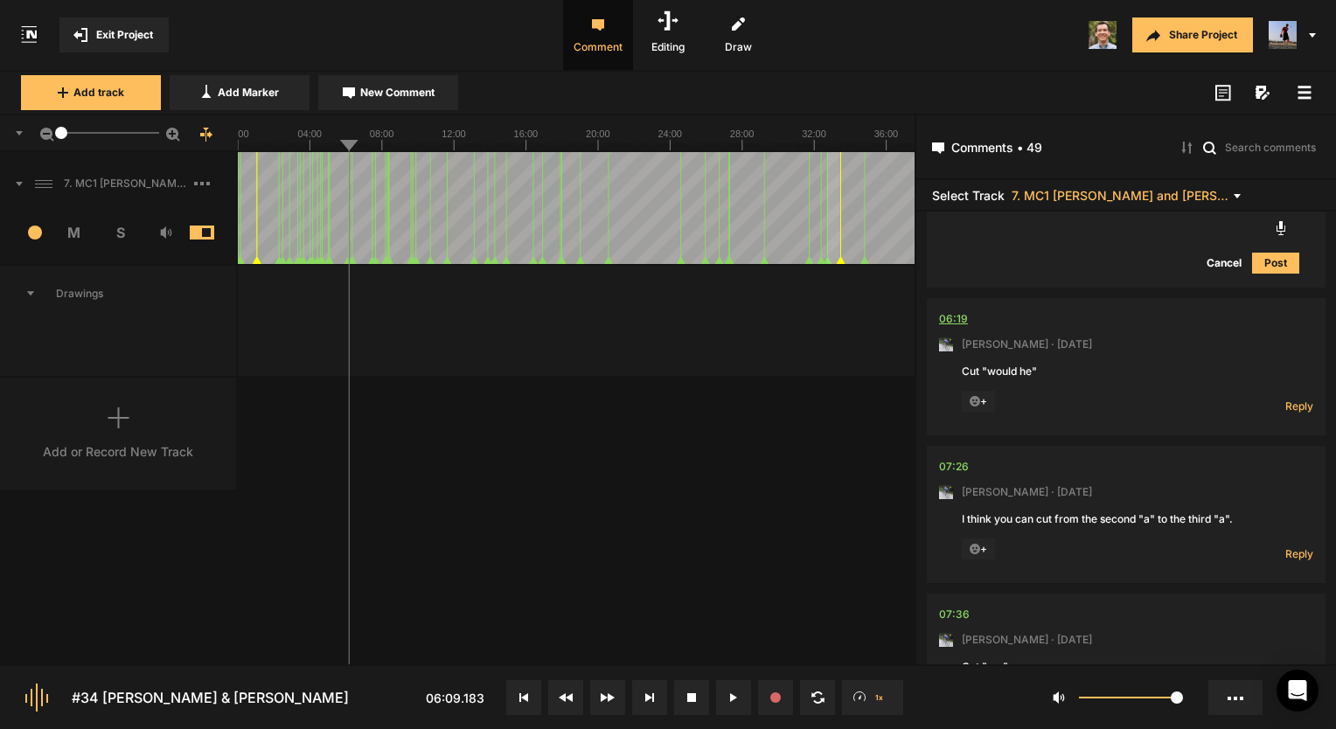
click at [962, 328] on div "06:19" at bounding box center [953, 318] width 29 height 17
click at [1294, 413] on span "Reply" at bounding box center [1299, 406] width 28 height 15
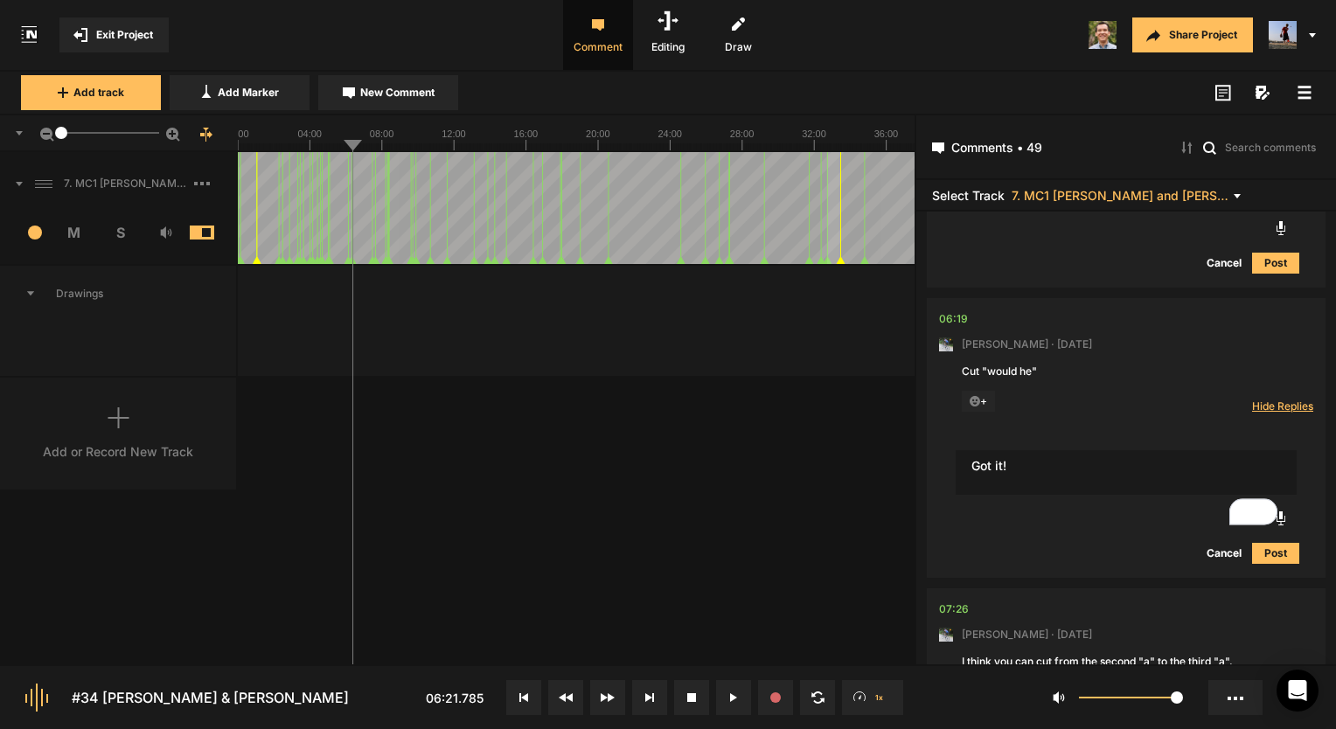
type textarea "Got it!"
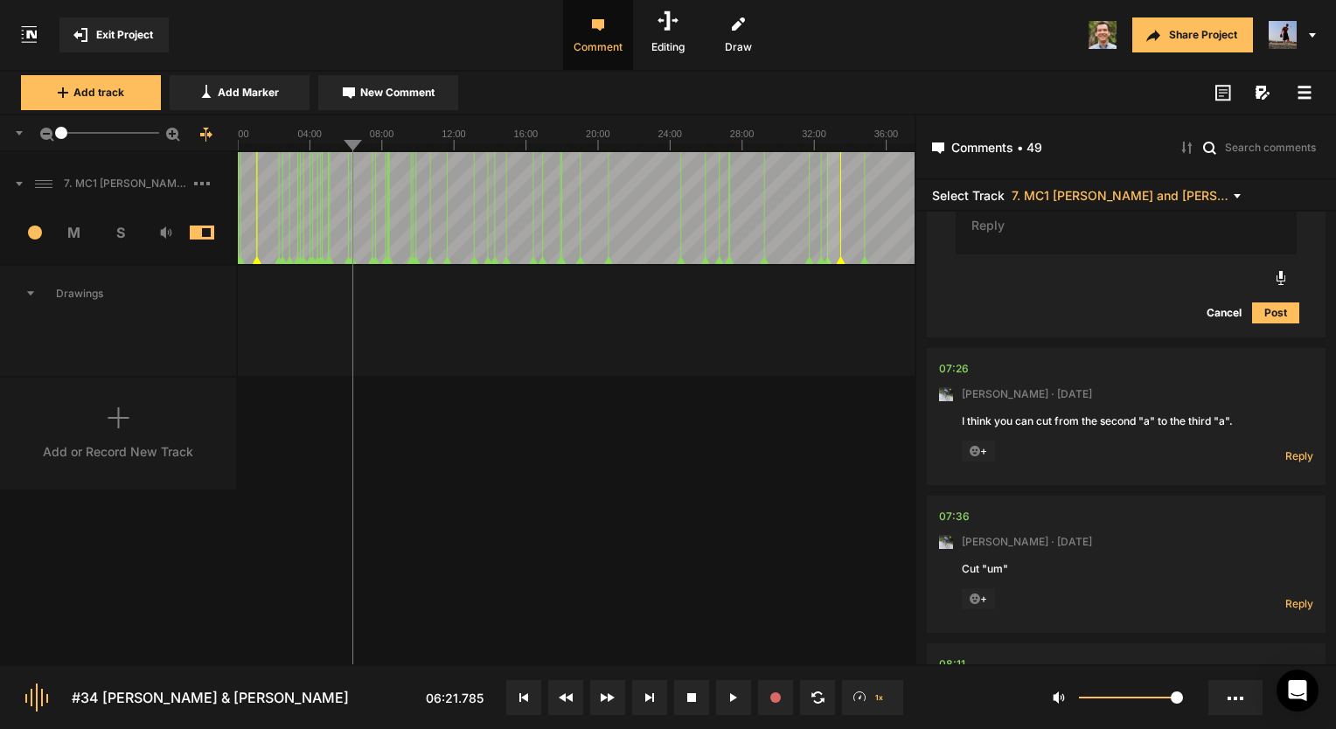
scroll to position [7495, 0]
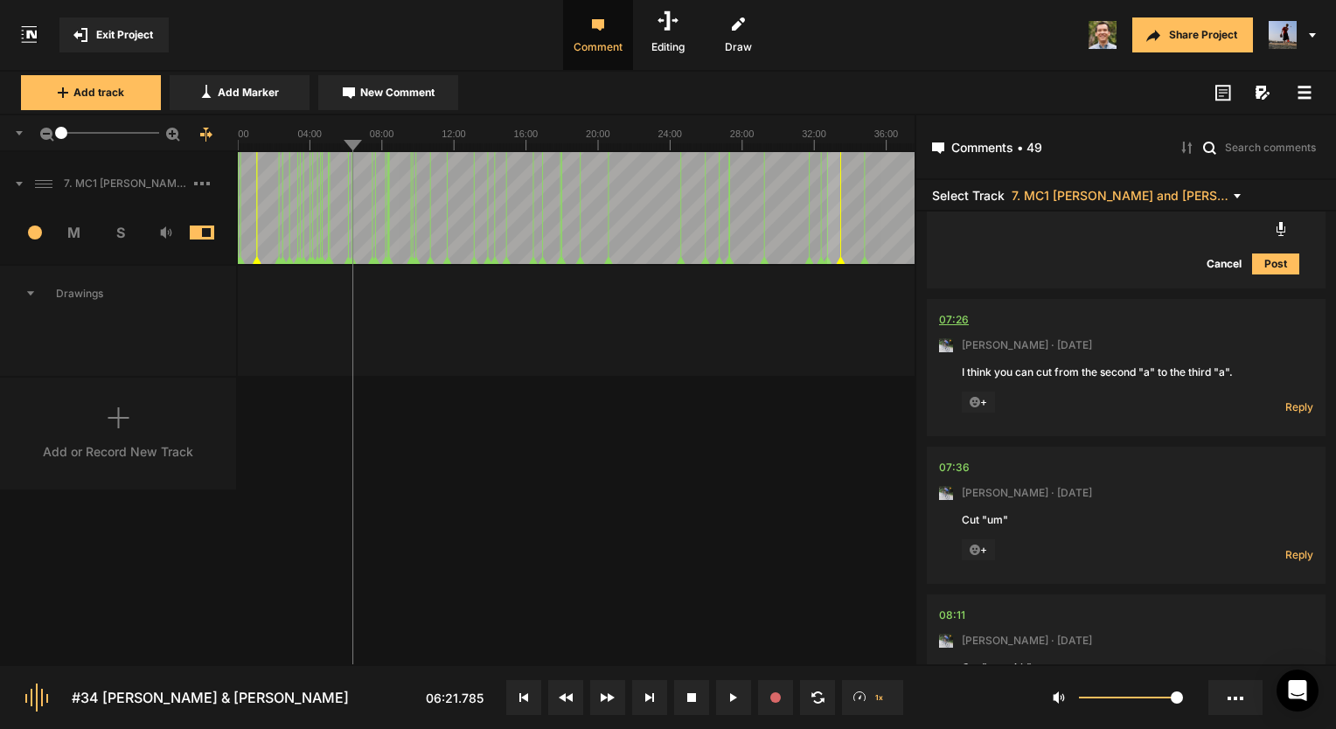
click at [948, 329] on div "07:26" at bounding box center [954, 319] width 30 height 17
click at [734, 705] on button at bounding box center [733, 697] width 35 height 35
click at [954, 329] on div "07:26" at bounding box center [954, 319] width 30 height 17
click at [1308, 446] on nt-comment-thread "07:26 Mark Weeber · 3 months ago I think you can cut from the second "a" to the…" at bounding box center [1126, 373] width 399 height 148
click at [1305, 414] on span "Reply" at bounding box center [1299, 406] width 28 height 15
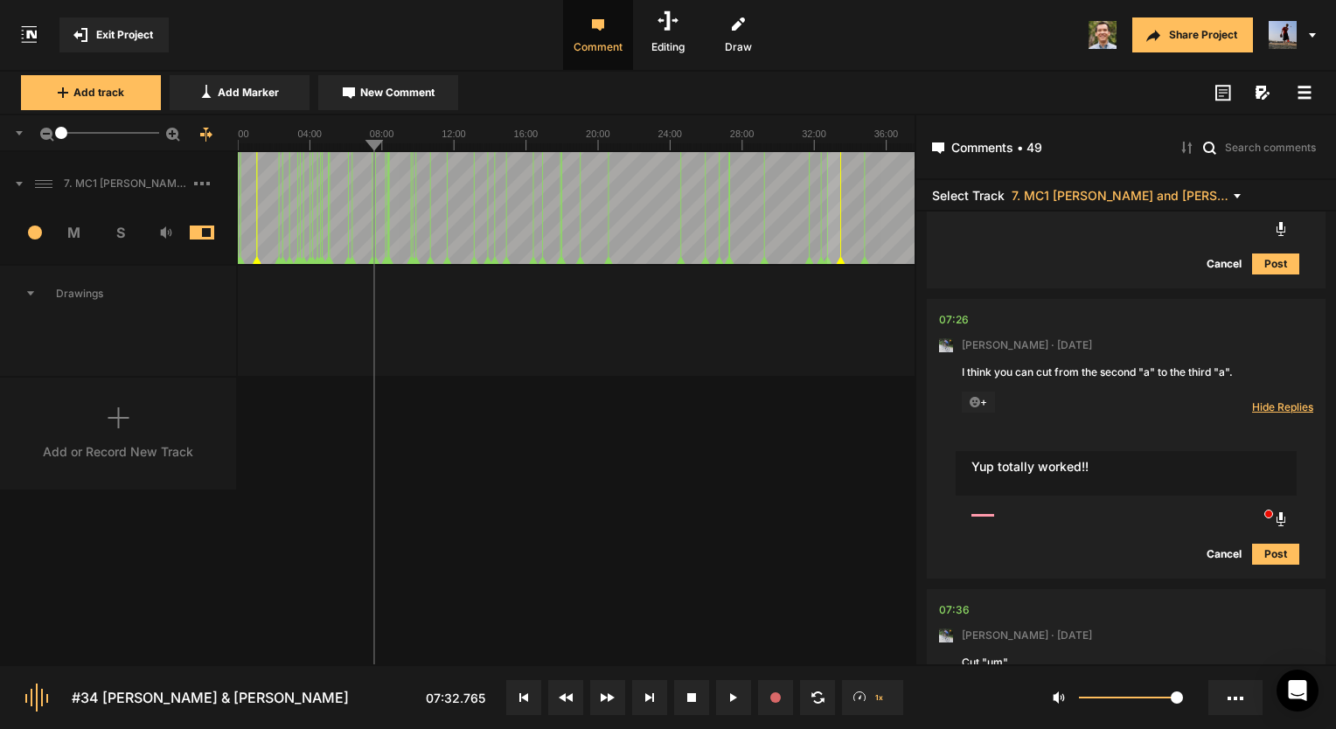
type textarea "Yup totally worked!!"
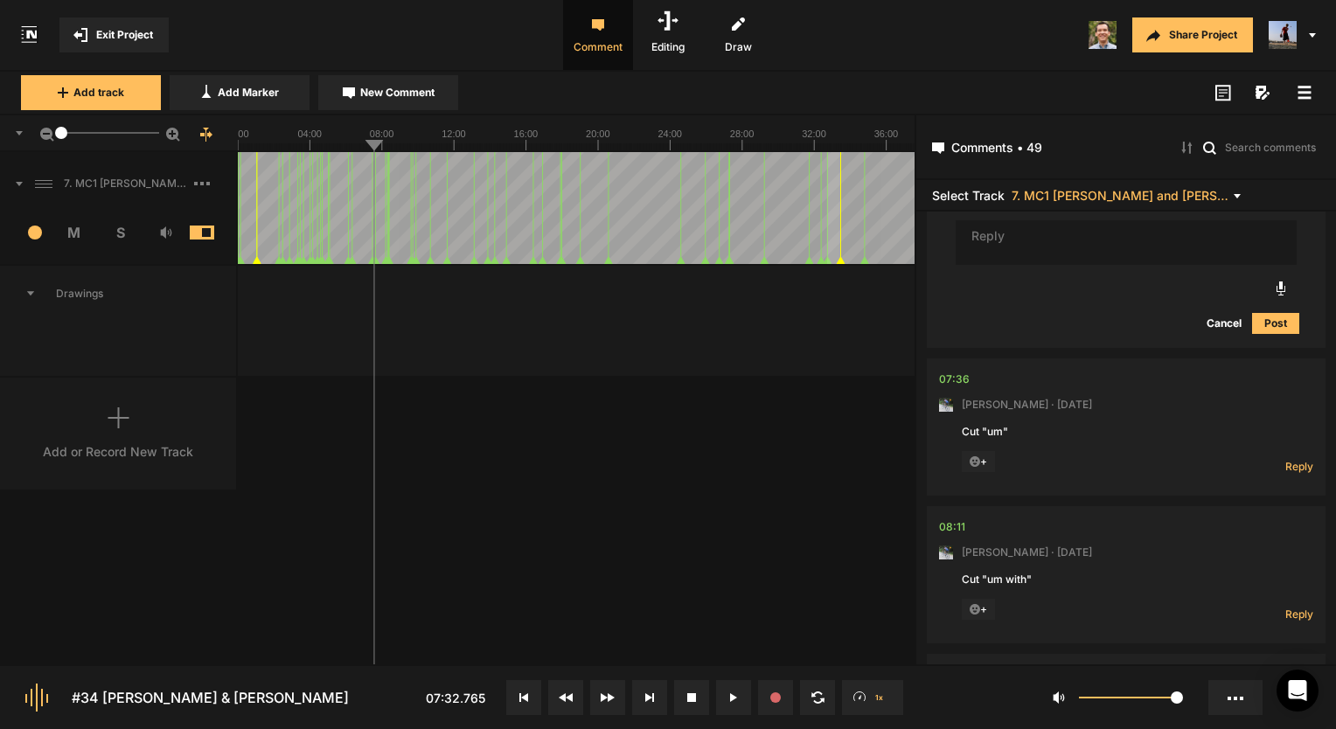
scroll to position [7897, 0]
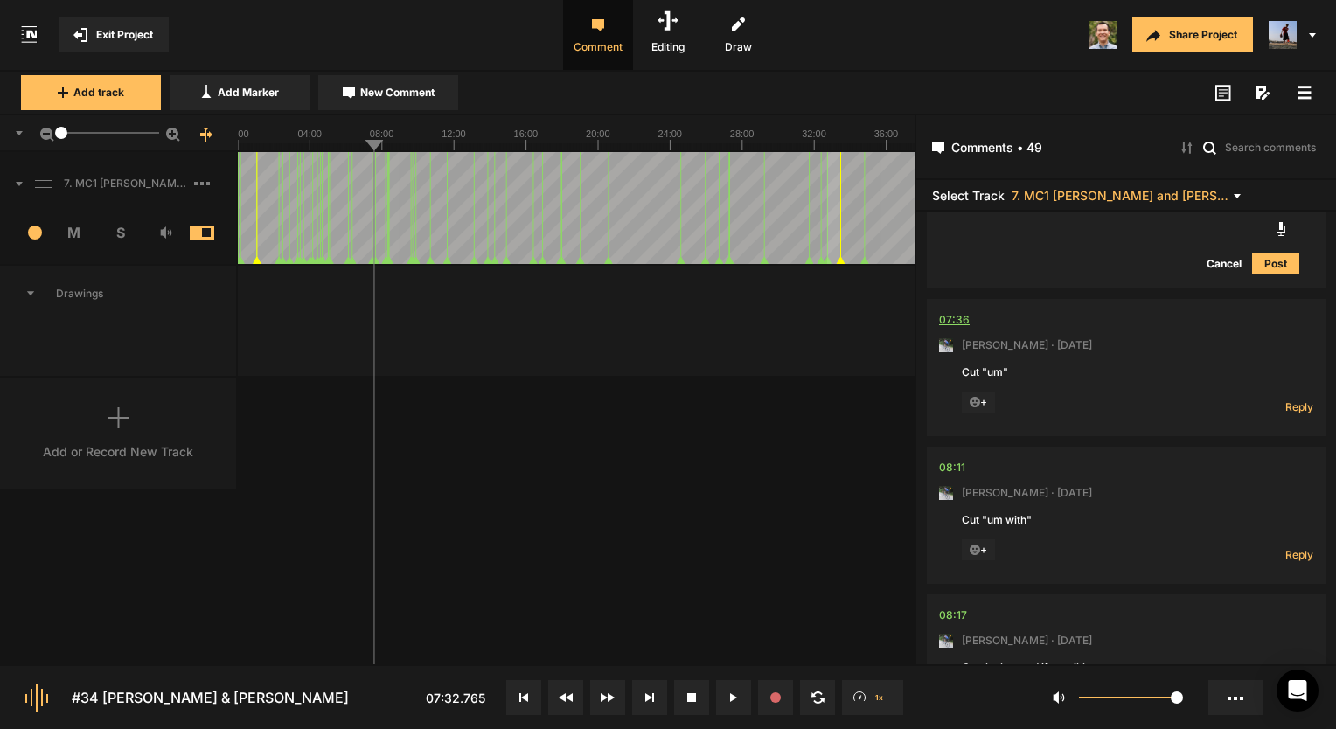
click at [948, 329] on div "07:36" at bounding box center [954, 319] width 31 height 17
click at [1291, 414] on span "Reply" at bounding box center [1299, 406] width 28 height 15
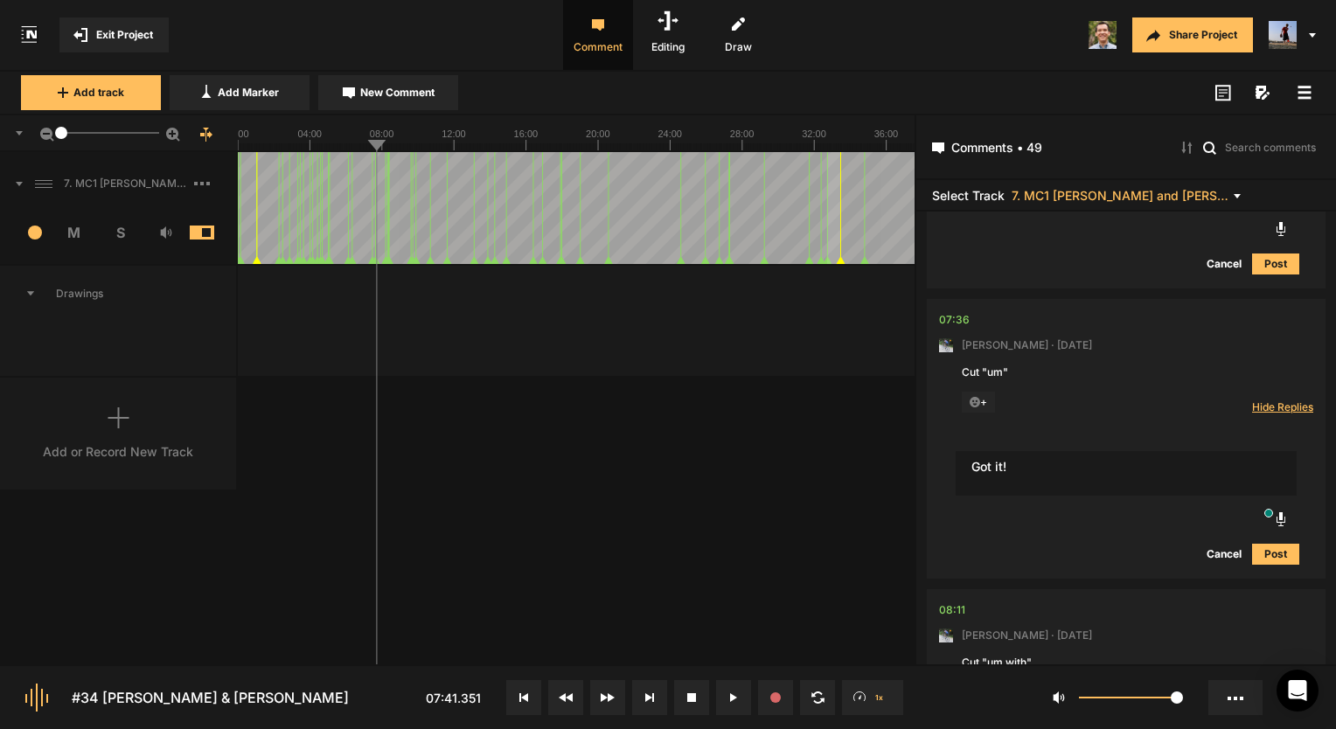
type textarea "Got it!"
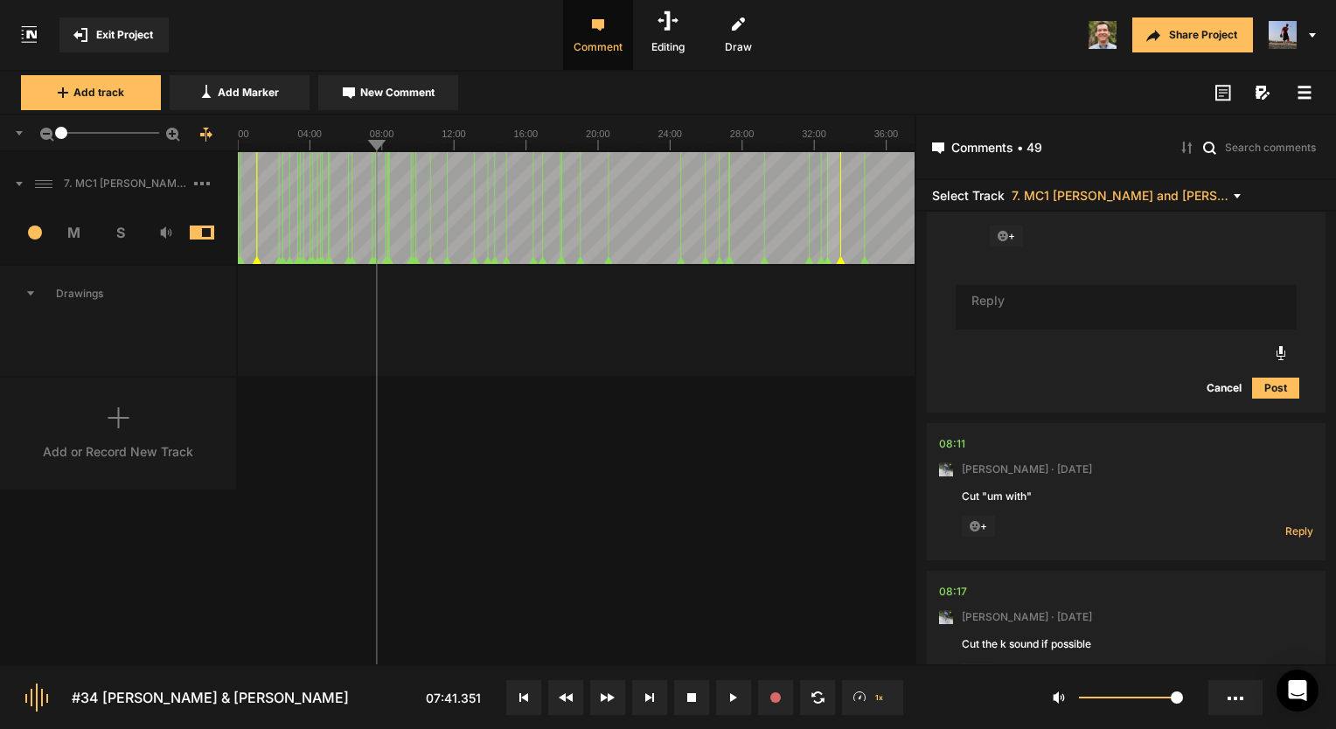
scroll to position [8213, 0]
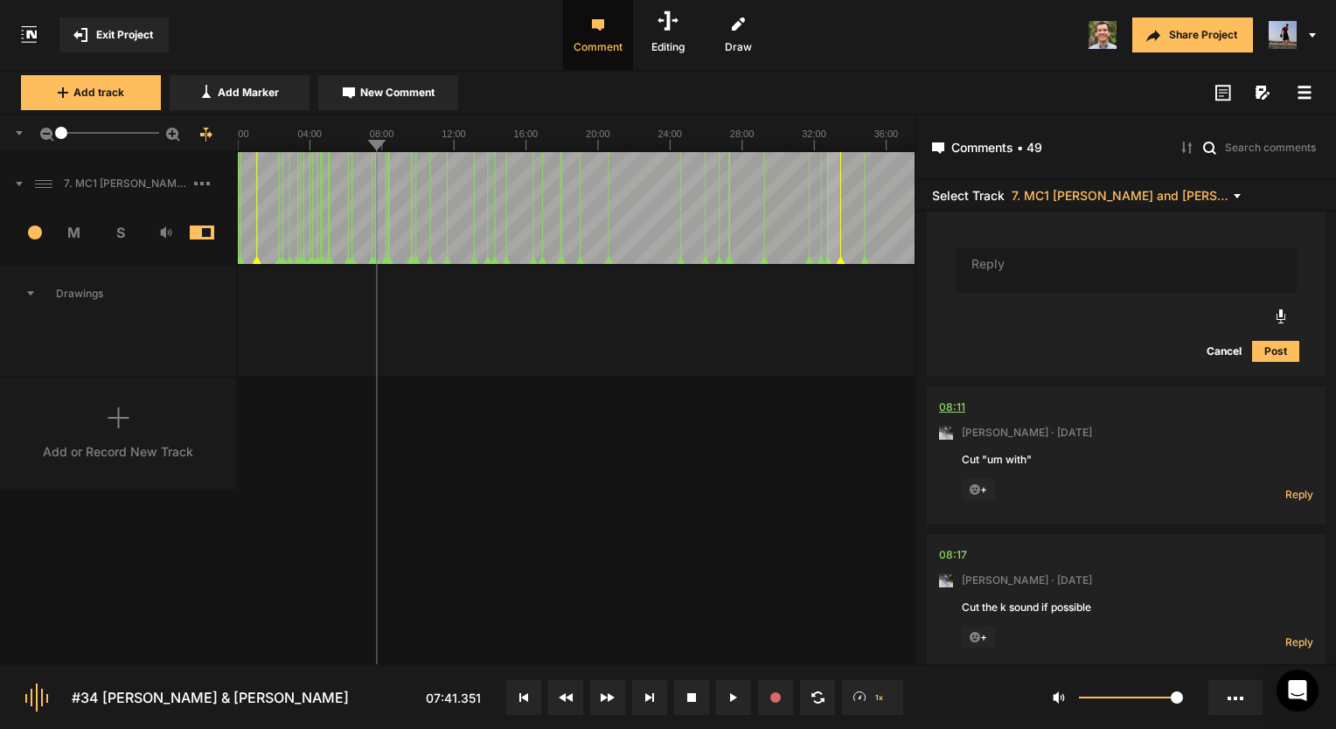
click at [956, 416] on div "08:11" at bounding box center [952, 407] width 26 height 17
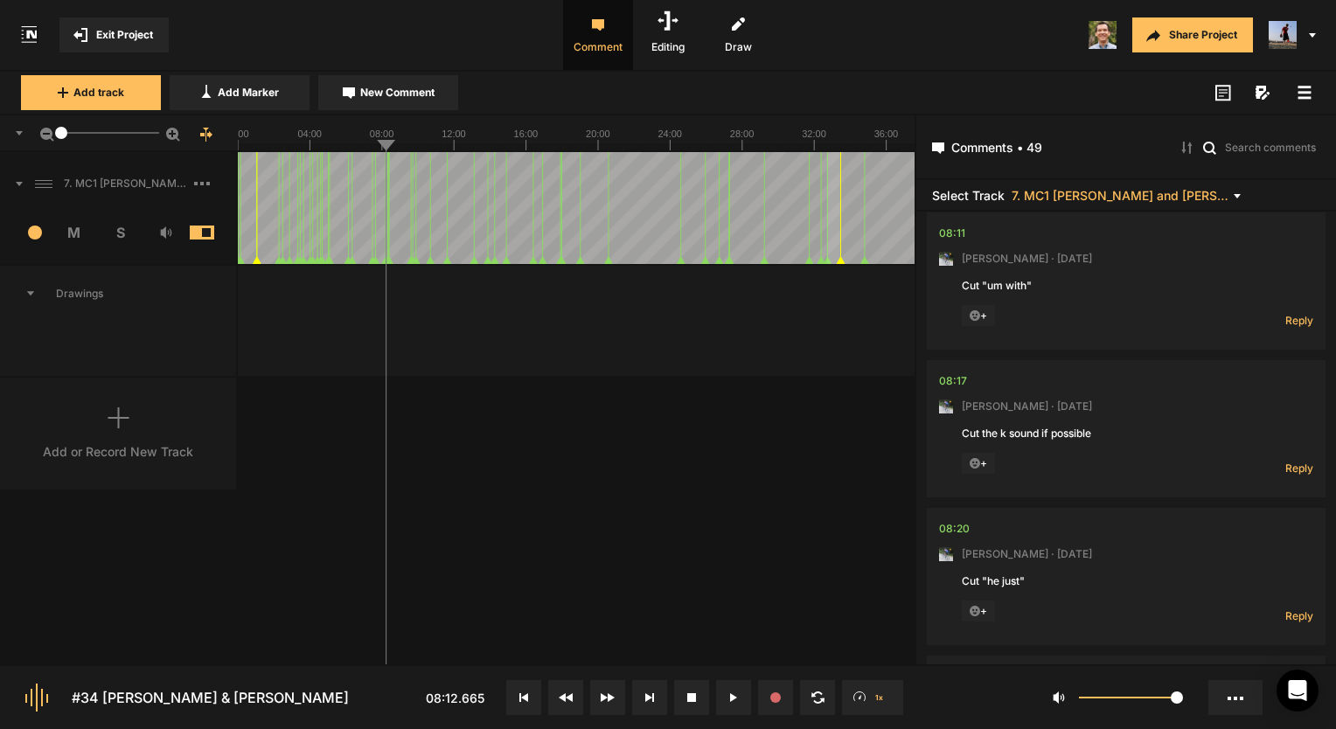
scroll to position [8388, 0]
click at [1308, 349] on nt-comment-thread "08:11 Mark Weeber · 3 months ago Cut "um with" + Reply Hide Replies" at bounding box center [1126, 286] width 399 height 148
click at [1301, 327] on span "Reply" at bounding box center [1299, 319] width 28 height 15
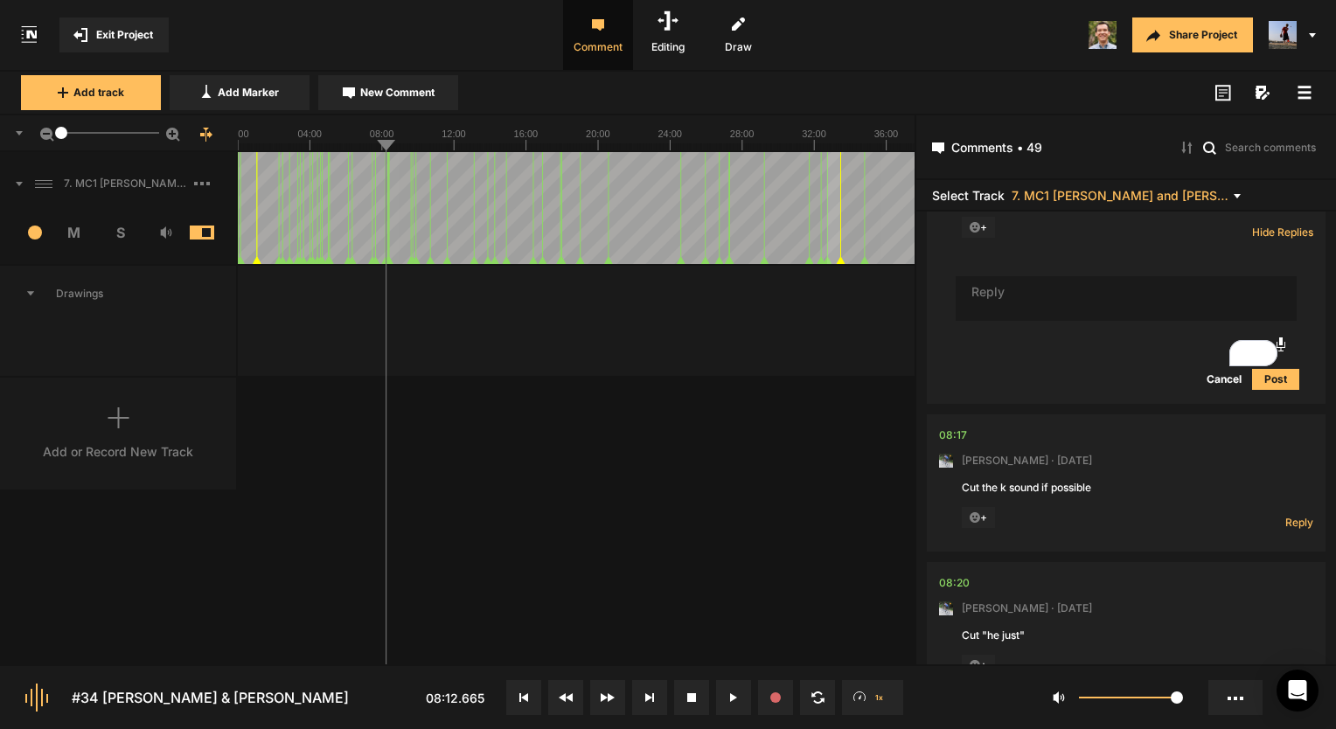
scroll to position [8475, 0]
type textarea "Got it!"
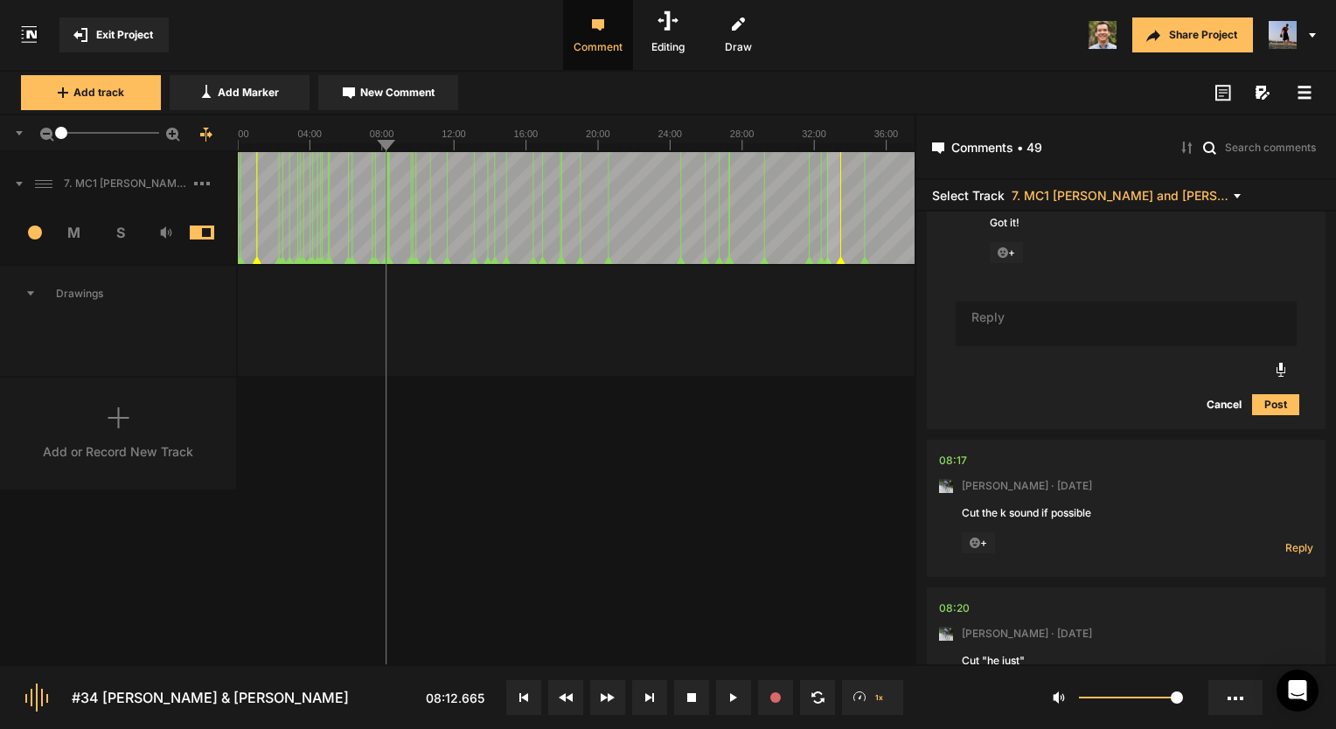
scroll to position [8737, 0]
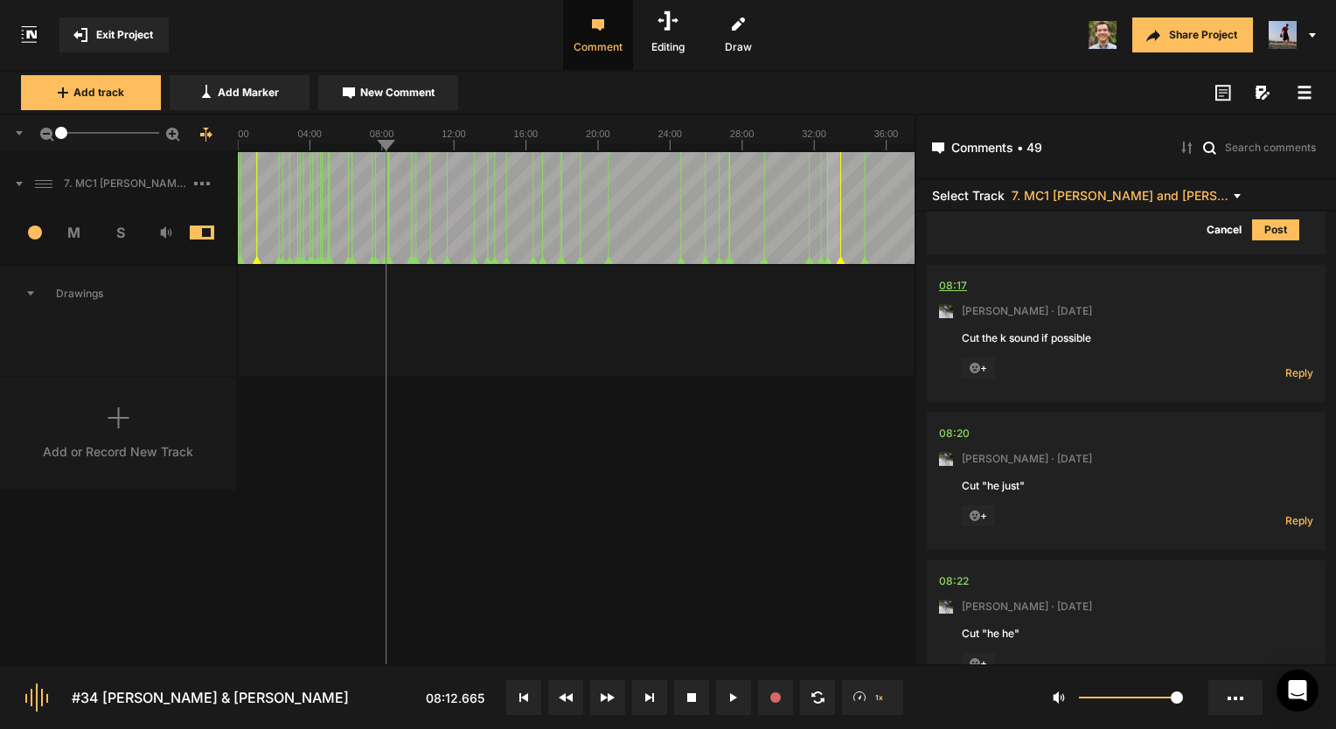
click at [962, 295] on div "08:17" at bounding box center [953, 285] width 28 height 17
click at [1285, 380] on span "Reply" at bounding box center [1299, 372] width 28 height 15
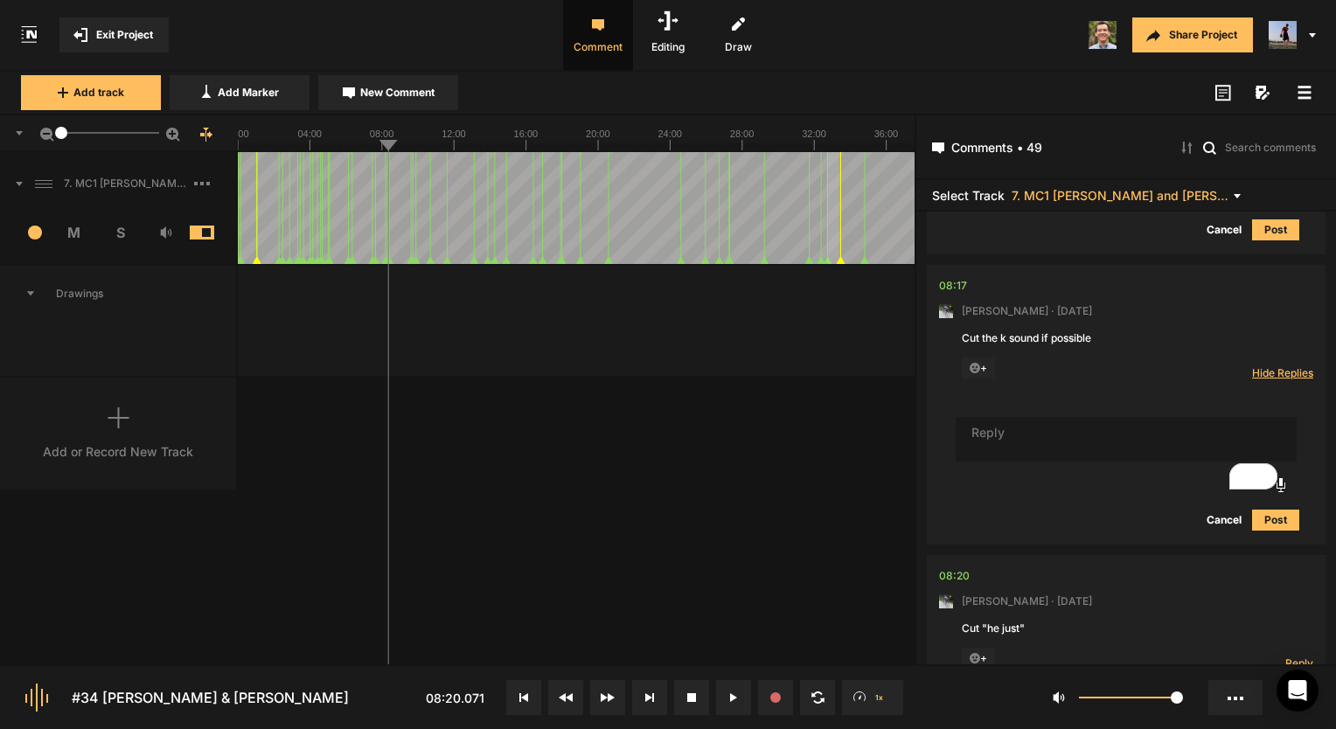
type textarea "U"
type textarea "I just cut the entirety of "ch, k, children" and I think it works!"
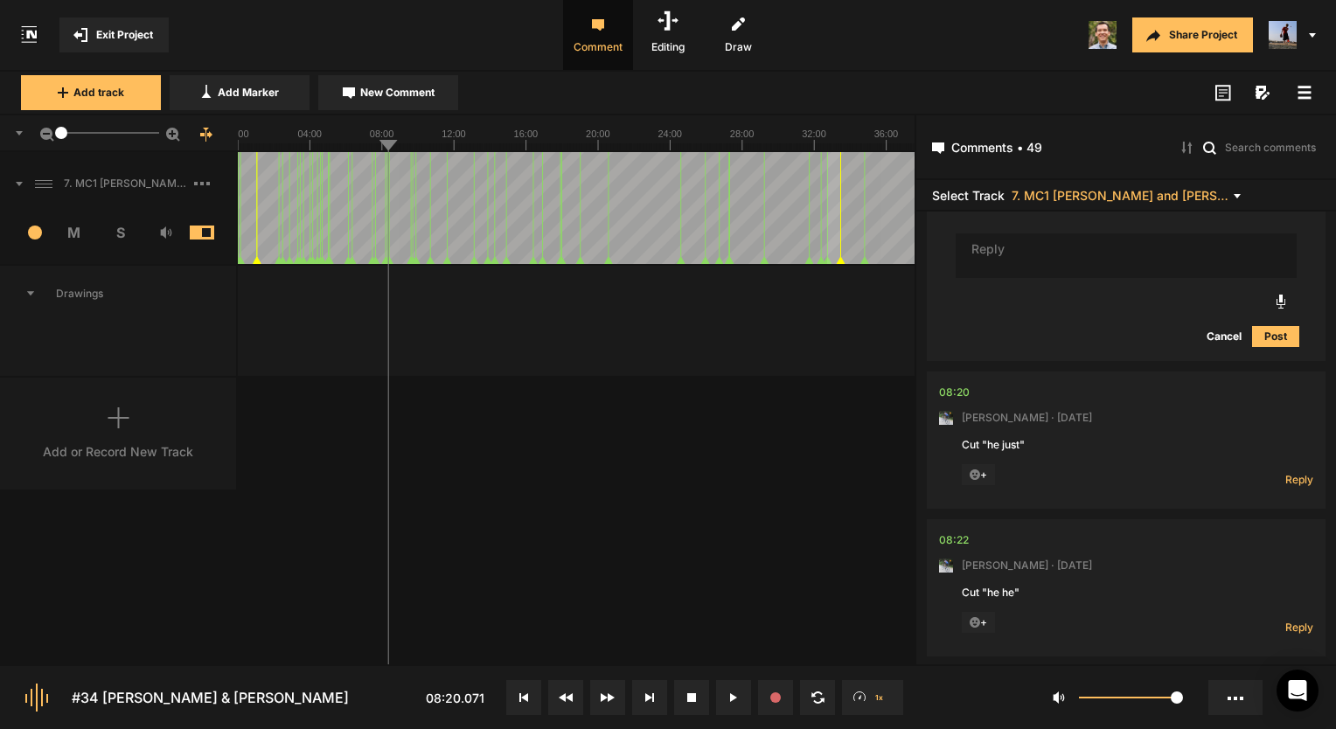
scroll to position [9121, 0]
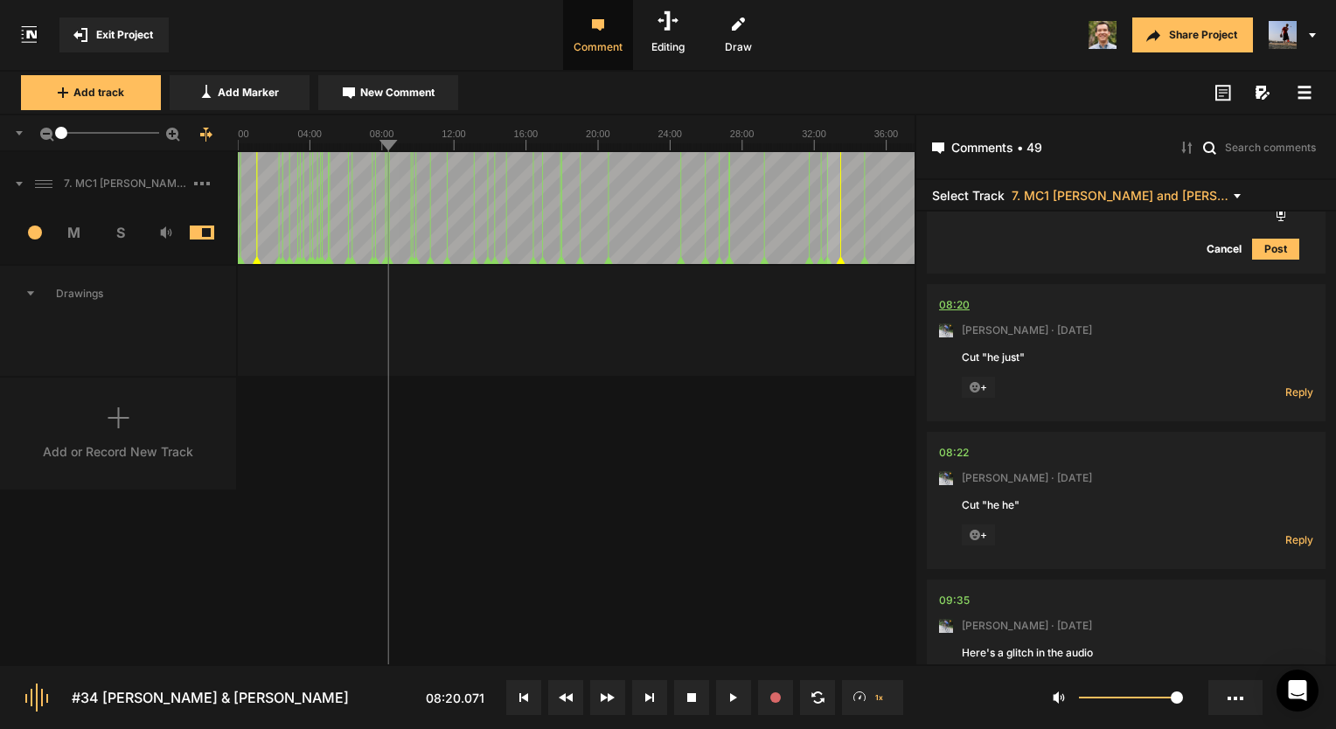
click at [955, 314] on div "08:20" at bounding box center [954, 304] width 31 height 17
click at [1285, 399] on span "Reply" at bounding box center [1299, 392] width 28 height 15
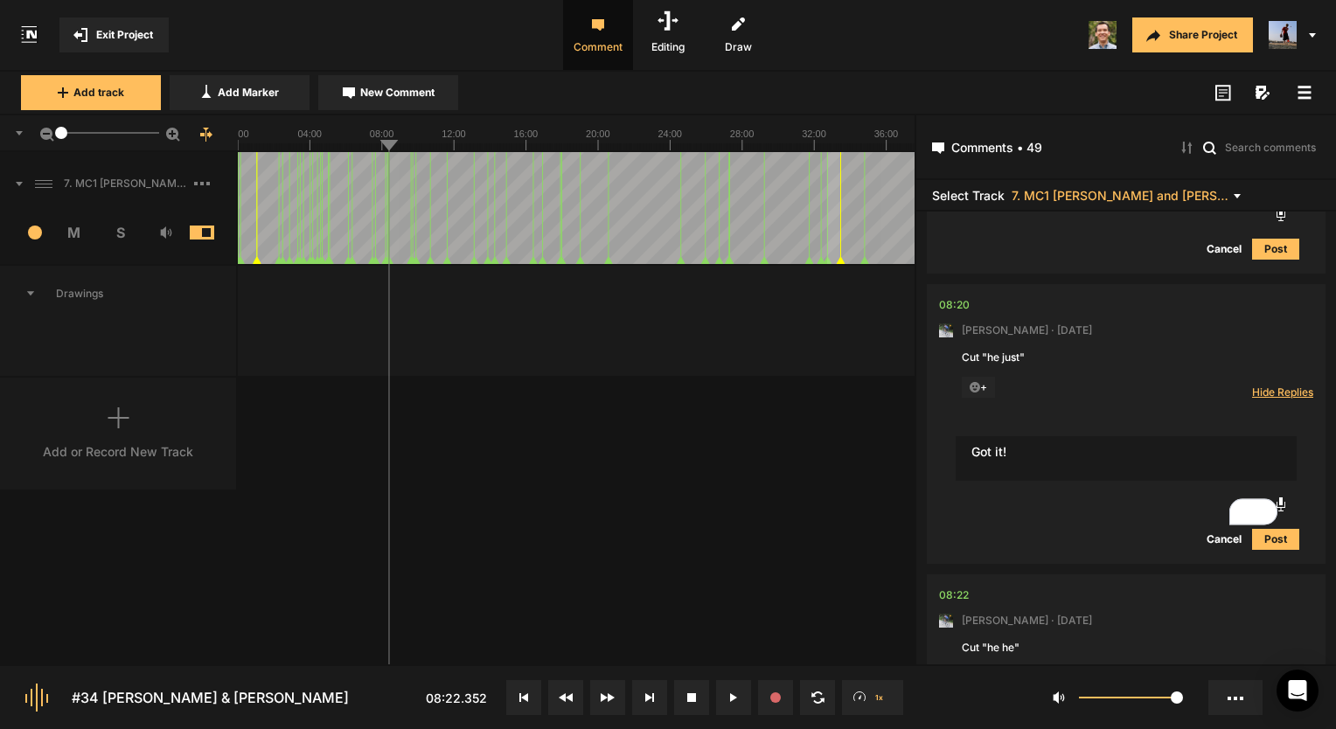
type textarea "Got it!"
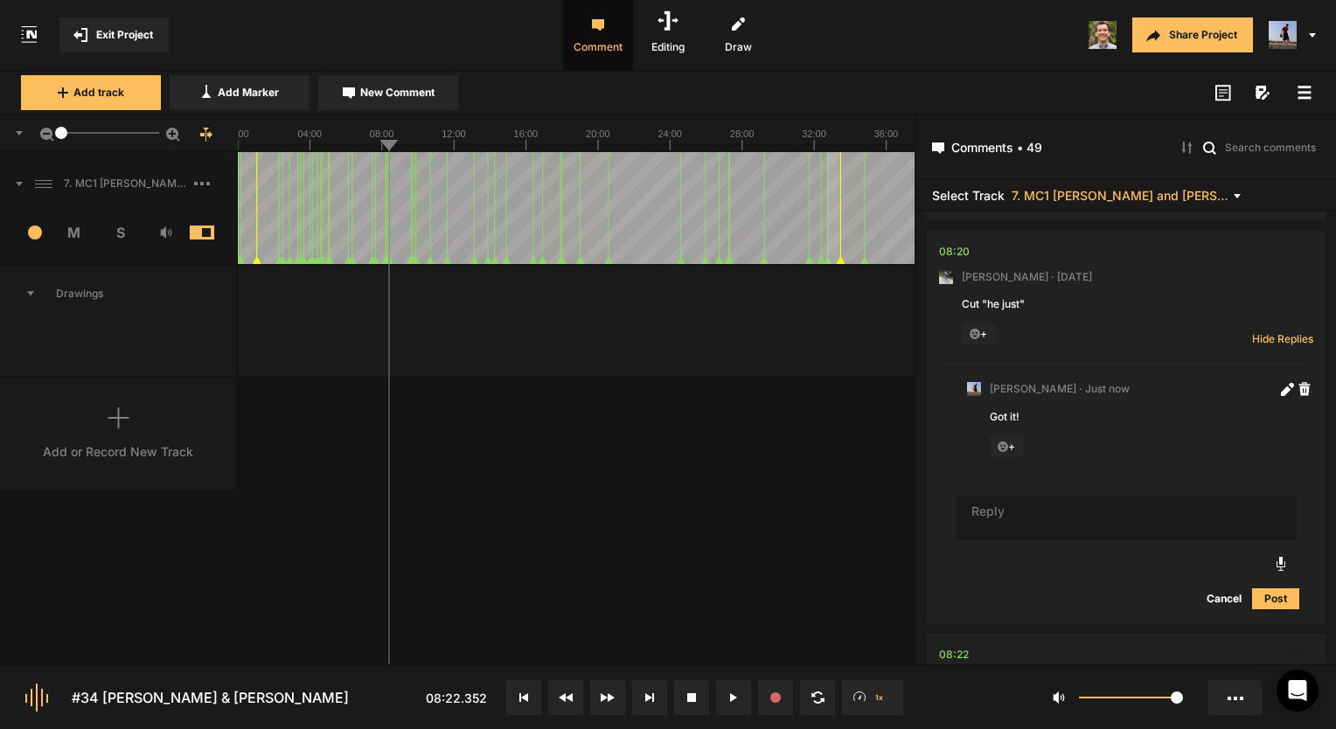
scroll to position [9524, 0]
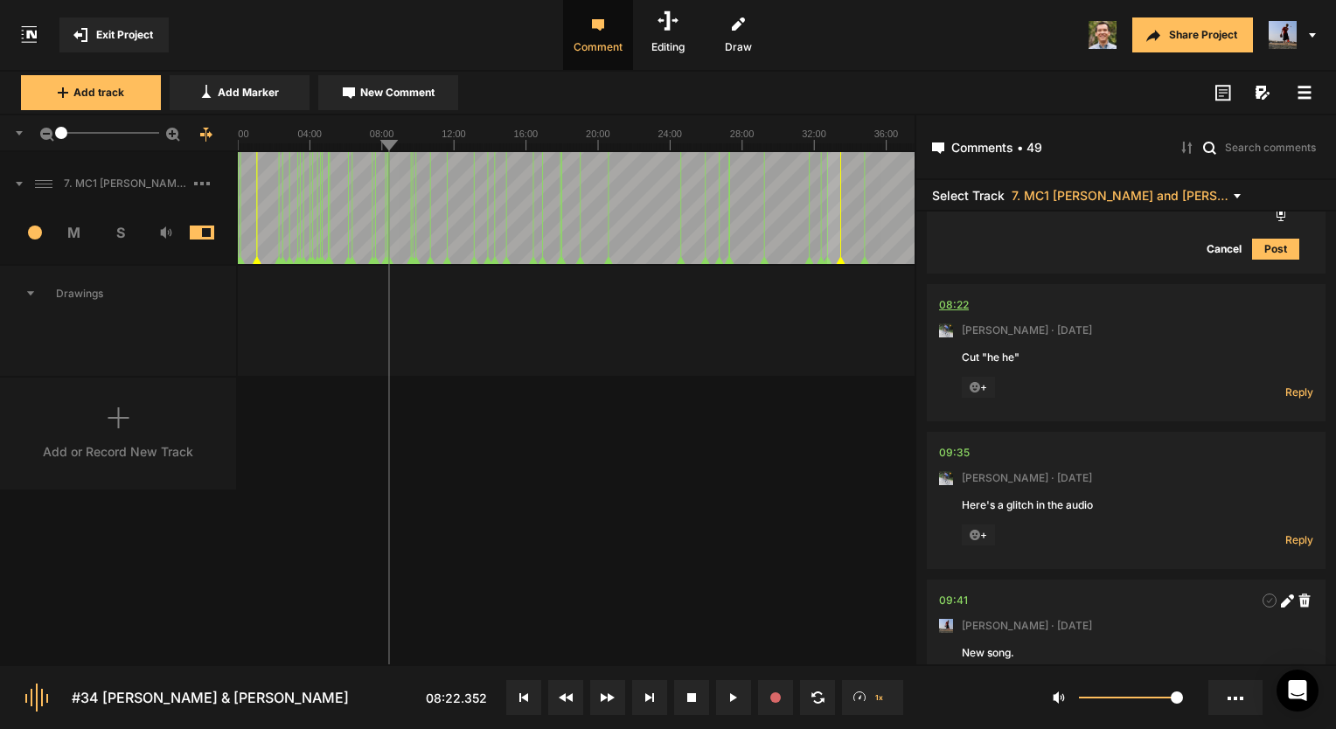
click at [953, 314] on div "08:22" at bounding box center [954, 304] width 30 height 17
click at [1295, 399] on span "Reply" at bounding box center [1299, 392] width 28 height 15
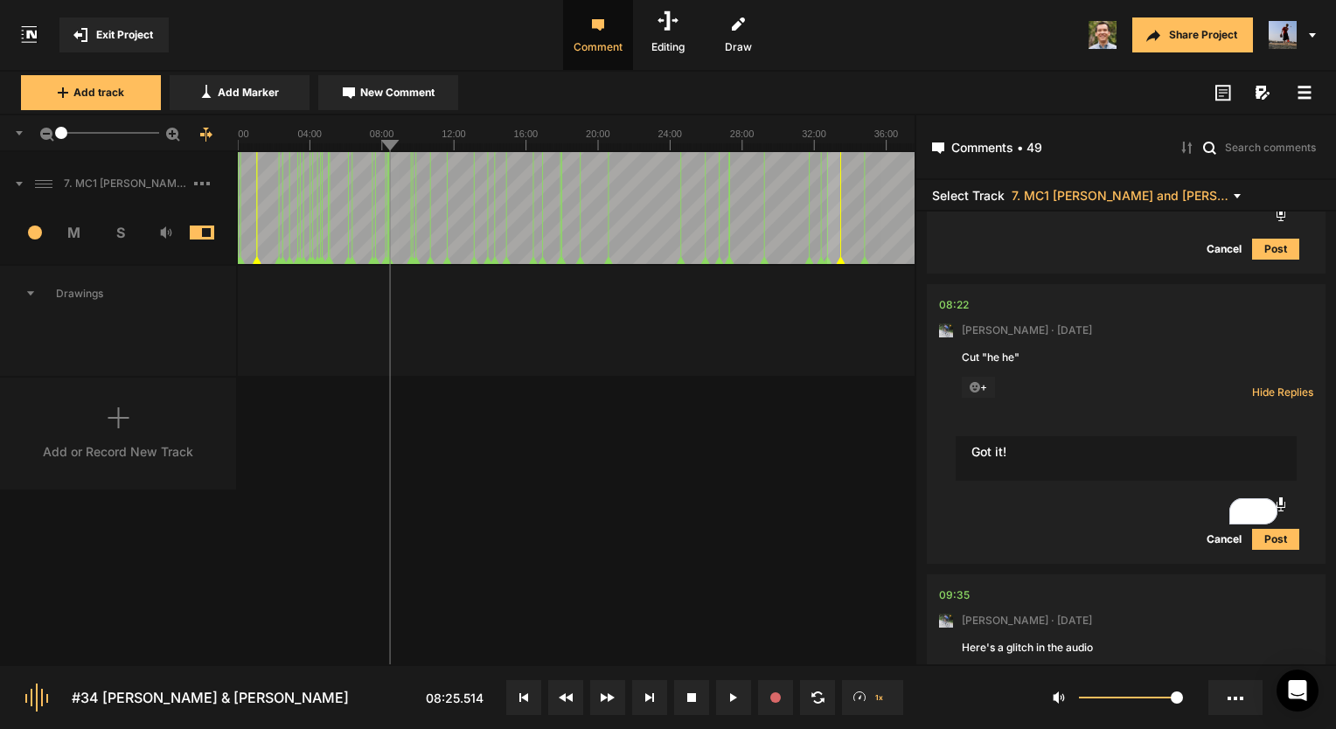
type textarea "Got it!"
click at [1275, 550] on button "Post" at bounding box center [1275, 539] width 47 height 21
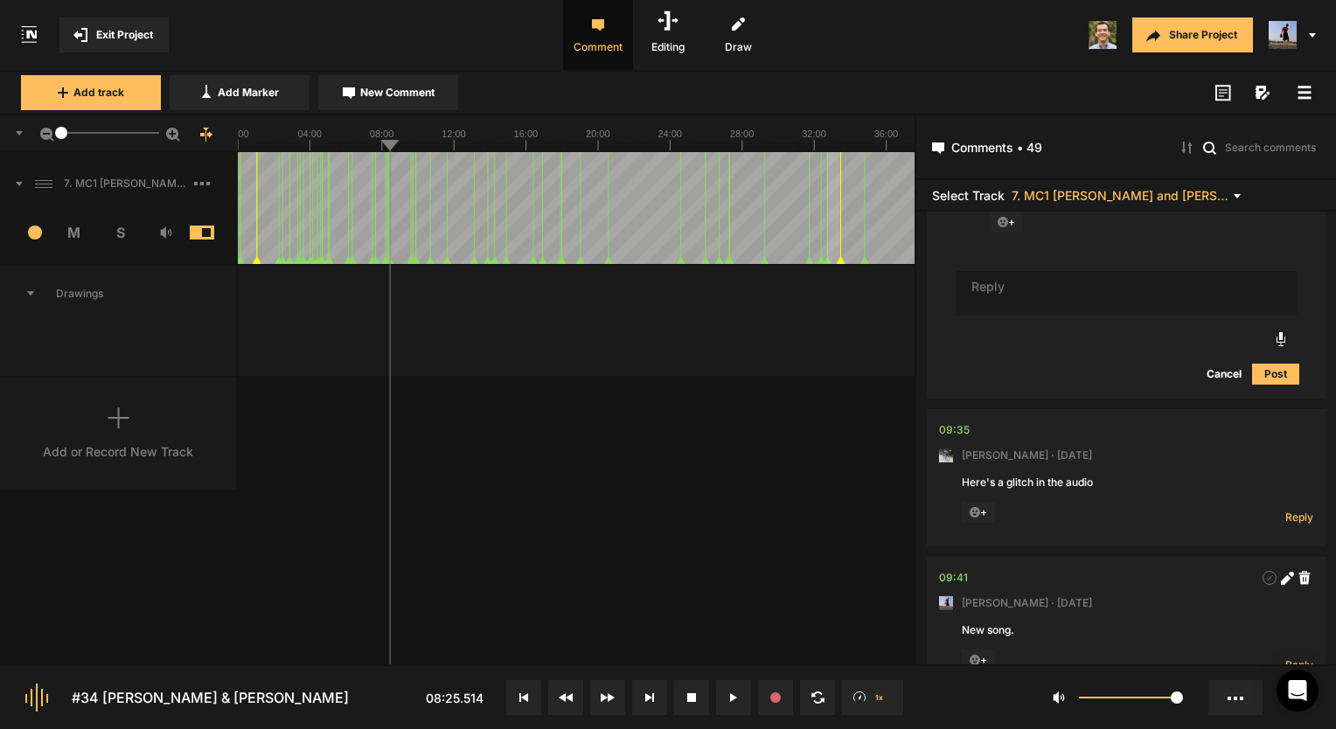
scroll to position [9839, 0]
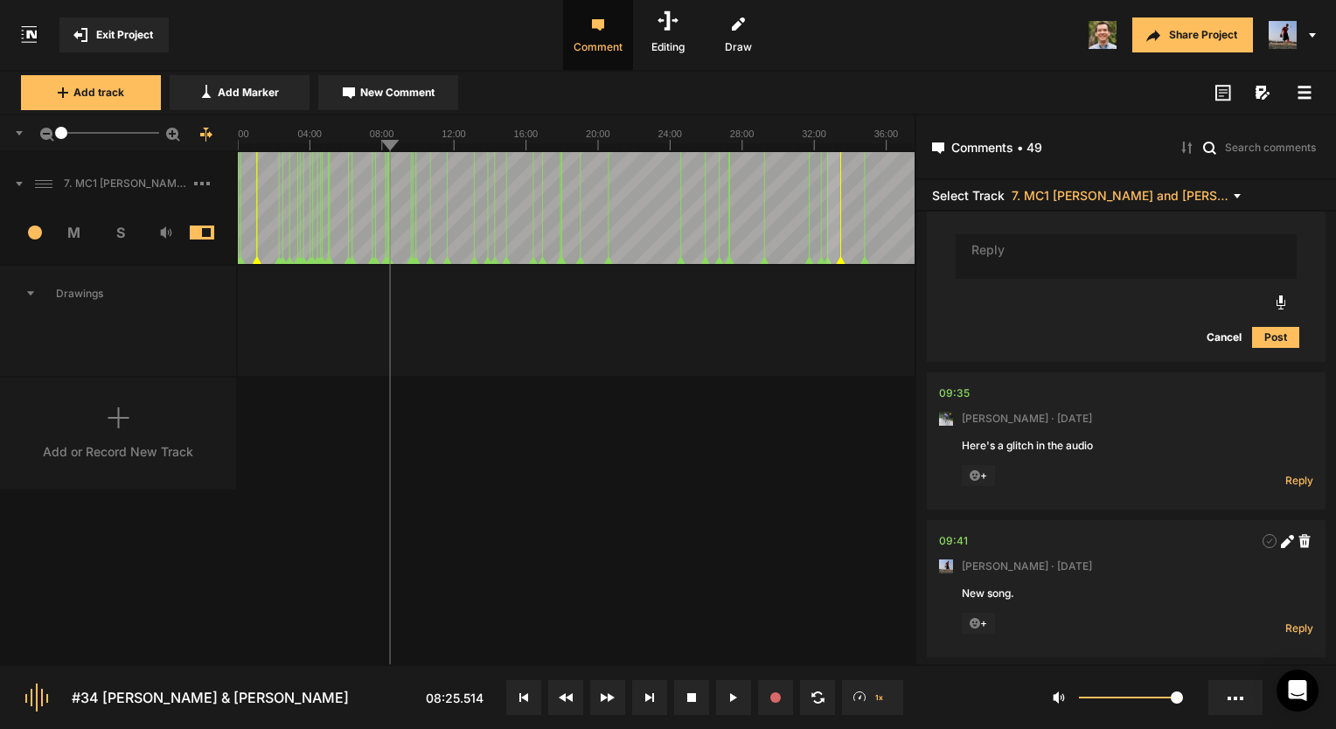
click at [952, 438] on nt-comment "09:35 Mark Weeber · 3 months ago Here's a glitch in the audio + Reply Hide Repl…" at bounding box center [1126, 440] width 374 height 137
click at [953, 402] on div "09:35" at bounding box center [954, 393] width 31 height 17
click at [940, 402] on div "09:35" at bounding box center [954, 393] width 31 height 17
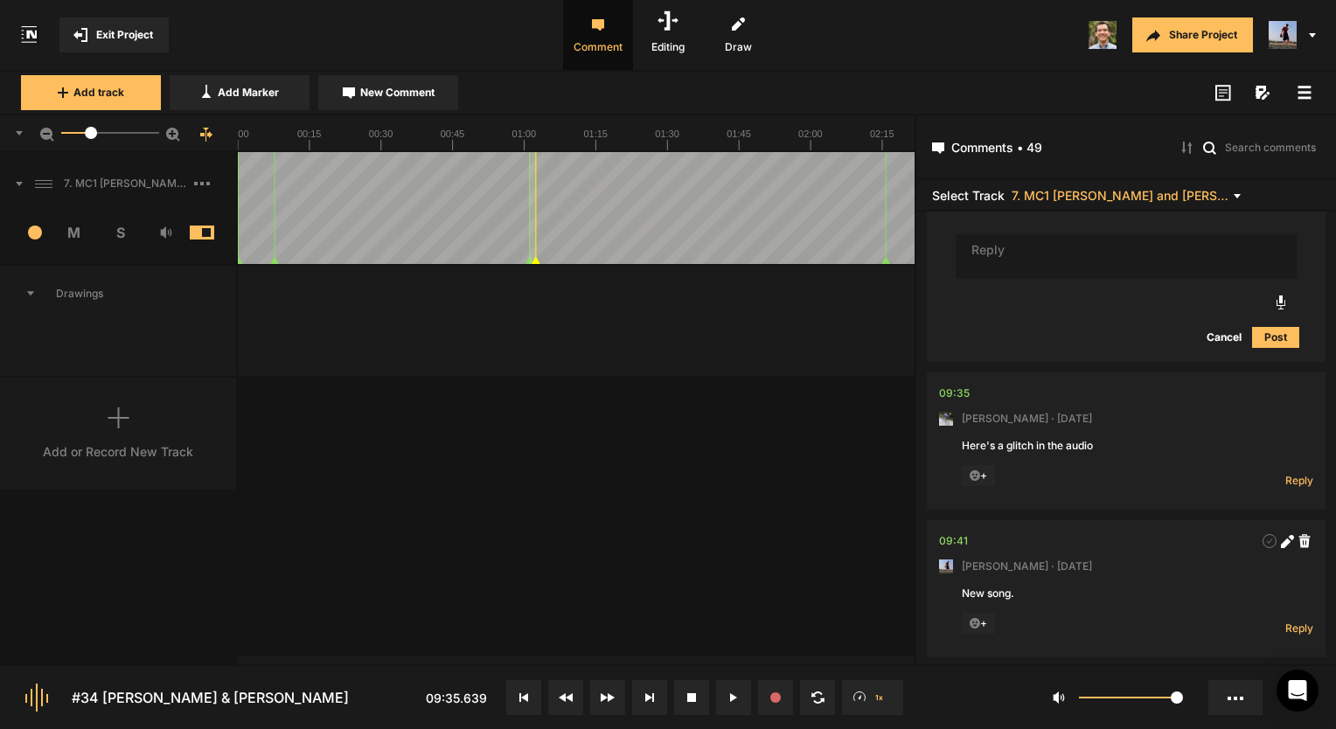
drag, startPoint x: 56, startPoint y: 131, endPoint x: 91, endPoint y: 133, distance: 35.0
click at [91, 133] on div at bounding box center [91, 133] width 12 height 12
click at [939, 402] on div "09:35" at bounding box center [954, 393] width 31 height 17
drag, startPoint x: 563, startPoint y: 278, endPoint x: 713, endPoint y: 406, distance: 197.8
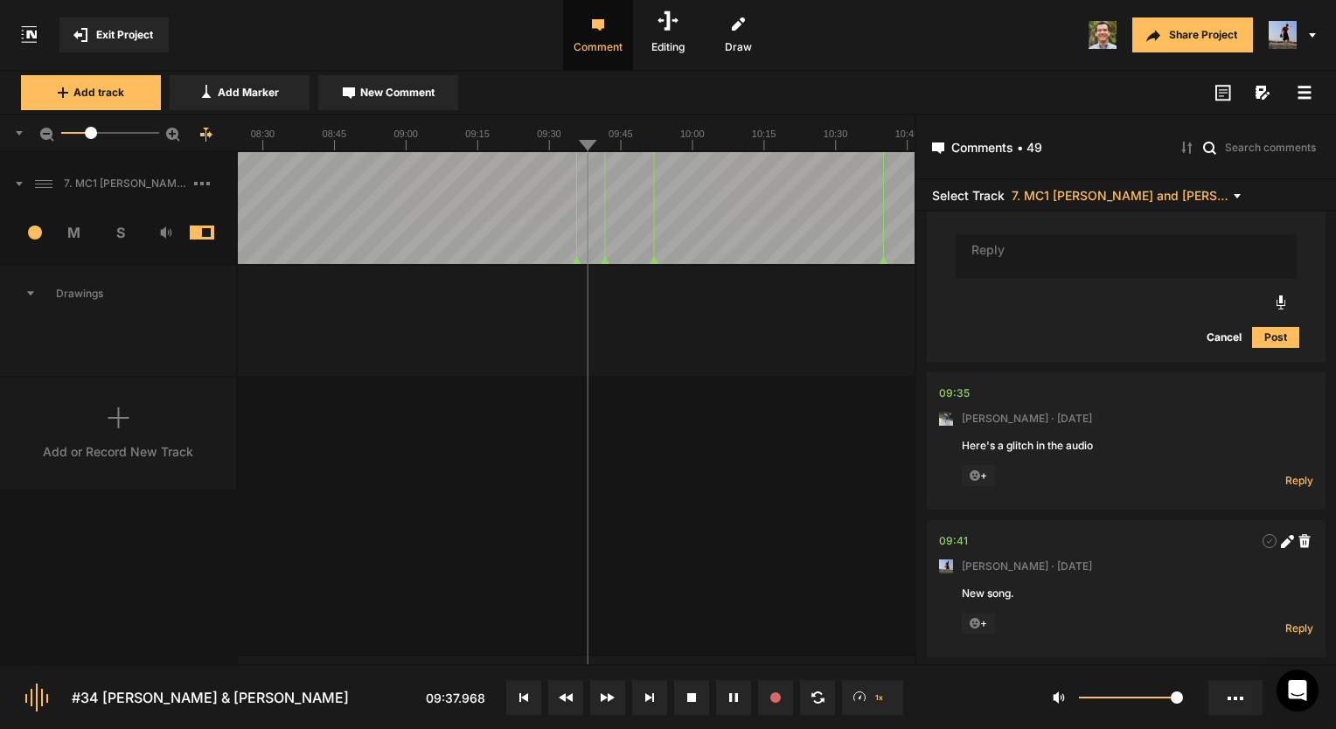
click at [713, 406] on div "7. MC1 Doug and Selah Helms Hard Lock Copy 01 1 M S Comments 00:00 Micah Foster…" at bounding box center [457, 408] width 914 height 512
click at [1293, 488] on span "Reply" at bounding box center [1299, 480] width 28 height 15
type textarea "Fixed!"
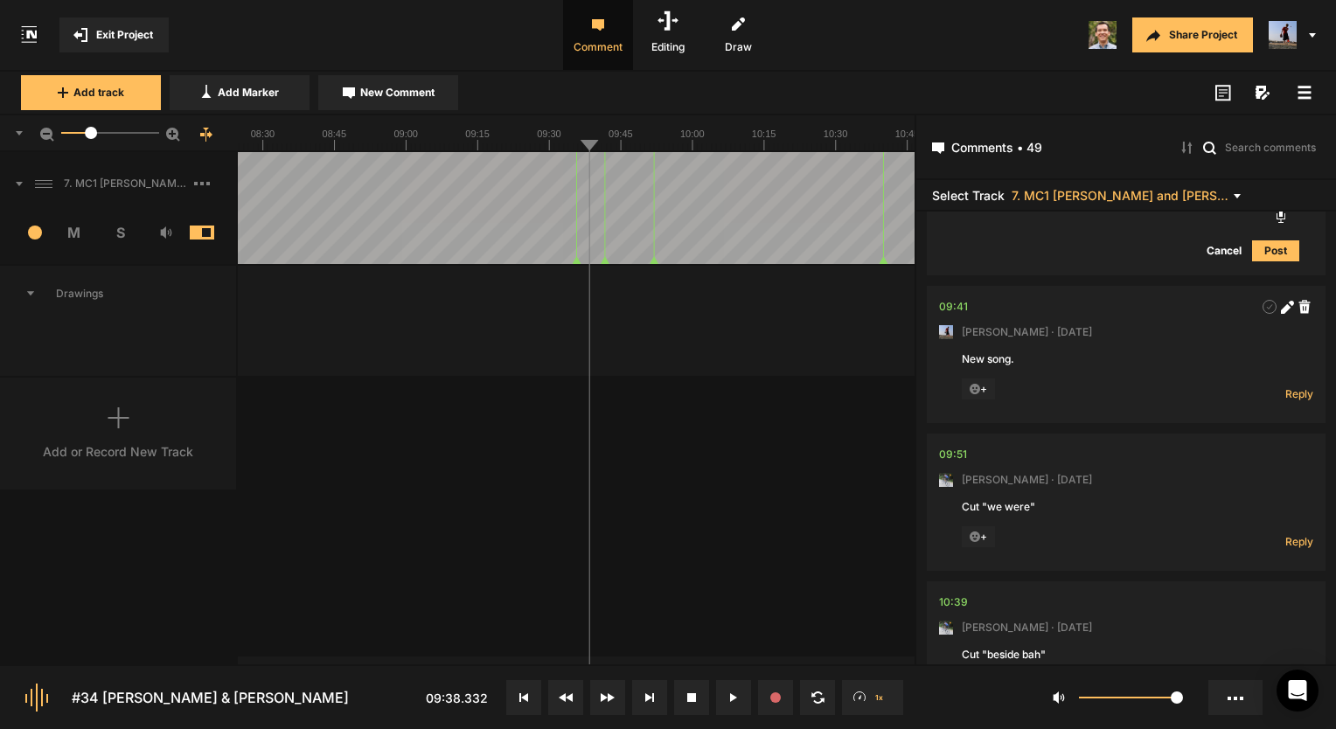
scroll to position [10416, 0]
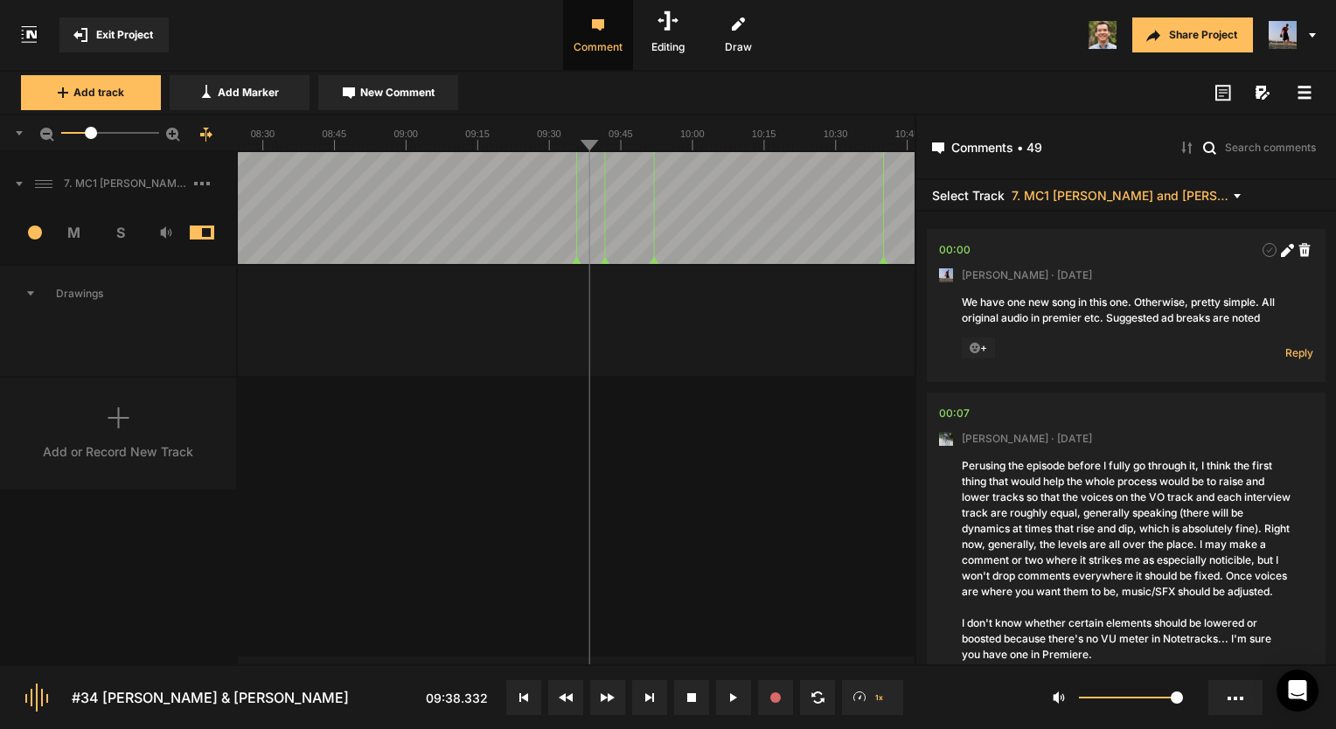
scroll to position [10416, 0]
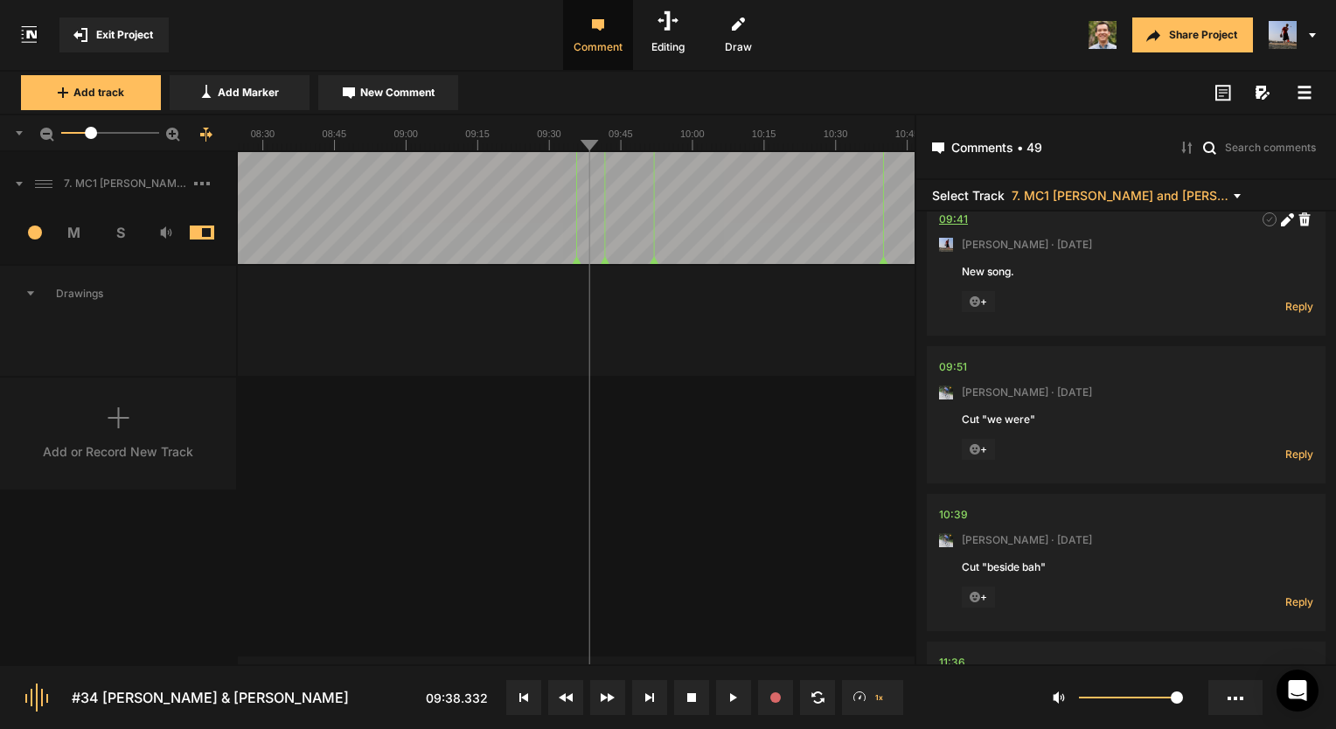
click at [941, 228] on div "09:41" at bounding box center [953, 219] width 29 height 17
click at [1289, 314] on span "Reply" at bounding box center [1299, 306] width 28 height 15
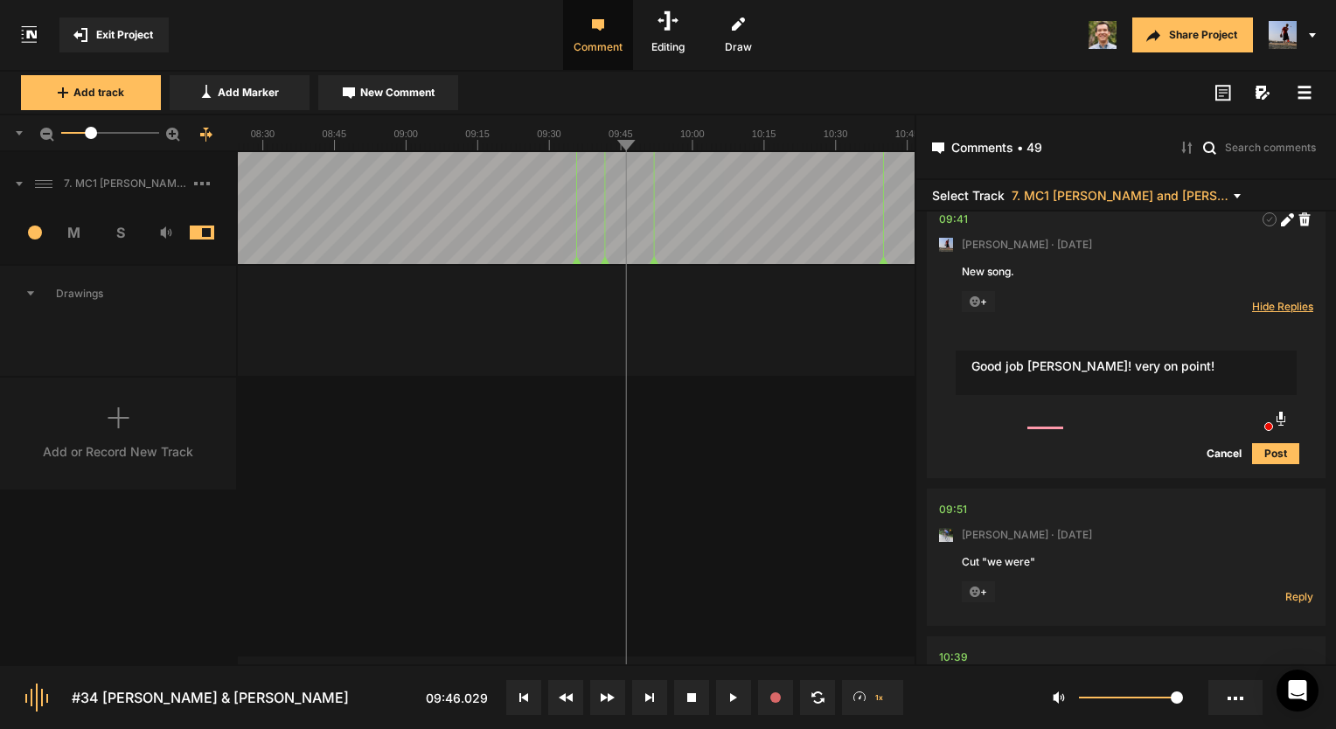
type textarea "Good job Micah! very on point!"
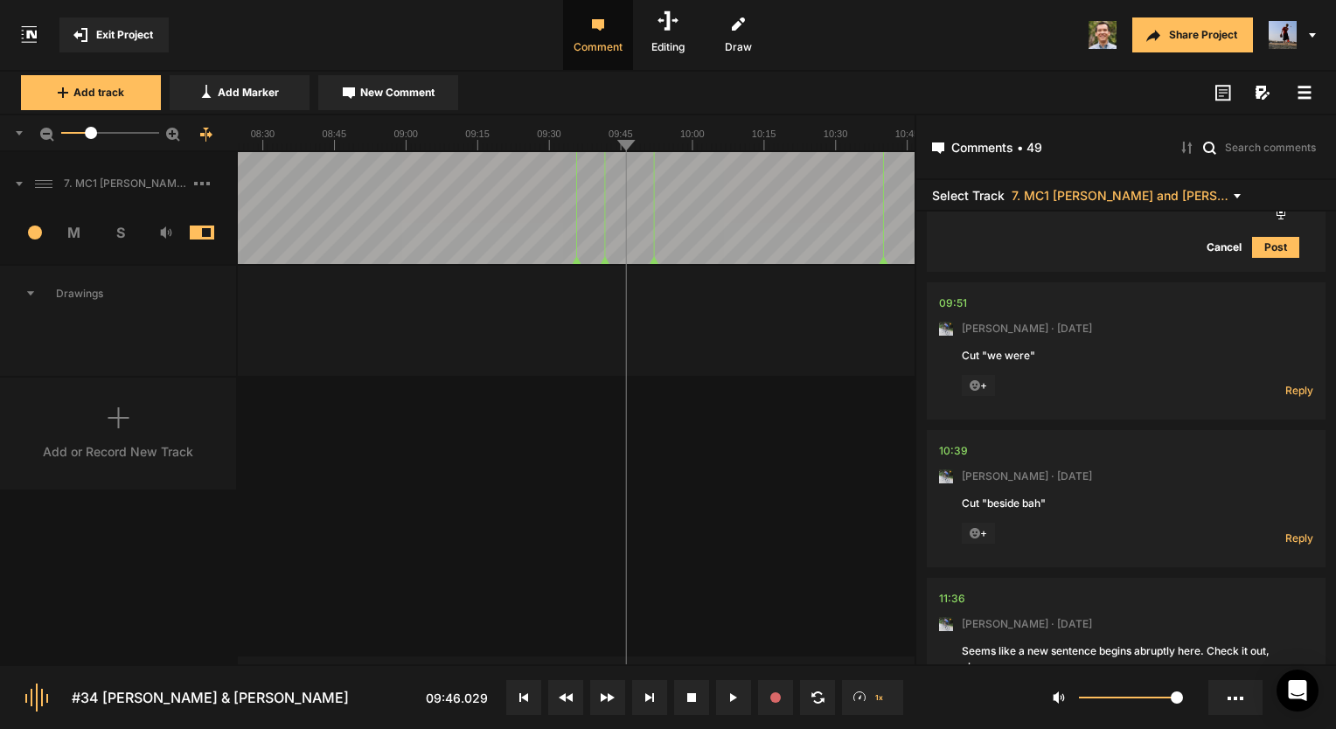
scroll to position [10765, 0]
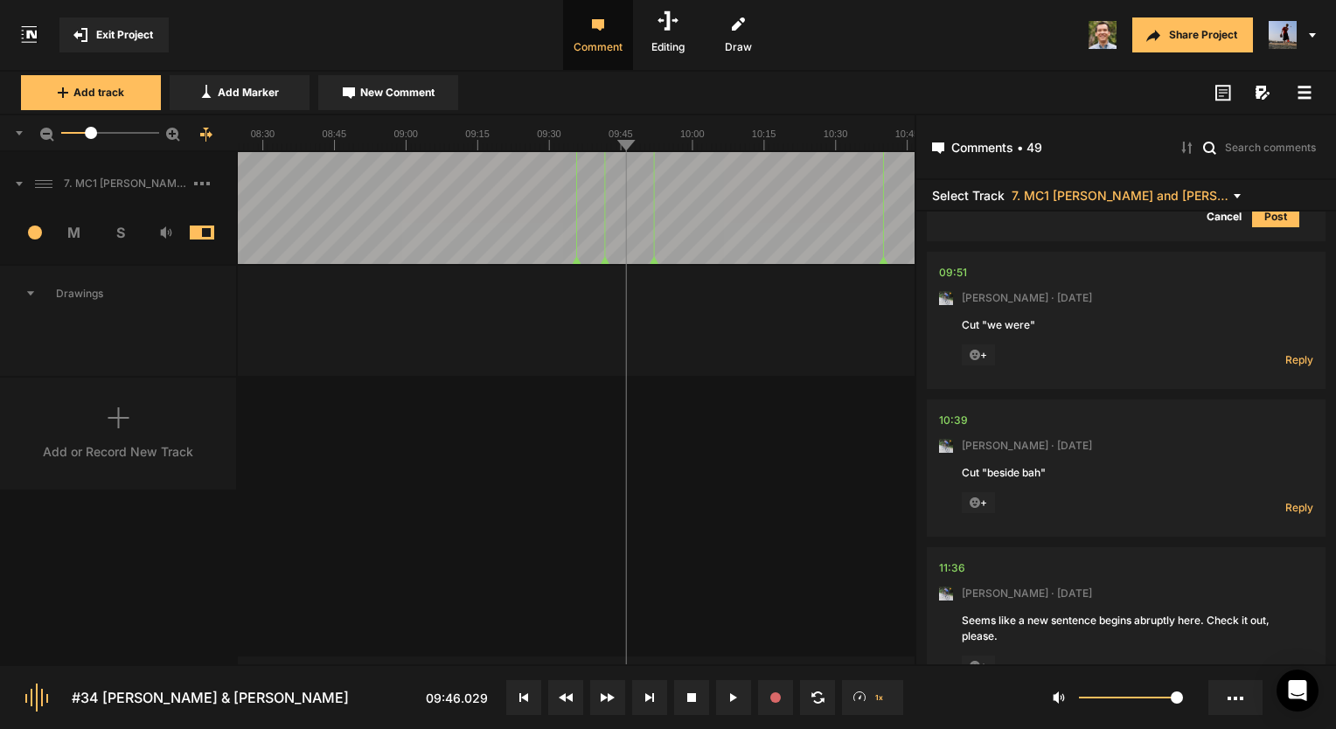
click at [948, 281] on div "09:51" at bounding box center [953, 272] width 28 height 17
click at [1287, 367] on span "Reply" at bounding box center [1299, 359] width 28 height 15
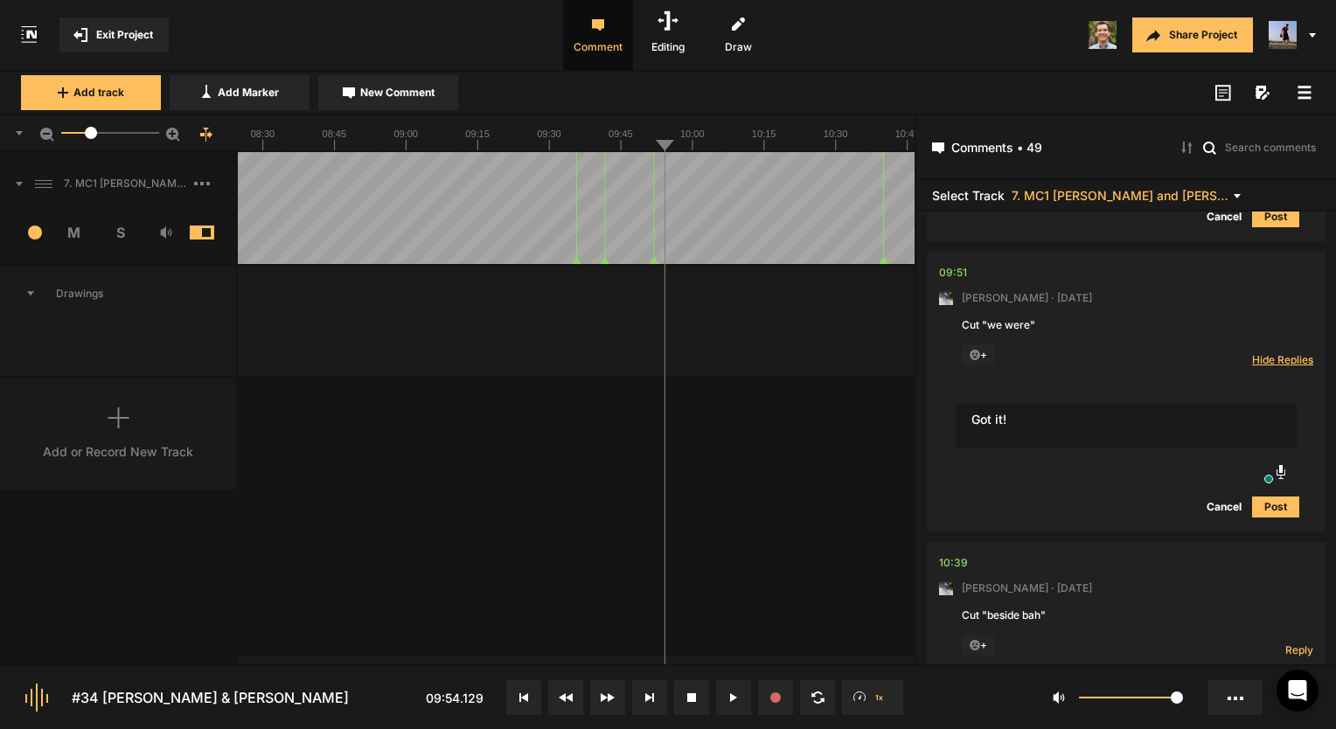
type textarea "Got it!"
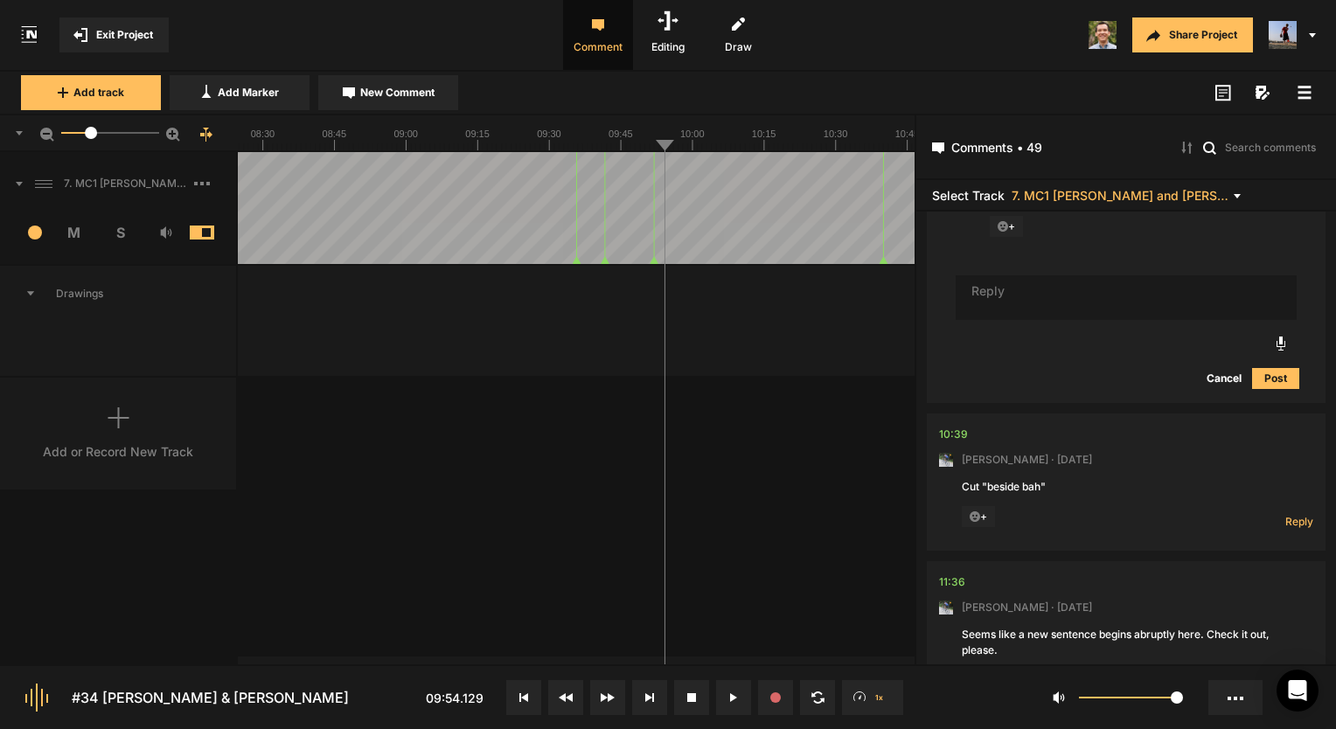
scroll to position [11047, 0]
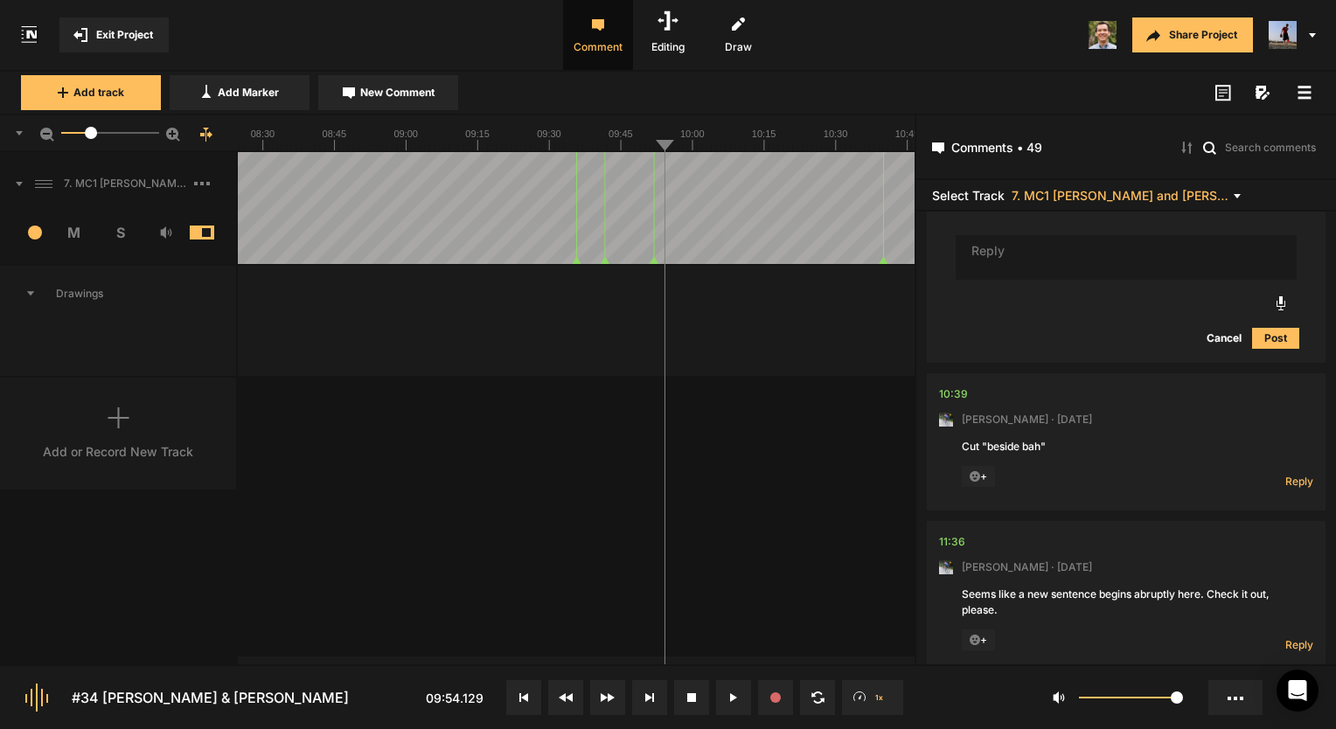
click at [948, 437] on nt-comment "10:39 Mark Weeber · 3 months ago Cut "beside bah" + Reply Hide Replies" at bounding box center [1126, 441] width 374 height 137
click at [948, 438] on nt-comment "10:39 Mark Weeber · 3 months ago Cut "beside bah" + Reply Hide Replies" at bounding box center [1126, 441] width 374 height 137
click at [948, 403] on div "10:39" at bounding box center [953, 393] width 29 height 17
click at [1045, 510] on nt-comment "10:39 Mark Weeber · 3 months ago Cut "beside bah" + Reply Hide Replies" at bounding box center [1126, 441] width 374 height 137
click at [1292, 489] on span "Reply" at bounding box center [1299, 481] width 28 height 15
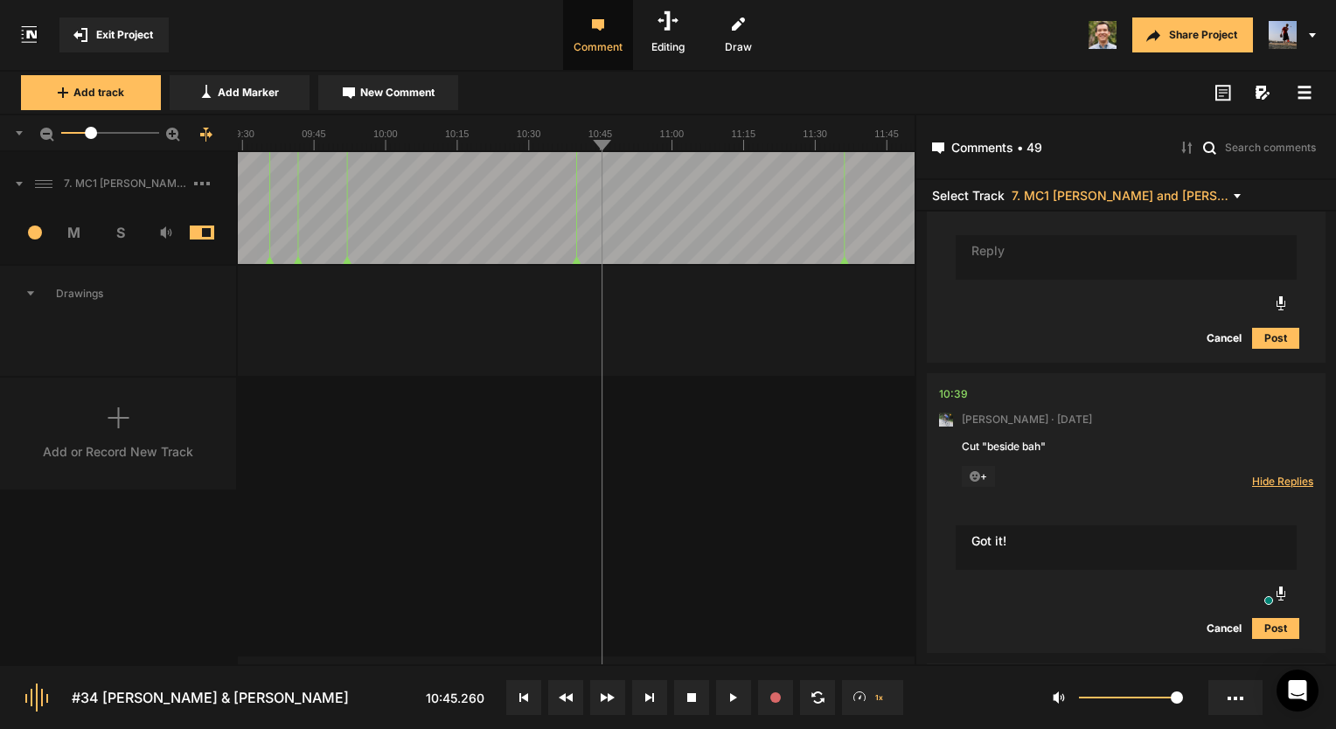
type textarea "Got it!"
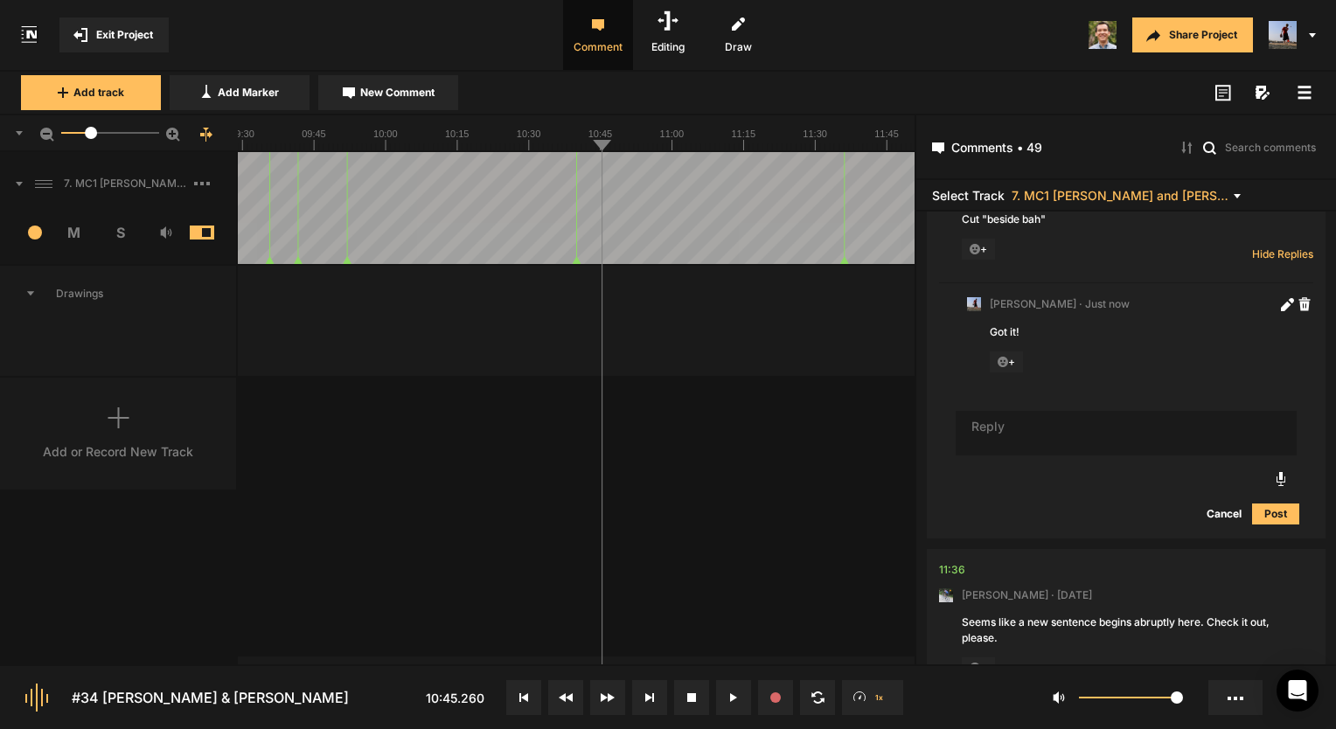
scroll to position [11362, 0]
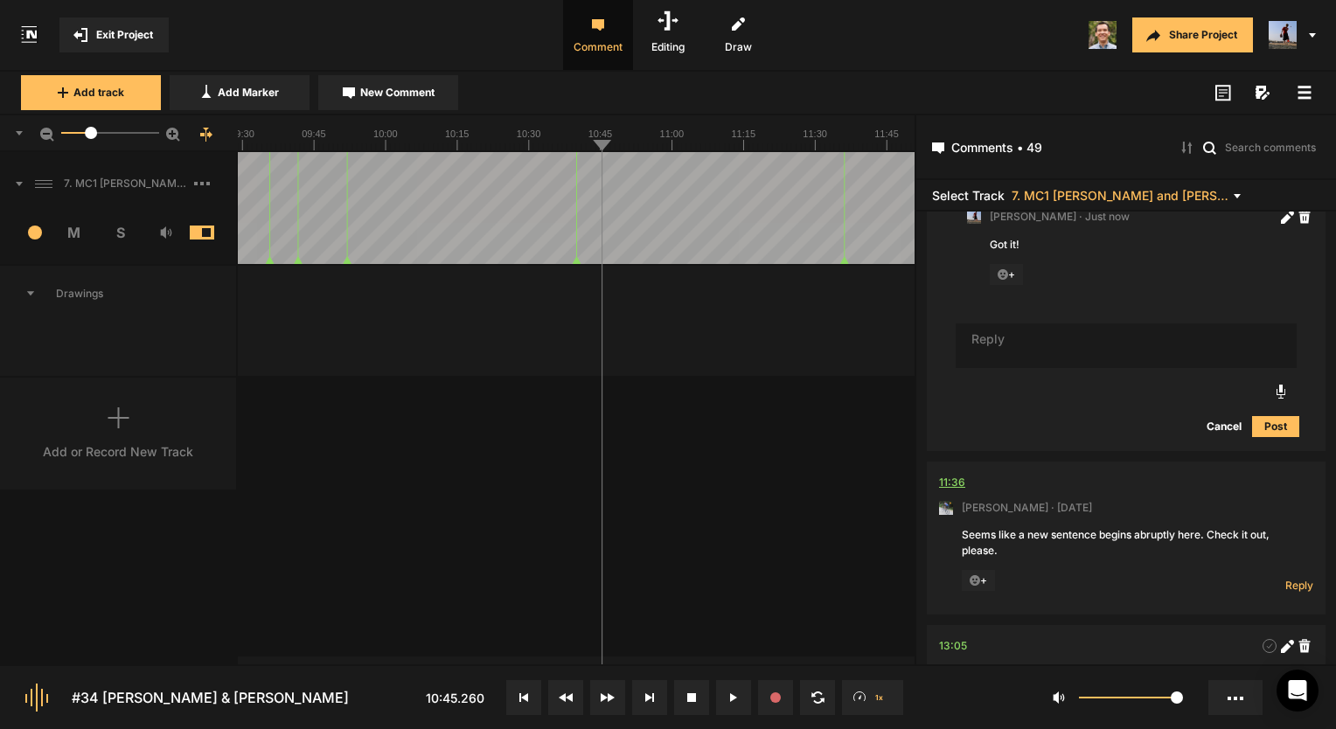
click at [951, 491] on div "11:36" at bounding box center [952, 482] width 26 height 17
click at [962, 491] on div "11:36" at bounding box center [952, 482] width 26 height 17
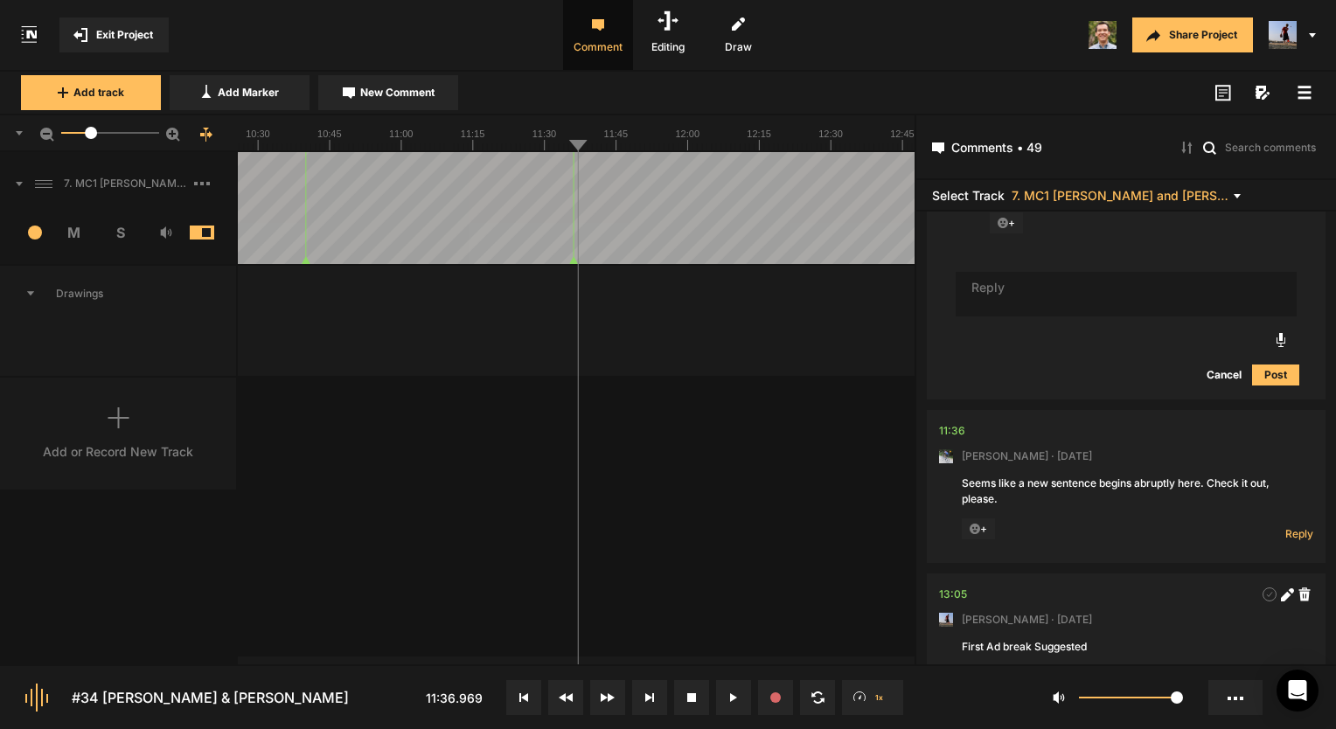
scroll to position [11449, 0]
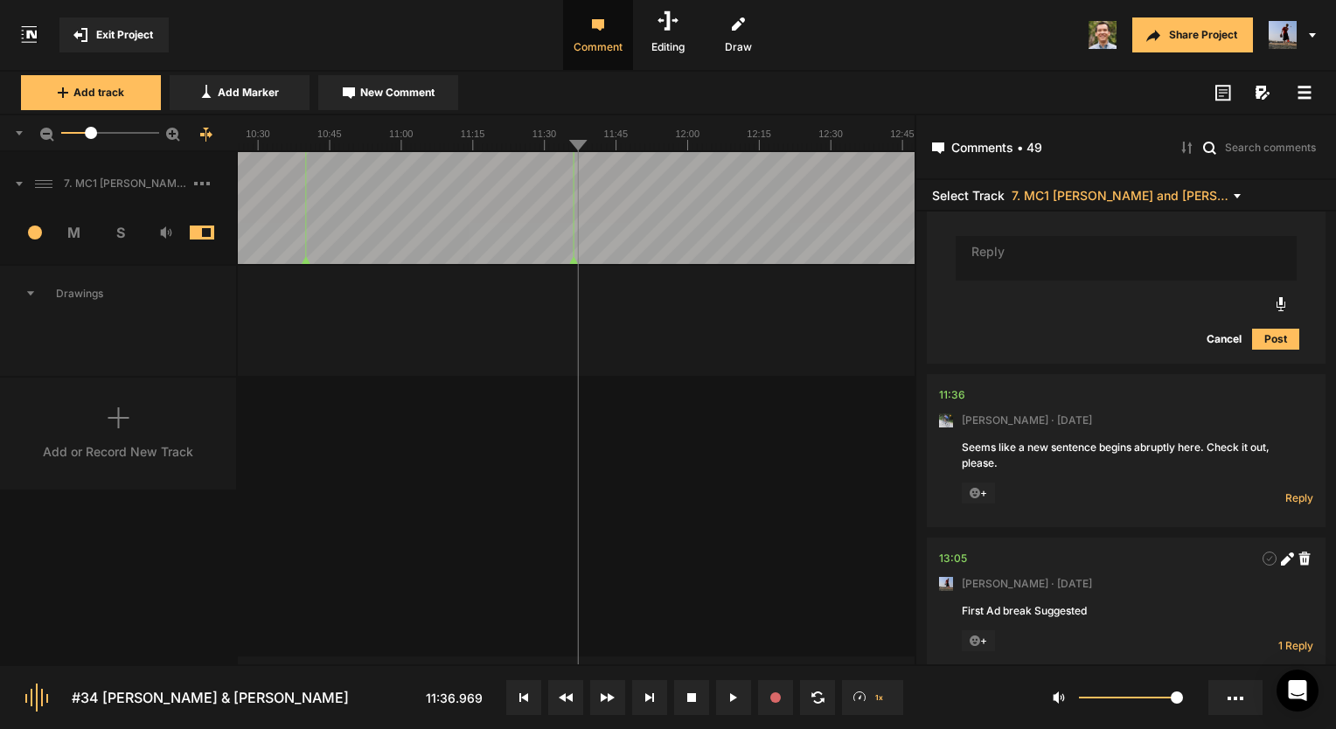
click at [1282, 505] on div "Reply Hide Replies" at bounding box center [1278, 494] width 70 height 23
click at [1286, 505] on span "Reply" at bounding box center [1299, 497] width 28 height 15
click at [0, 0] on span "Hide Replies" at bounding box center [0, 0] width 0 height 0
click at [1286, 505] on span "Reply" at bounding box center [1299, 497] width 28 height 15
type textarea "Got it!"
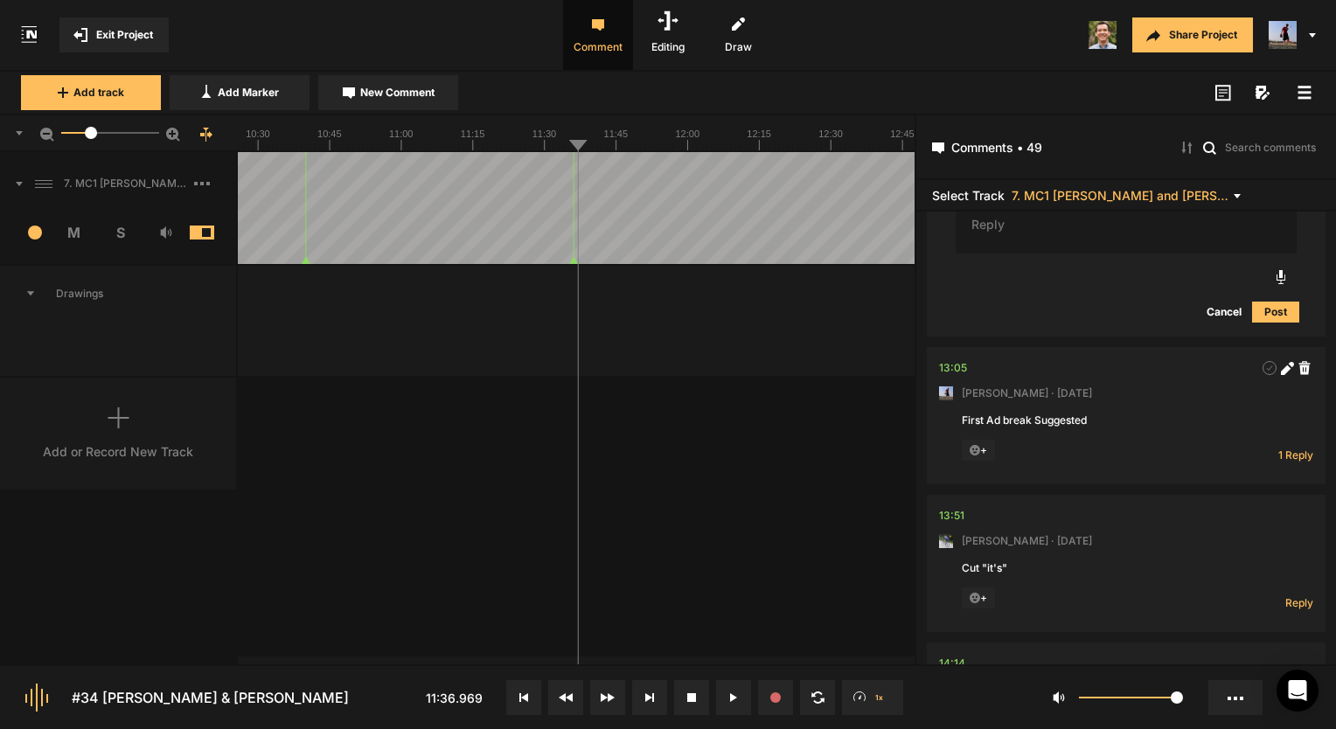
scroll to position [11955, 0]
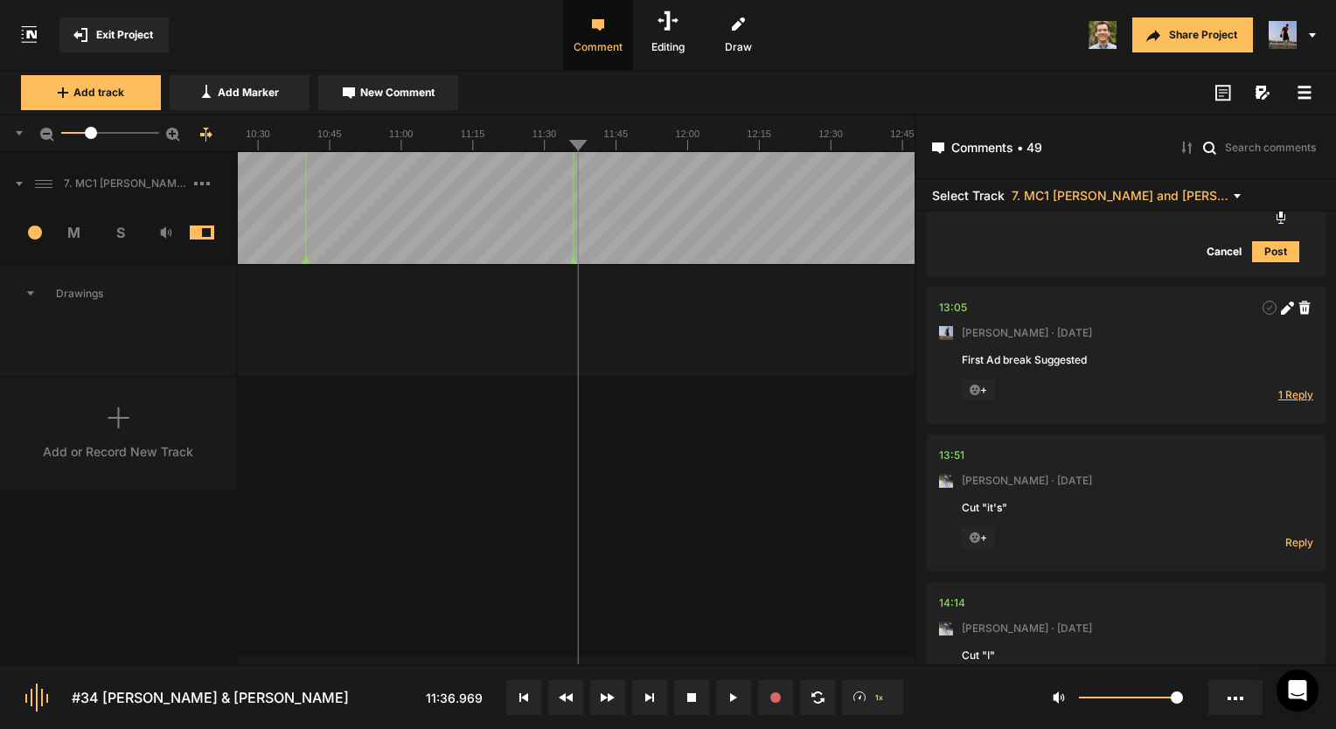
click at [1290, 402] on span "1 Reply" at bounding box center [1295, 394] width 35 height 15
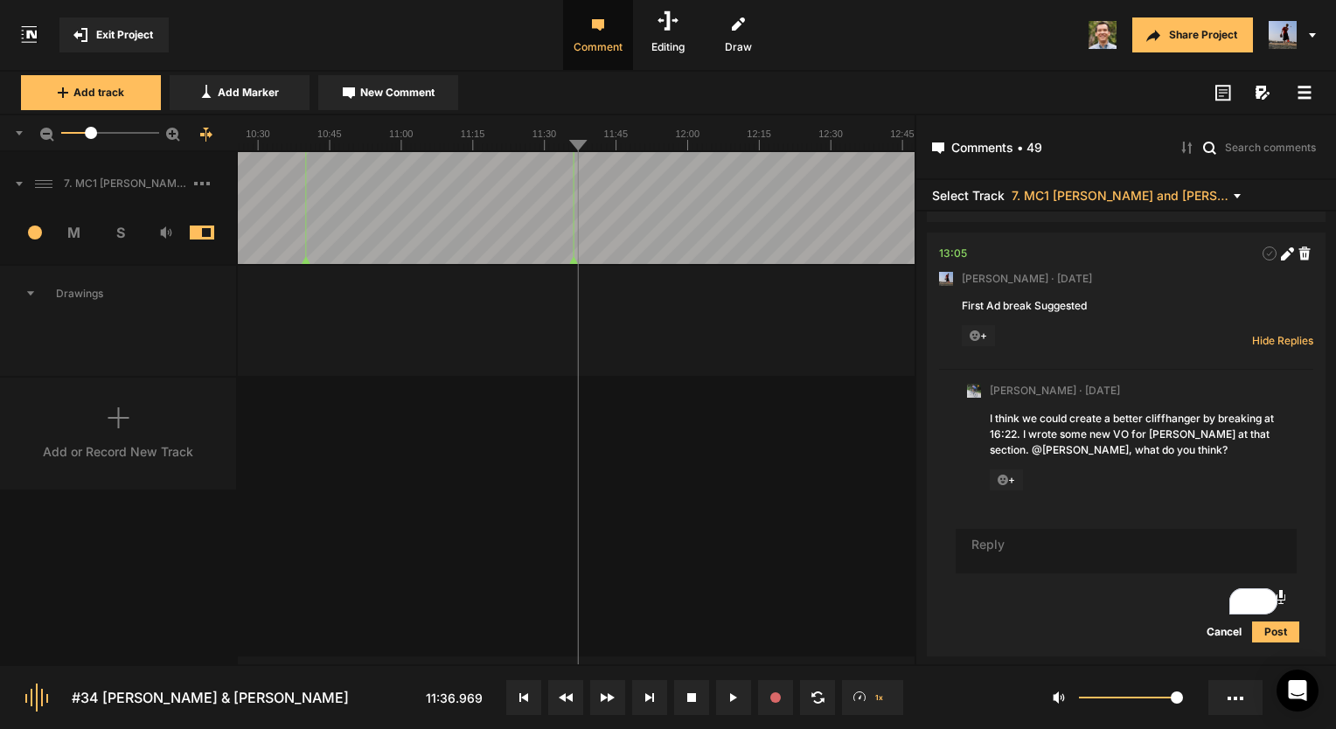
scroll to position [12042, 0]
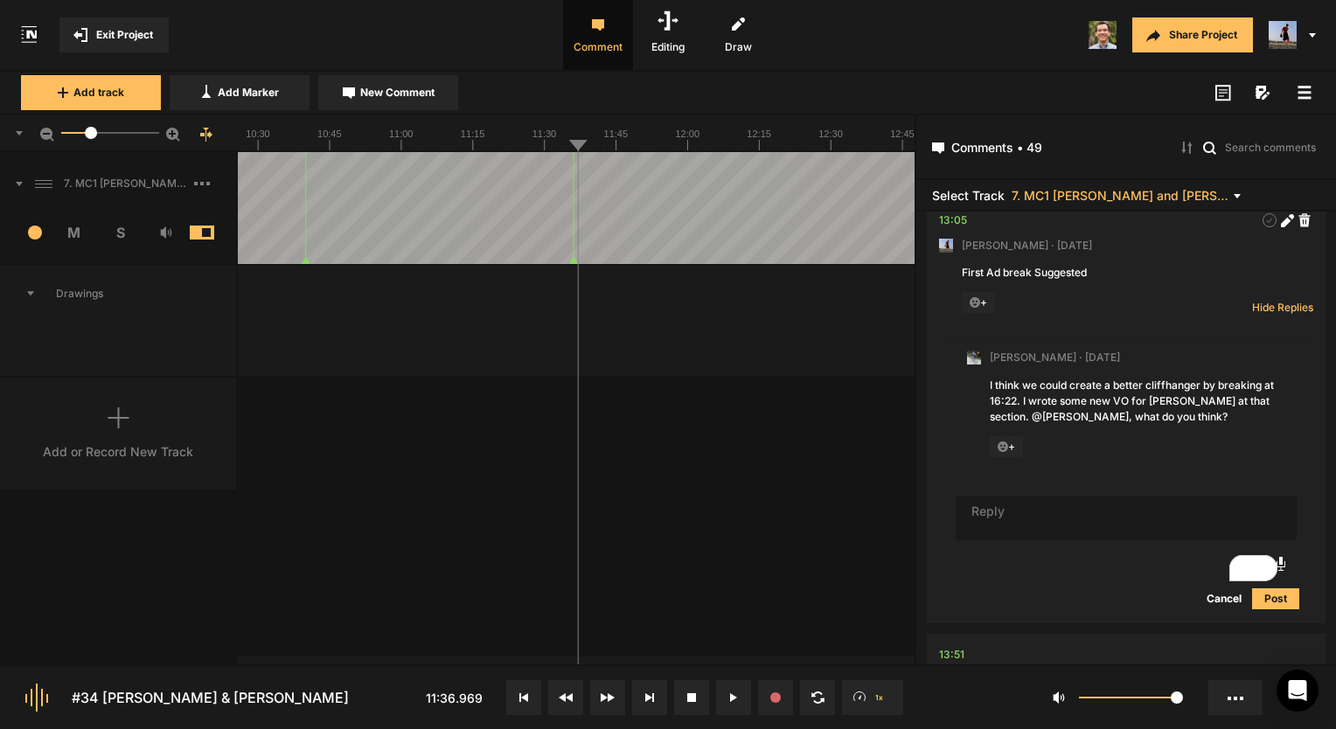
drag, startPoint x: 1121, startPoint y: 431, endPoint x: 1136, endPoint y: 434, distance: 15.1
click at [1136, 425] on div "I think we could create a better cliffhanger by breaking at 16:22. I wrote some…" at bounding box center [1139, 401] width 301 height 47
click at [1121, 425] on div "I think we could create a better cliffhanger by breaking at 16:22. I wrote some…" at bounding box center [1139, 401] width 301 height 47
click at [1117, 425] on div "I think we could create a better cliffhanger by breaking at 16:22. I wrote some…" at bounding box center [1139, 401] width 301 height 47
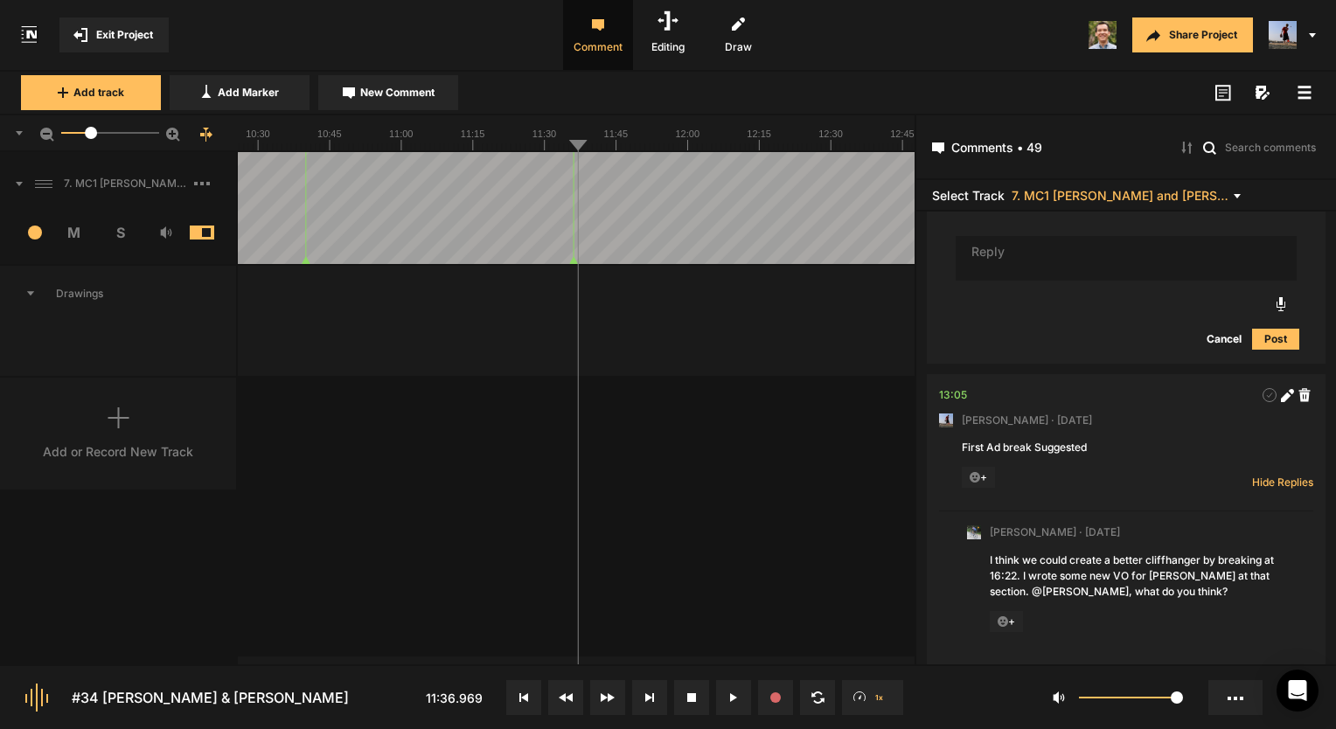
scroll to position [11954, 0]
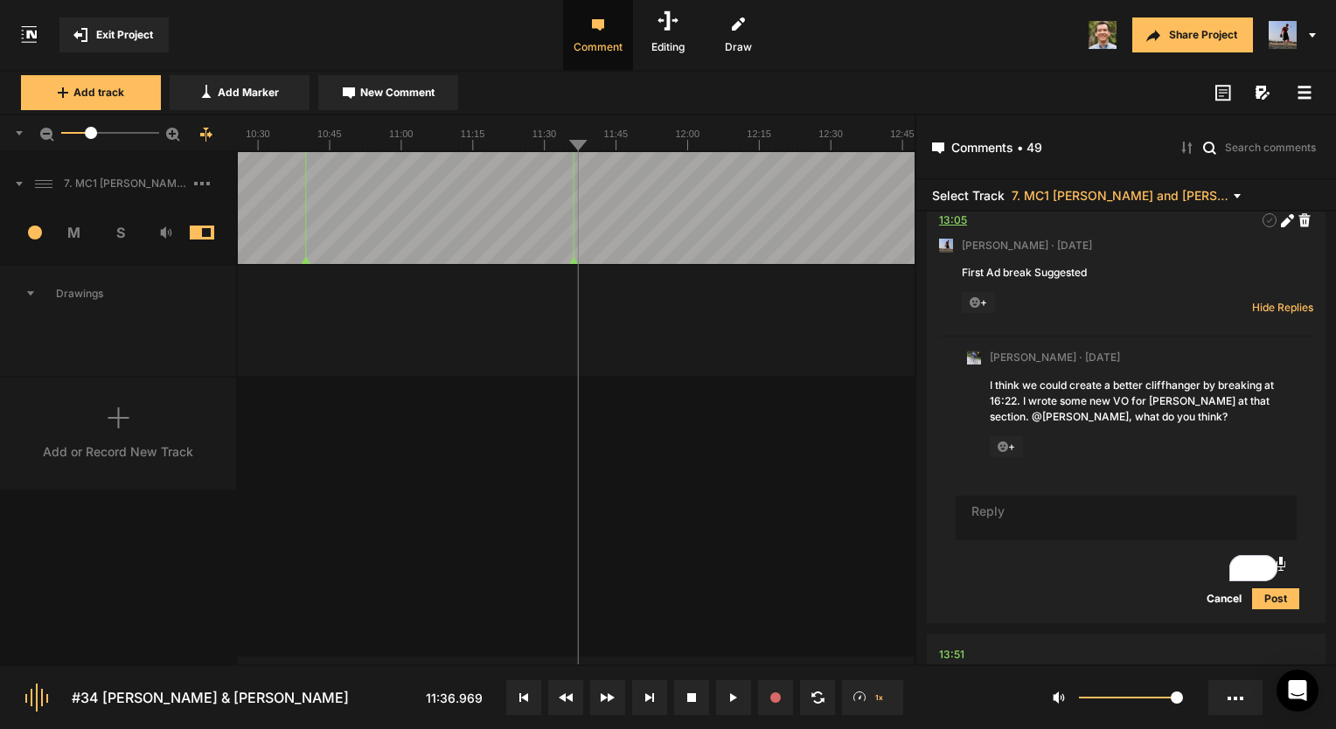
click at [946, 229] on div "13:05" at bounding box center [953, 220] width 28 height 17
click at [854, 550] on div "7. MC1 Doug and Selah Helms Hard Lock Copy 01 1 M S Comments 00:00 Micah Foster…" at bounding box center [457, 408] width 914 height 512
click at [1052, 541] on textarea "To enrich screen reader interactions, please activate Accessibility in Grammarl…" at bounding box center [1125, 518] width 341 height 45
type textarea "Makes sense to me!"
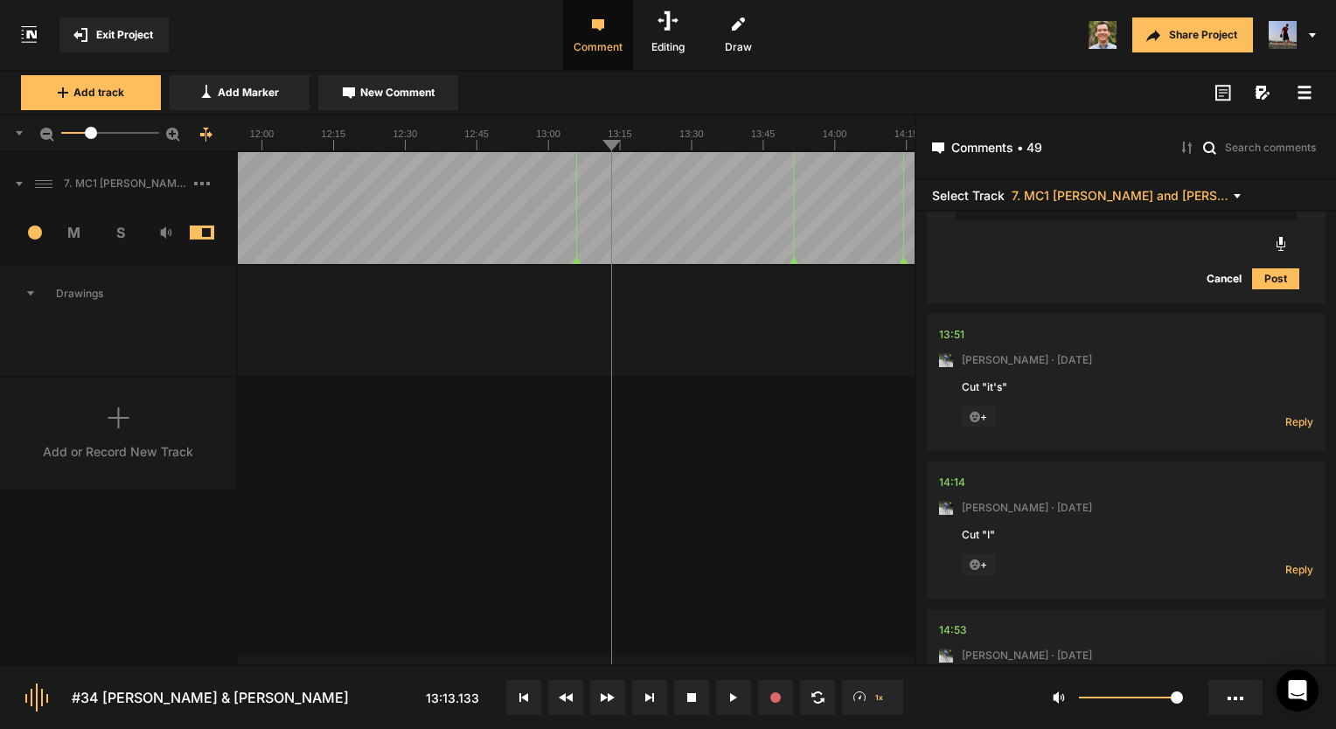
scroll to position [12501, 0]
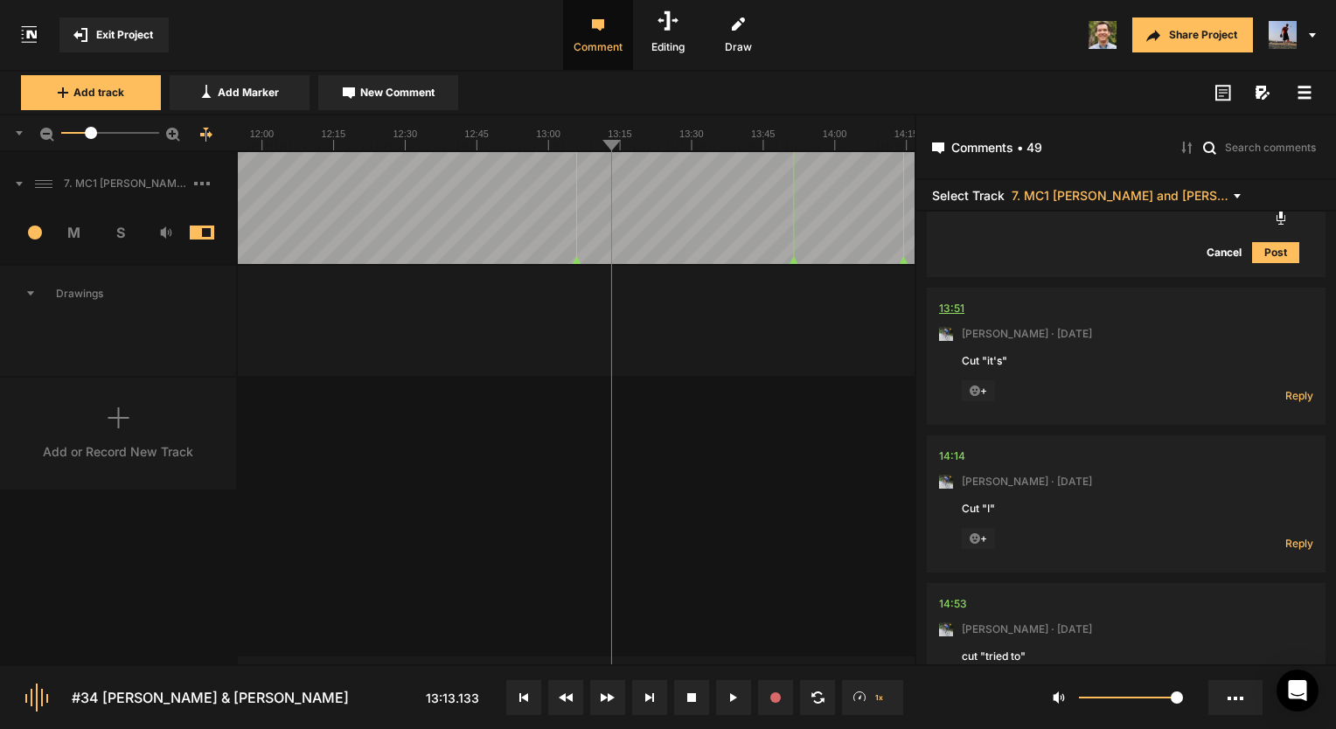
click at [955, 317] on div "13:51" at bounding box center [951, 308] width 25 height 17
click at [939, 317] on div "13:51" at bounding box center [951, 308] width 25 height 17
click at [962, 317] on div "13:51" at bounding box center [951, 308] width 25 height 17
click at [1285, 403] on span "Reply" at bounding box center [1299, 395] width 28 height 15
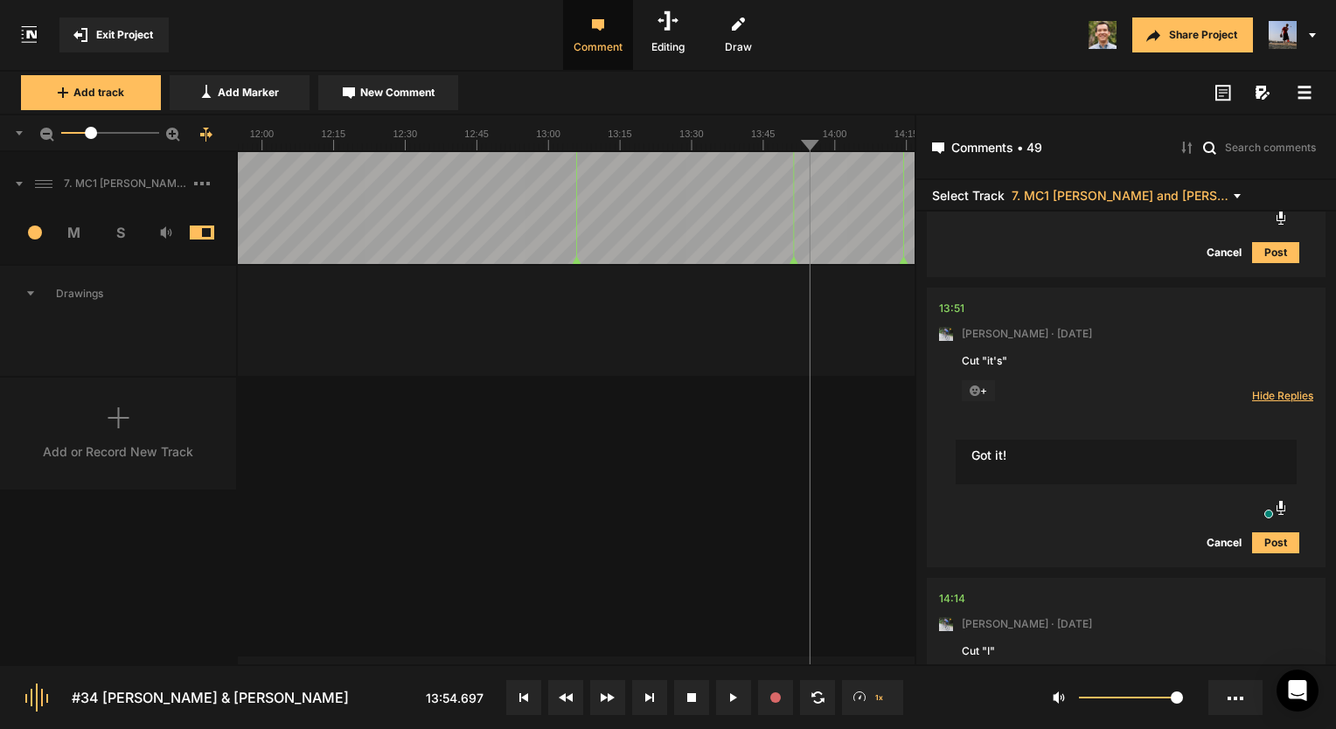
type textarea "Got it!"
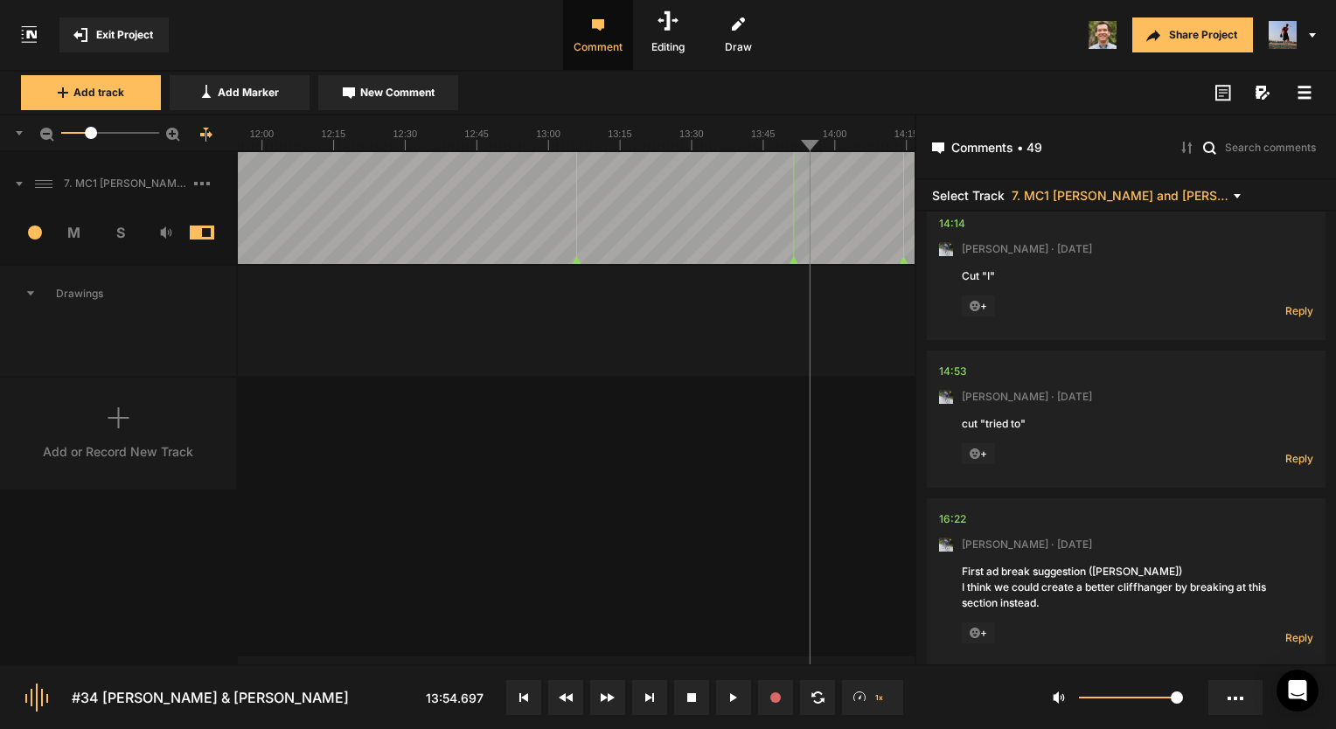
scroll to position [12992, 0]
click at [952, 230] on div "14:14" at bounding box center [952, 220] width 26 height 17
click at [951, 230] on div "14:14" at bounding box center [952, 220] width 26 height 17
click at [1302, 316] on span "Reply" at bounding box center [1299, 308] width 28 height 15
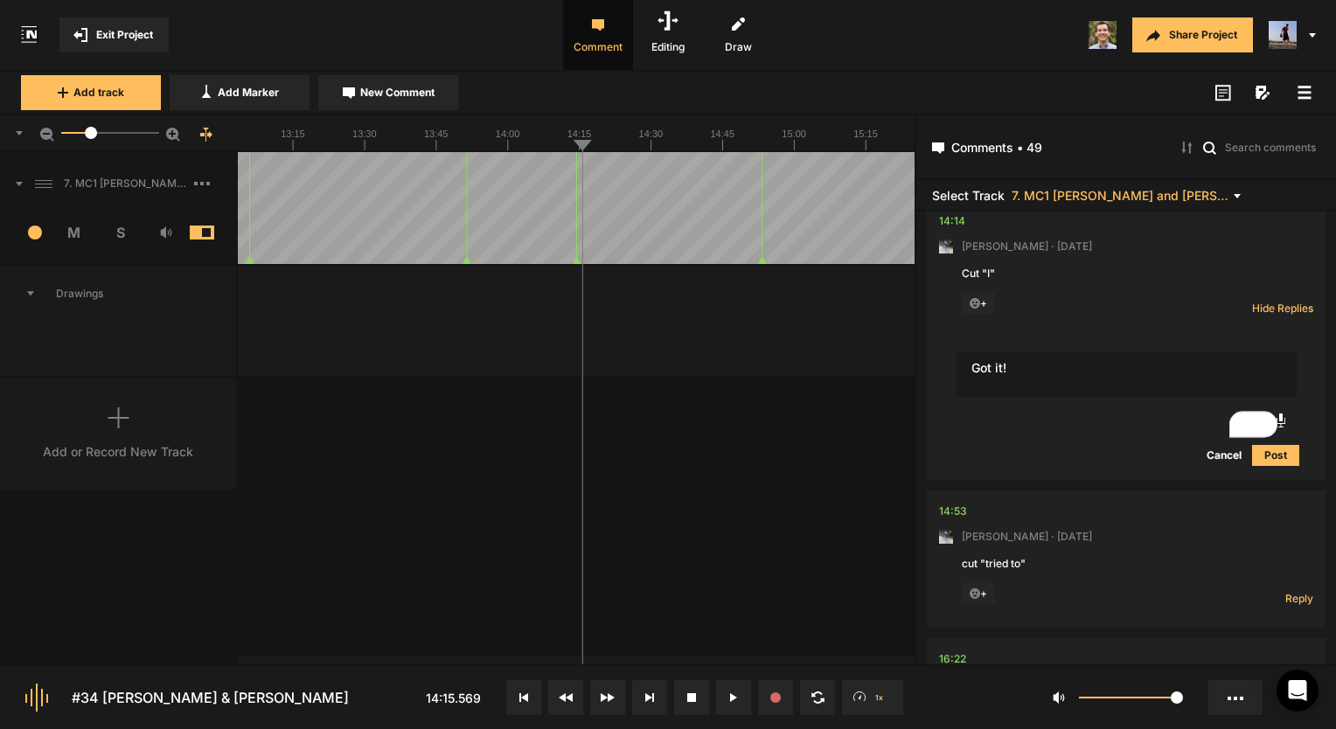
type textarea "Got it!"
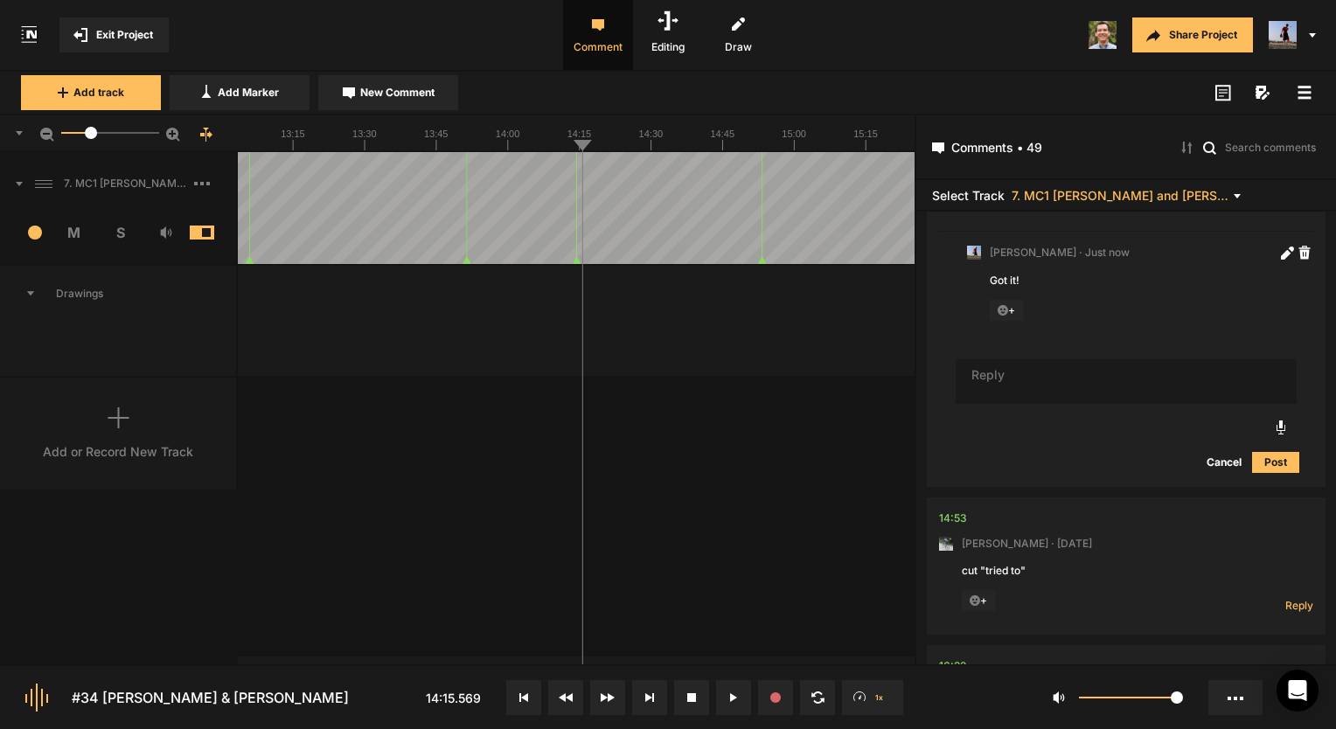
scroll to position [13254, 0]
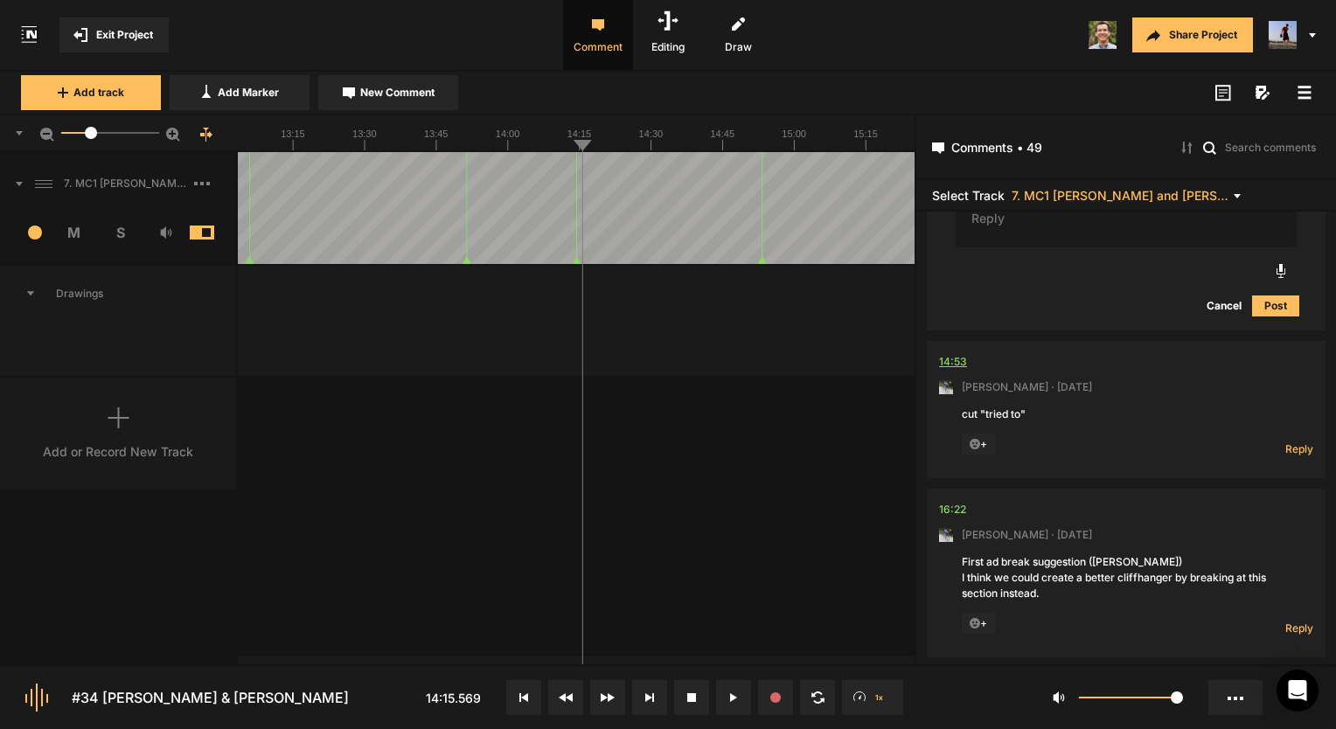
click at [955, 371] on div "14:53" at bounding box center [953, 361] width 28 height 17
click at [1290, 456] on span "Reply" at bounding box center [1299, 448] width 28 height 15
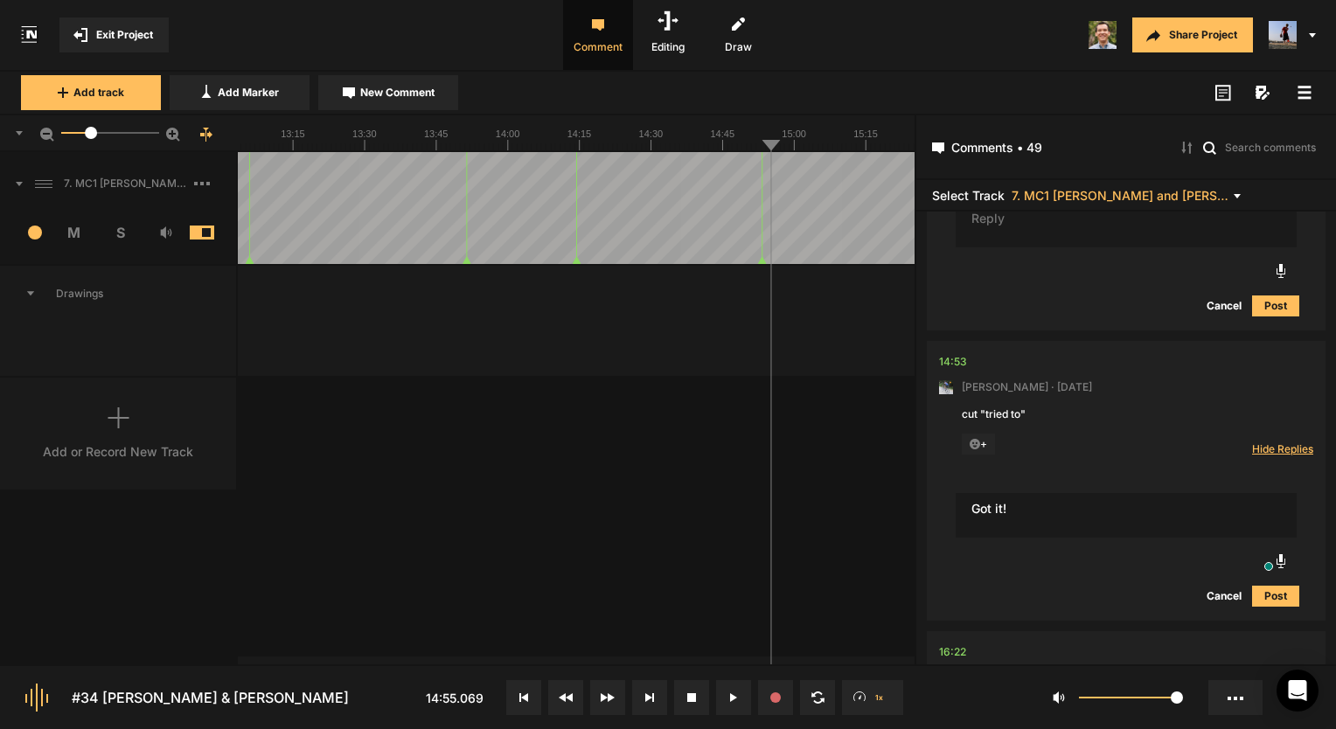
type textarea "Got it!"
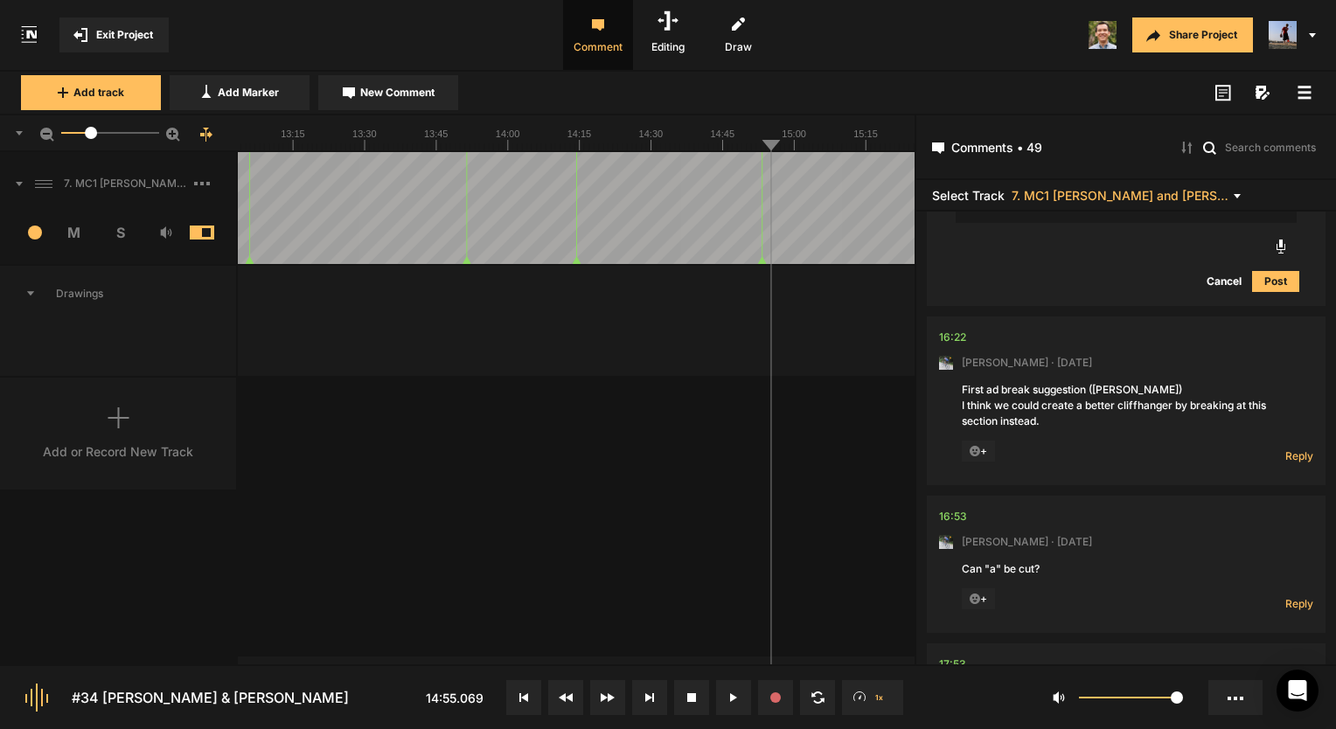
scroll to position [13709, 0]
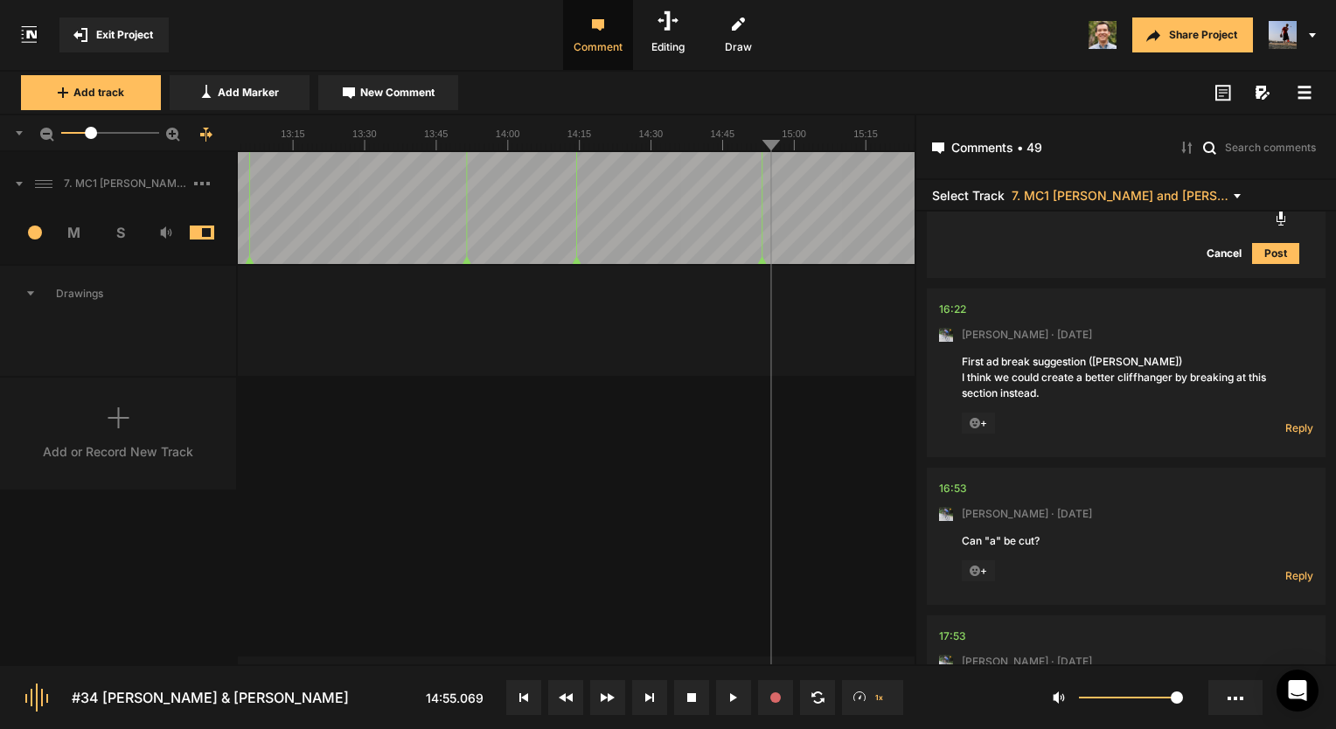
click at [986, 434] on span "+" at bounding box center [978, 423] width 33 height 21
click at [976, 429] on icon at bounding box center [974, 423] width 11 height 11
click at [979, 434] on span "+" at bounding box center [978, 423] width 33 height 21
click at [978, 429] on icon at bounding box center [974, 423] width 11 height 11
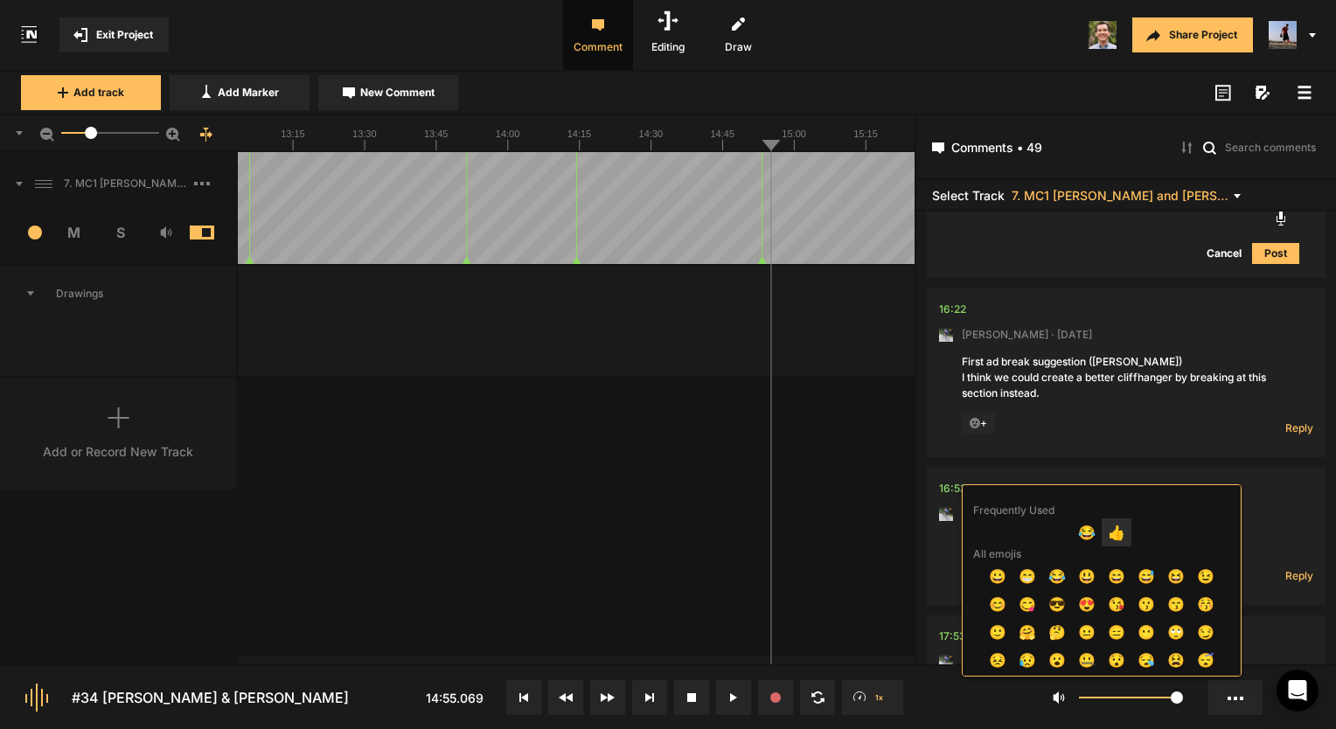
click at [1108, 534] on span "👍" at bounding box center [1116, 532] width 30 height 28
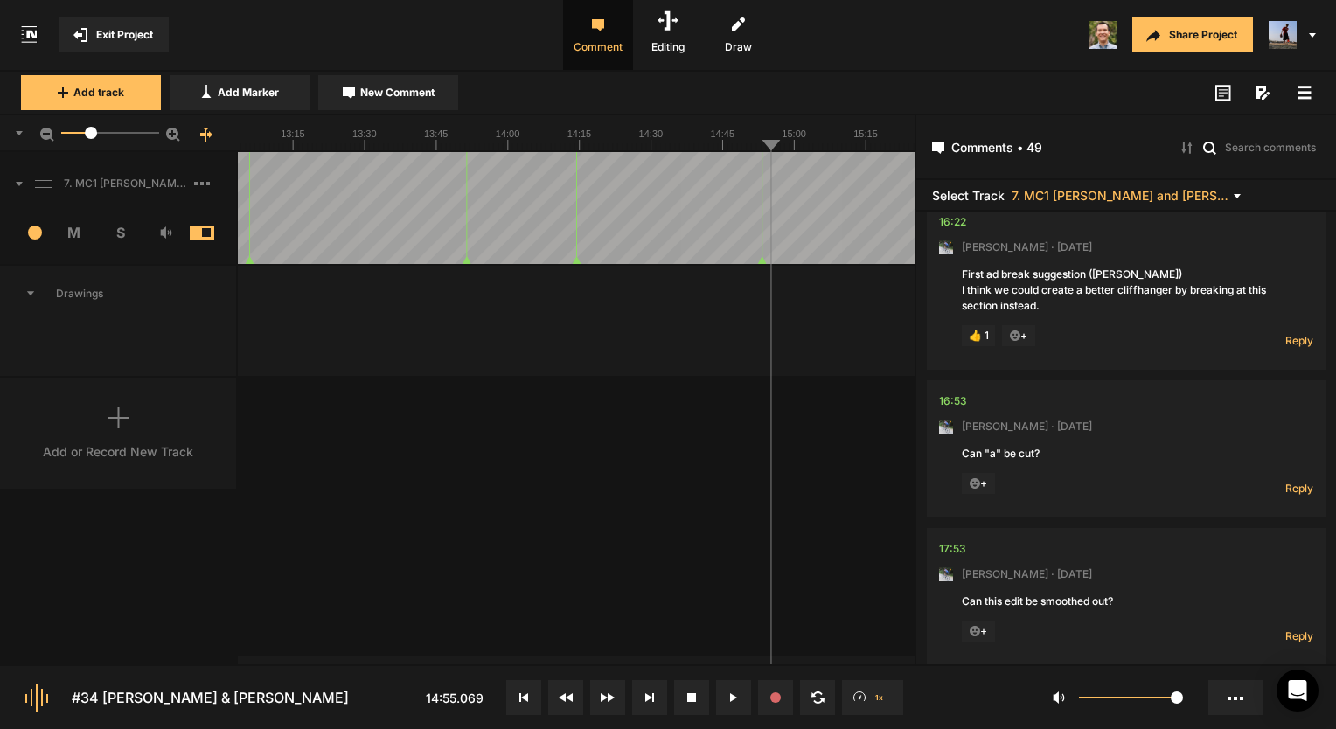
scroll to position [13884, 0]
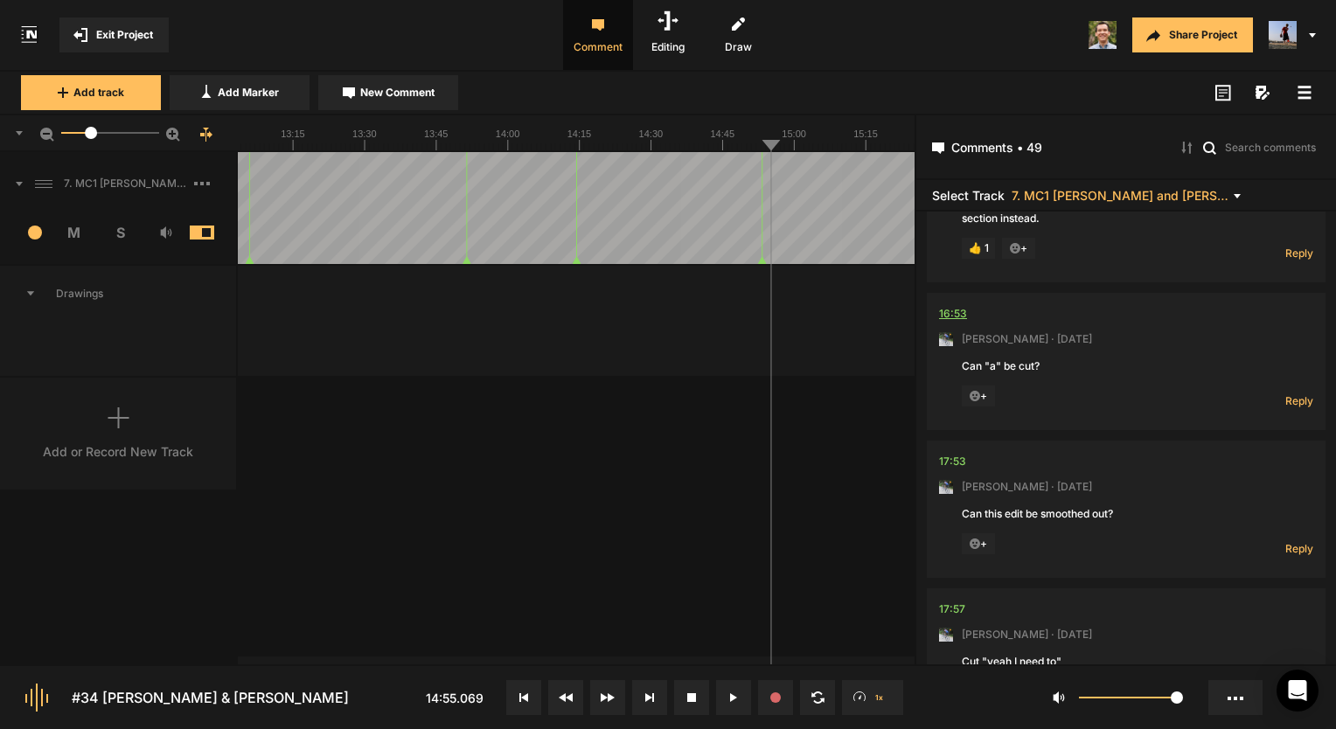
click at [951, 323] on div "16:53" at bounding box center [953, 313] width 28 height 17
click at [1296, 408] on span "Reply" at bounding box center [1299, 400] width 28 height 15
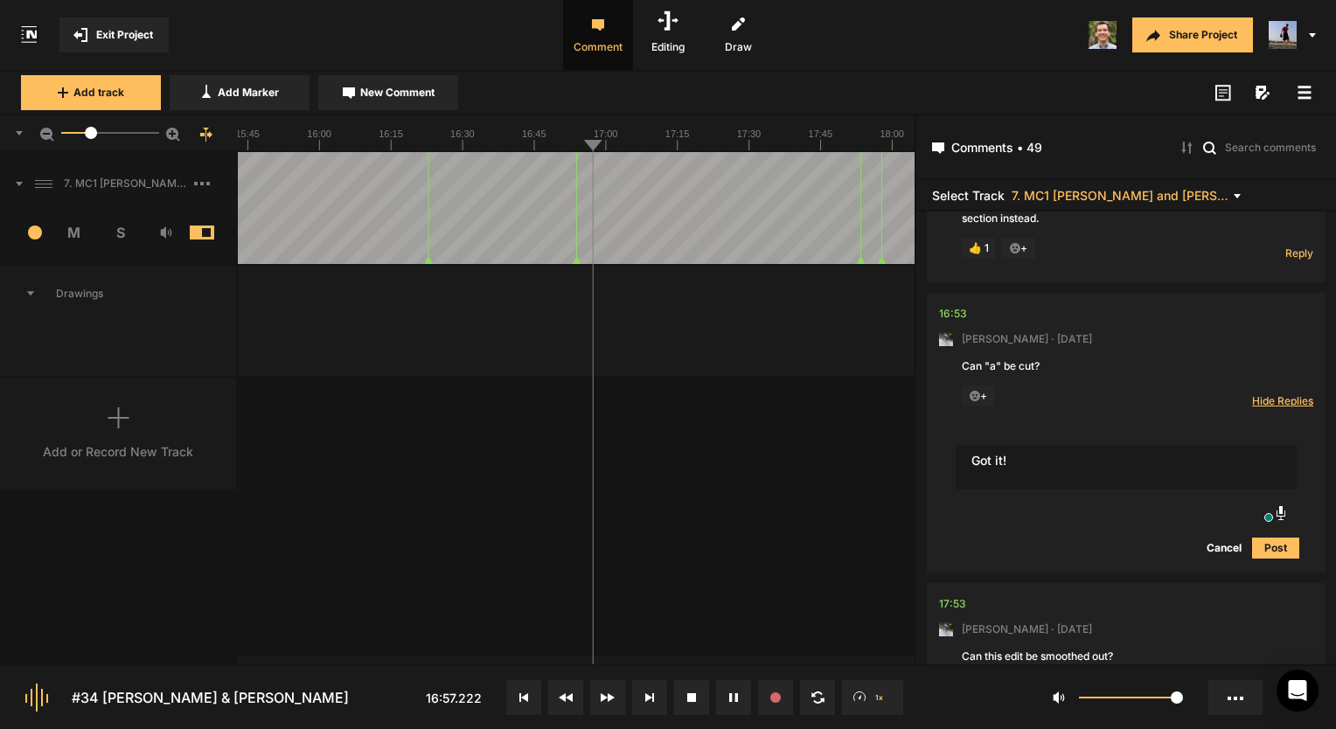
type textarea "Got it!"
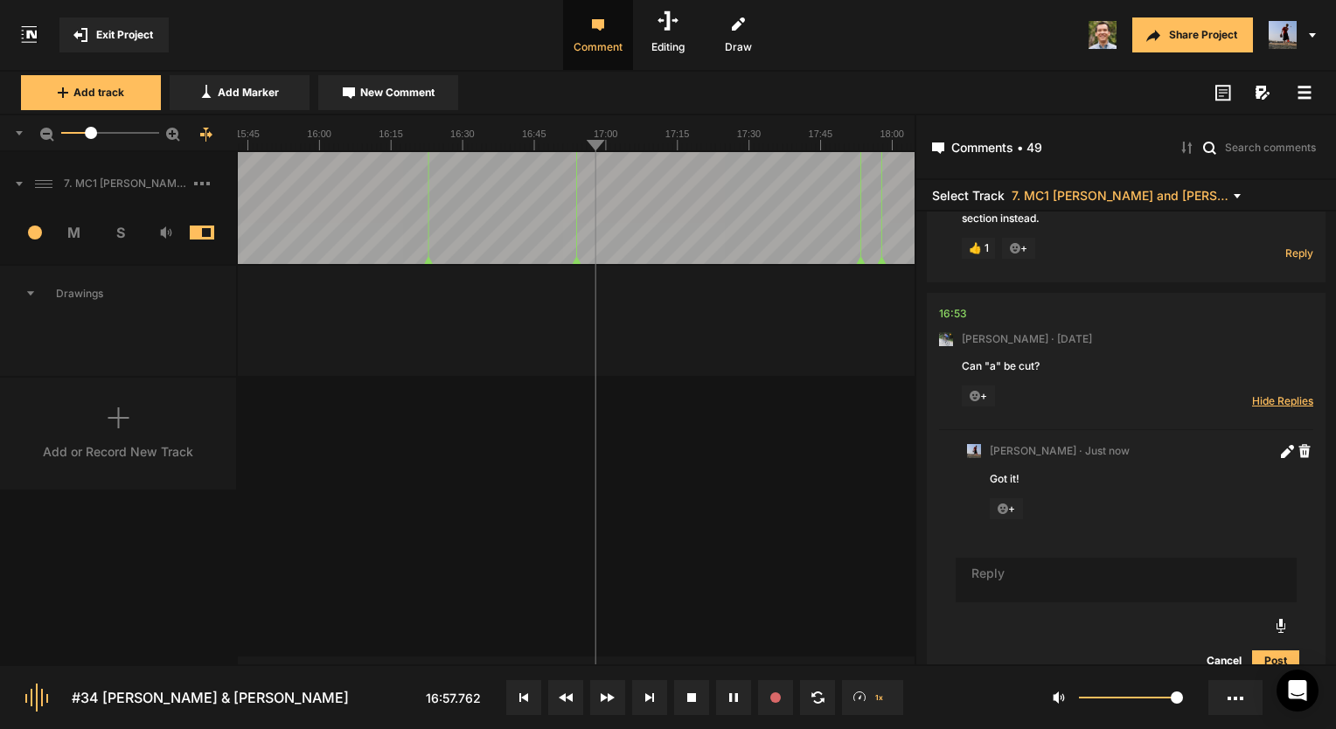
scroll to position [13941, 0]
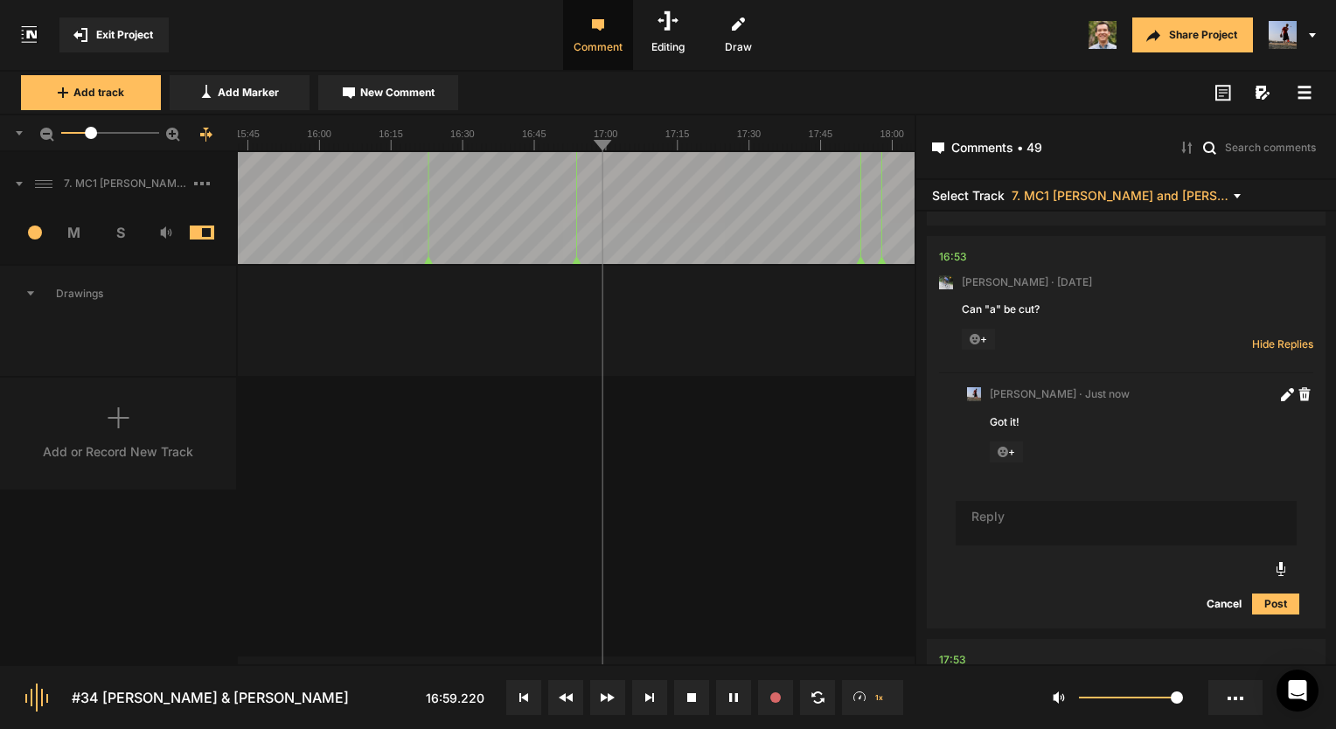
click at [725, 698] on button at bounding box center [733, 697] width 35 height 35
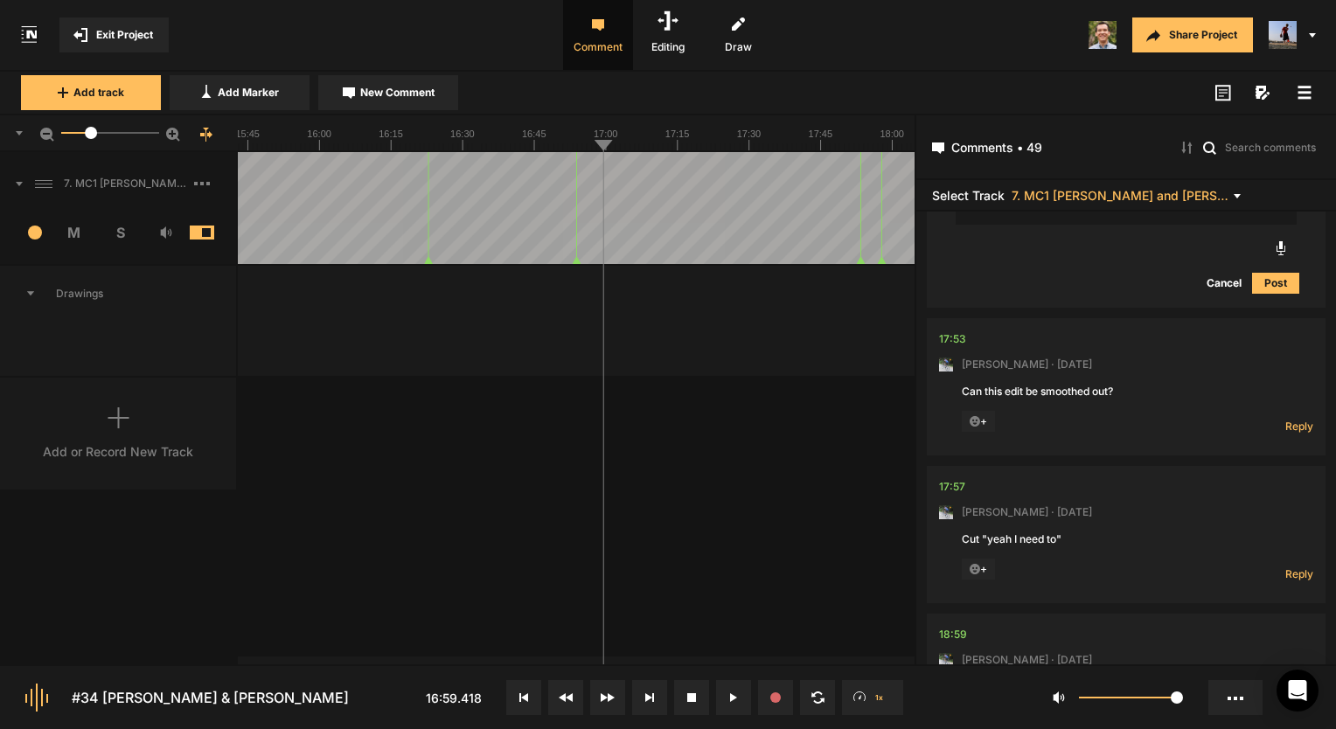
scroll to position [14291, 0]
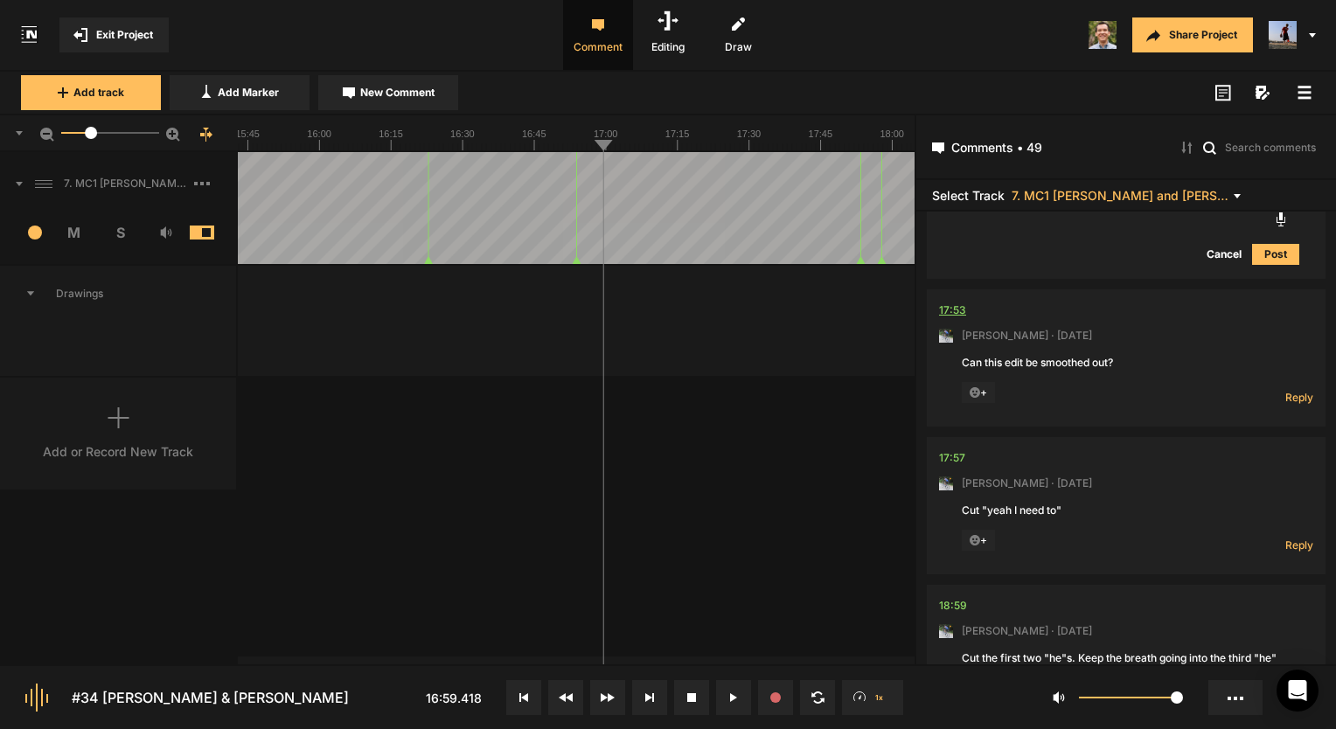
click at [942, 319] on div "17:53" at bounding box center [952, 310] width 27 height 17
click at [567, 142] on rect at bounding box center [833, 132] width 10758 height 35
click at [594, 352] on div at bounding box center [833, 321] width 10758 height 110
